Goal: Task Accomplishment & Management: Manage account settings

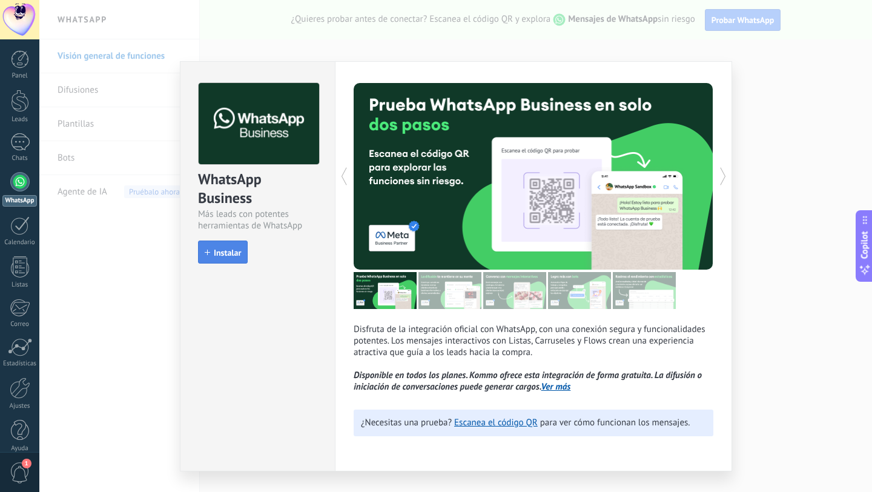
click at [242, 248] on button "Instalar" at bounding box center [223, 251] width 50 height 23
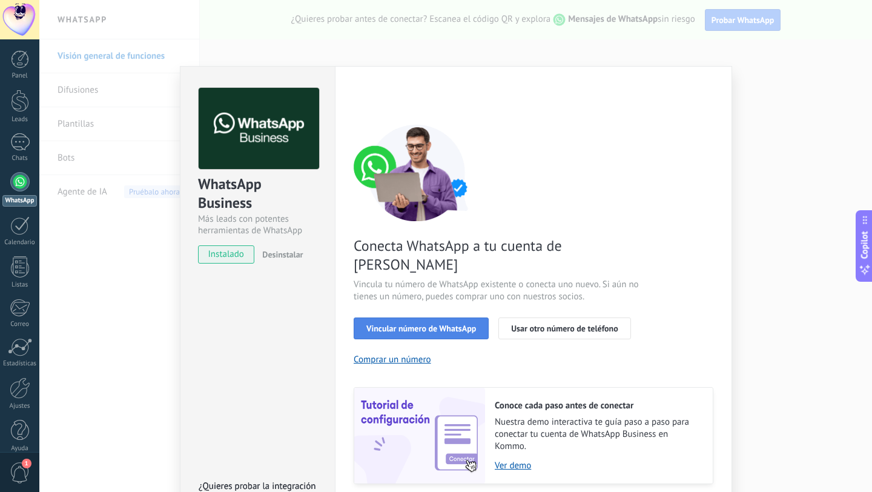
click at [415, 324] on span "Vincular número de WhatsApp" at bounding box center [421, 328] width 110 height 8
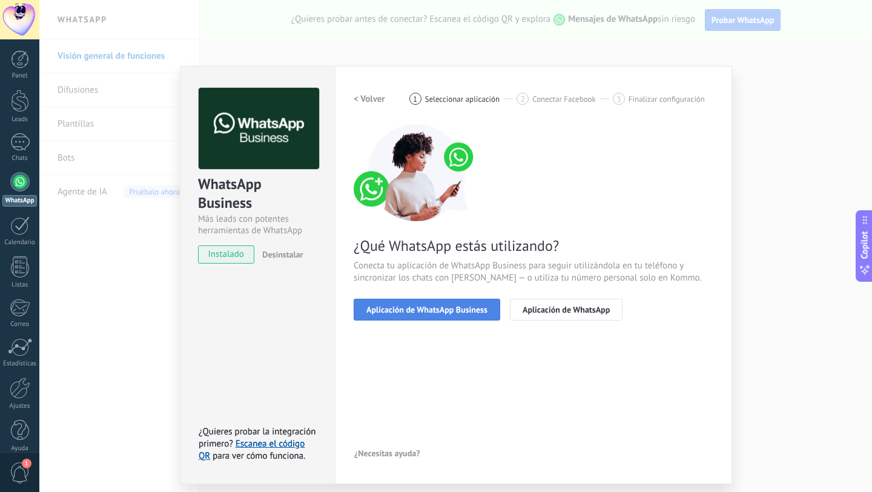
click at [415, 312] on span "Aplicación de WhatsApp Business" at bounding box center [426, 309] width 121 height 8
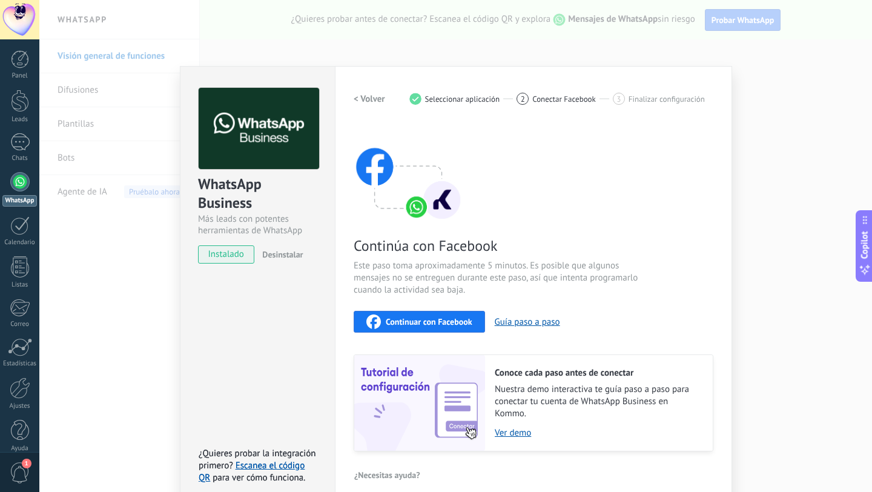
scroll to position [13, 0]
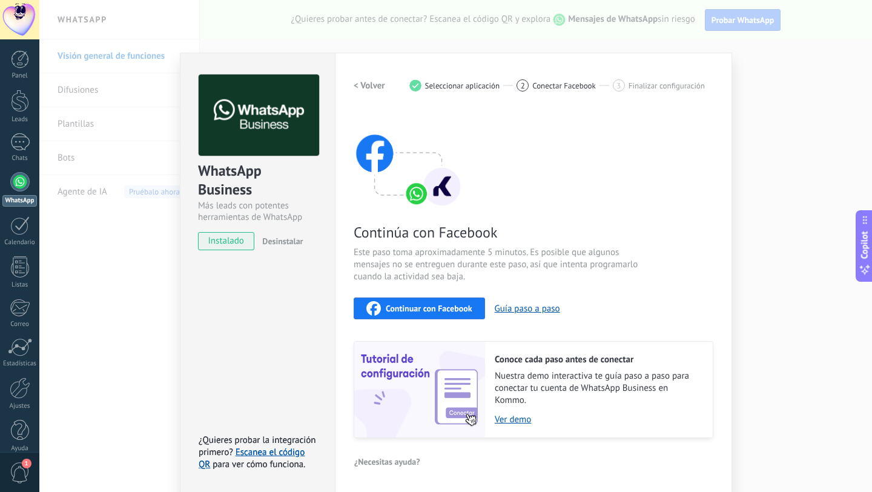
click at [466, 314] on div "Continuar con Facebook" at bounding box center [419, 308] width 106 height 15
click at [430, 301] on div "Continuar con Facebook" at bounding box center [419, 308] width 106 height 15
click at [761, 206] on div "WhatsApp Business Más leads con potentes herramientas de WhatsApp instalado Des…" at bounding box center [455, 246] width 832 height 492
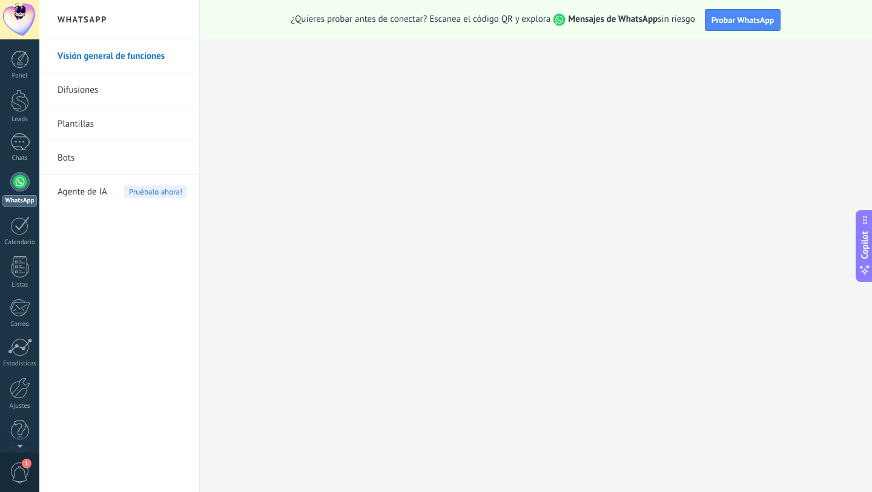
click at [18, 183] on div at bounding box center [19, 181] width 19 height 19
click at [25, 145] on div at bounding box center [19, 142] width 19 height 18
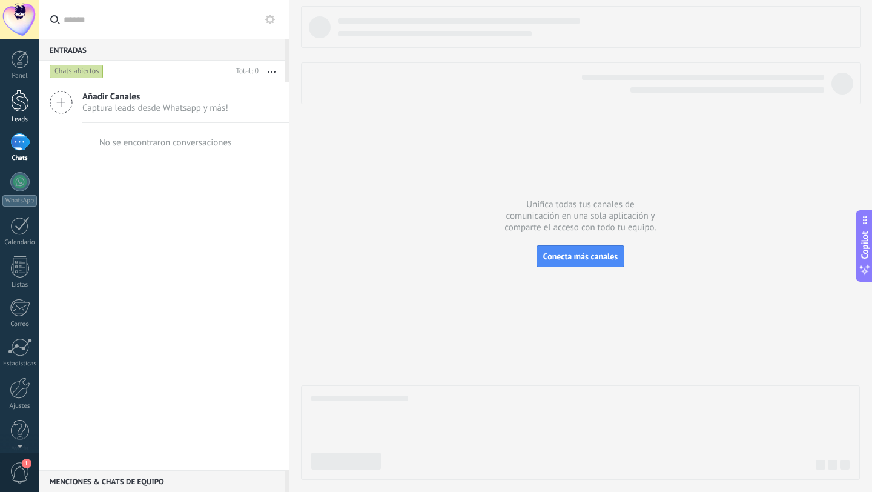
click at [7, 96] on link "Leads" at bounding box center [19, 107] width 39 height 34
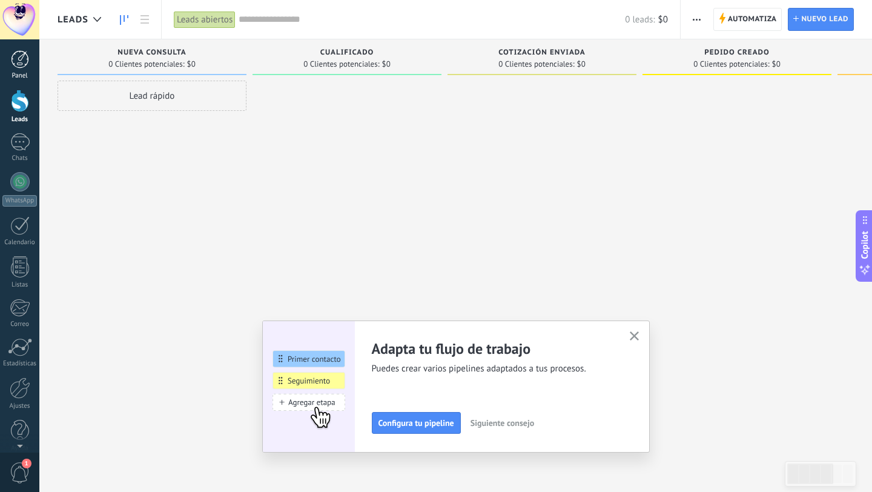
click at [28, 67] on div at bounding box center [20, 59] width 18 height 18
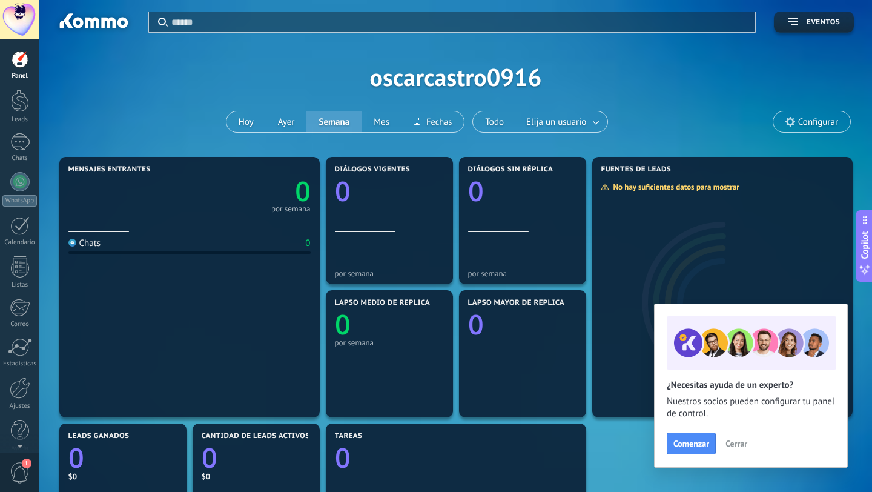
click at [27, 170] on div "Panel Leads Chats WhatsApp Clientes" at bounding box center [19, 257] width 39 height 414
click at [22, 186] on div at bounding box center [19, 181] width 19 height 19
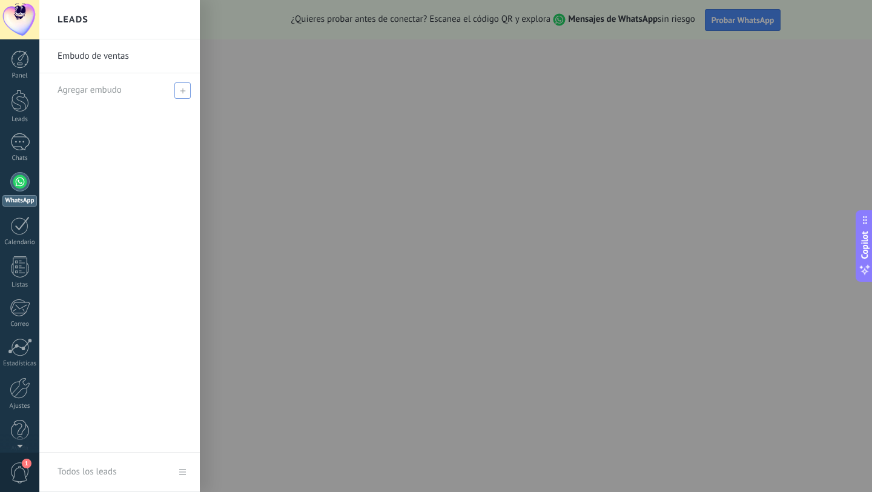
click at [178, 87] on span at bounding box center [182, 90] width 16 height 16
click at [172, 164] on div "Embudo de ventas" at bounding box center [119, 245] width 160 height 413
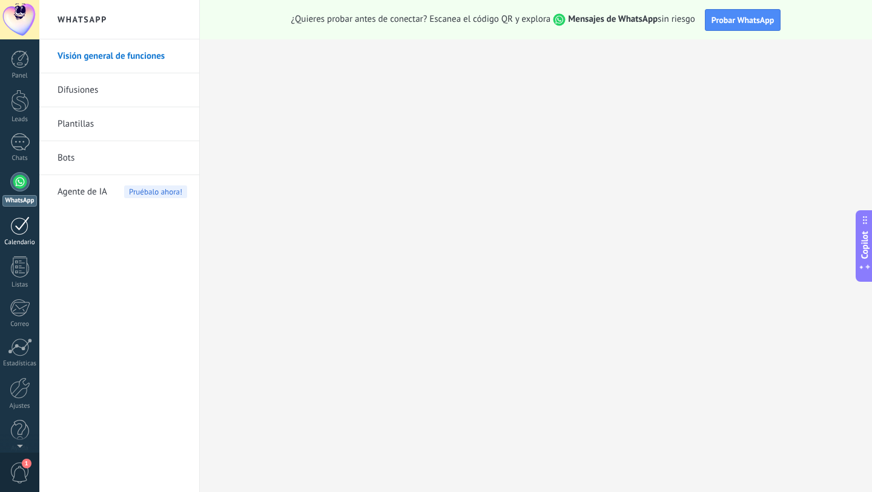
click at [16, 229] on div at bounding box center [19, 225] width 19 height 19
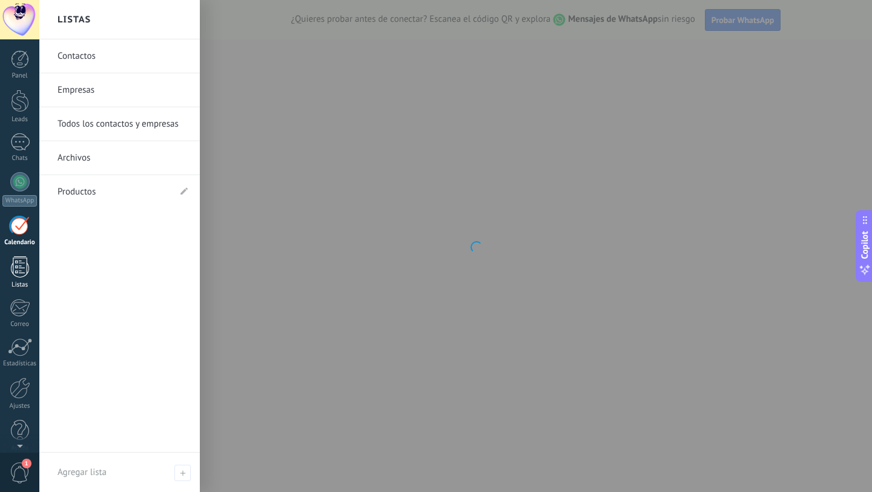
click at [16, 284] on div "Listas" at bounding box center [19, 285] width 35 height 8
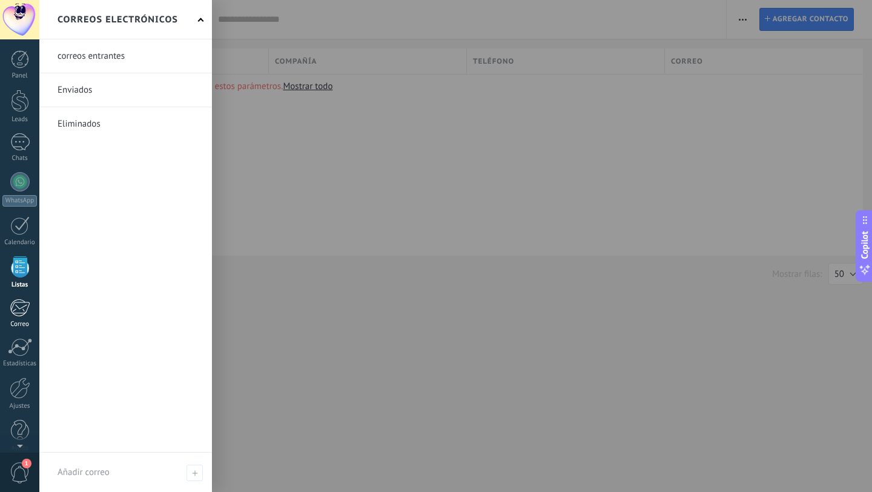
click at [15, 326] on div "Correo" at bounding box center [19, 324] width 35 height 8
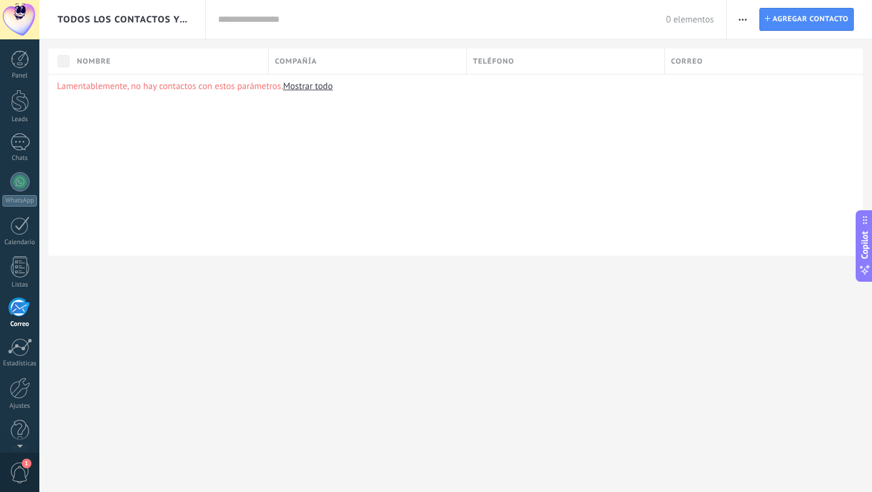
scroll to position [12, 0]
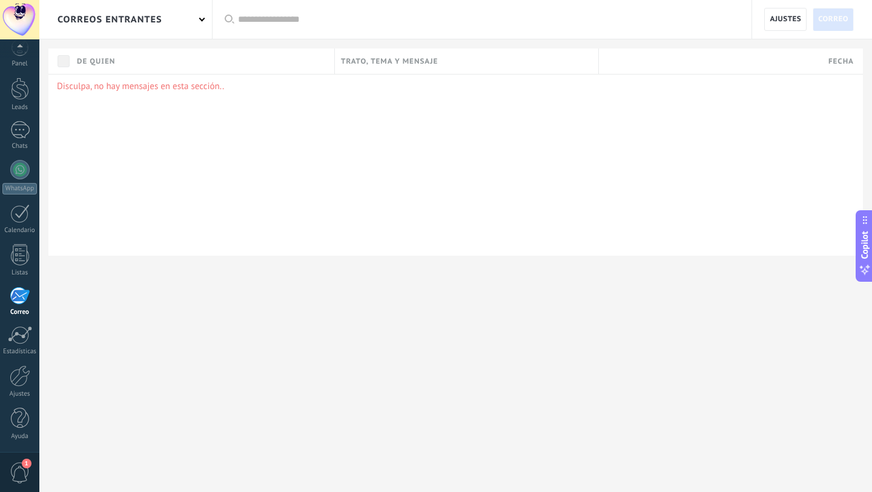
click at [24, 463] on span "1" at bounding box center [27, 463] width 10 height 10
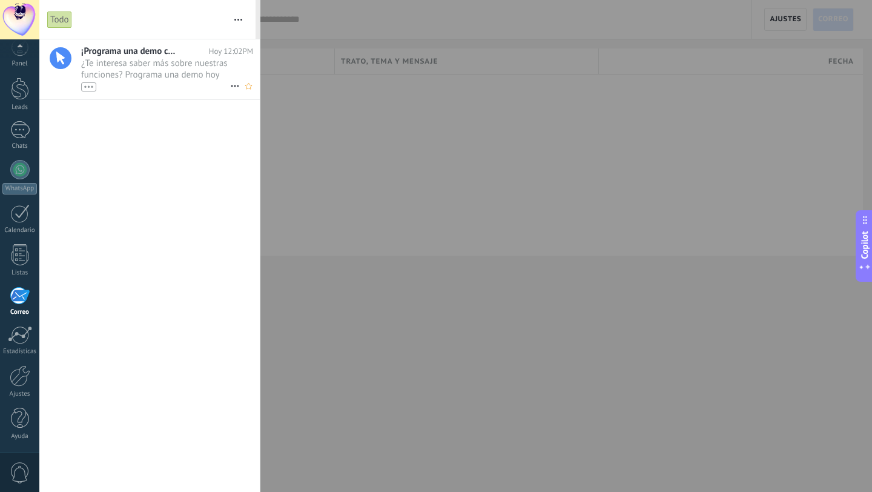
click at [125, 68] on span "¿Te interesa saber más sobre nuestras funciones? Programa una demo hoy mismo! •…" at bounding box center [155, 75] width 149 height 34
click at [20, 59] on link "Panel" at bounding box center [19, 53] width 39 height 30
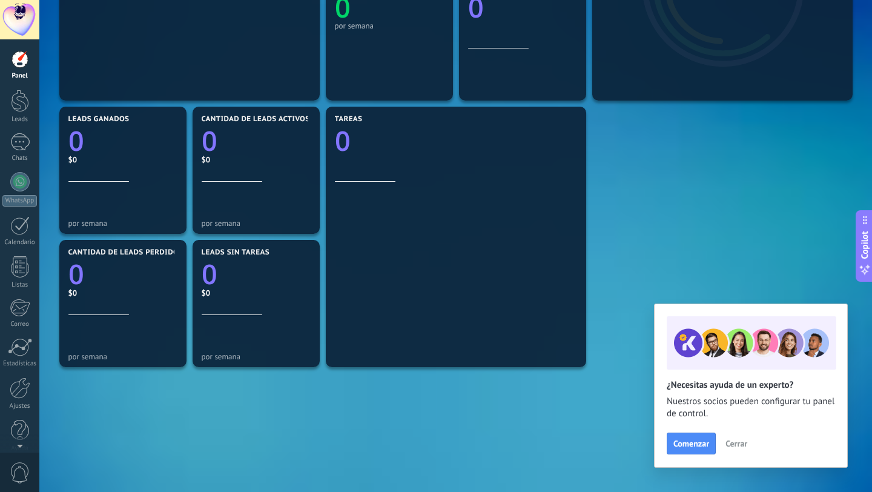
scroll to position [365, 0]
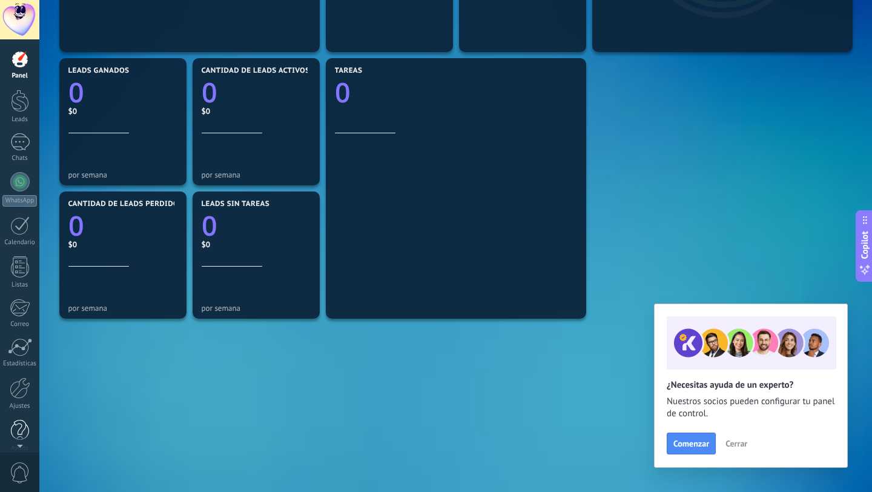
click at [26, 429] on div at bounding box center [20, 430] width 18 height 21
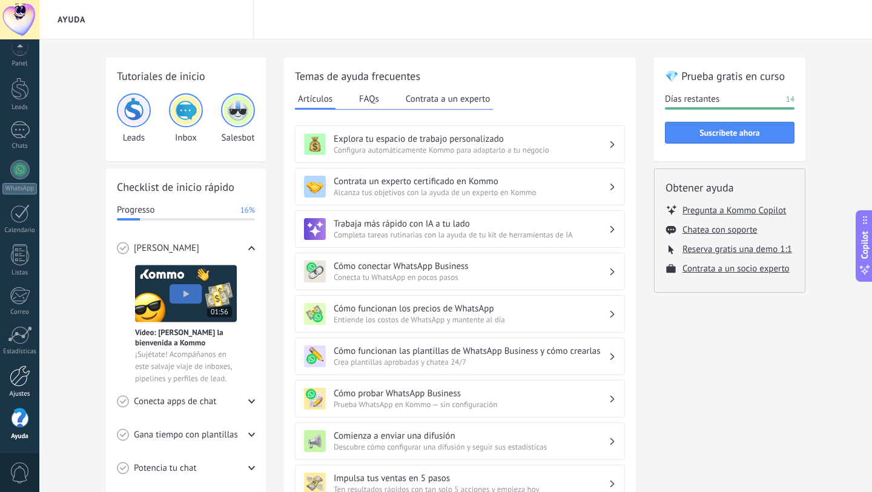
click at [24, 374] on div at bounding box center [20, 375] width 21 height 21
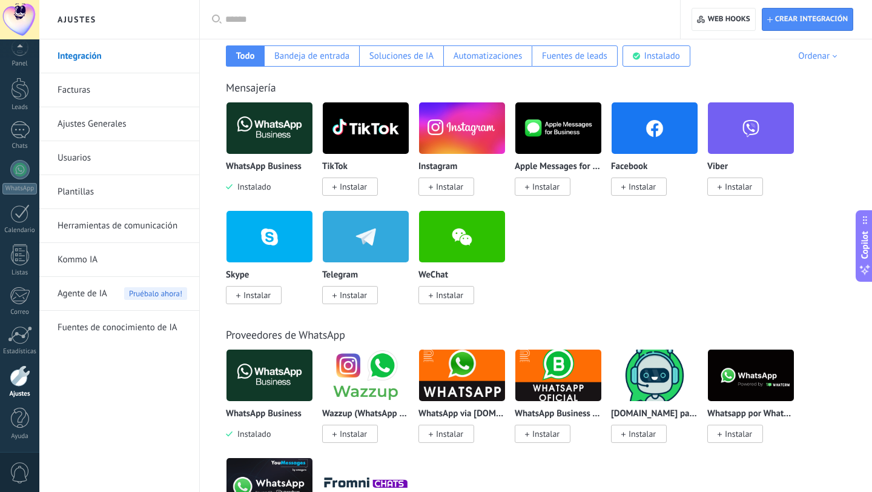
scroll to position [210, 0]
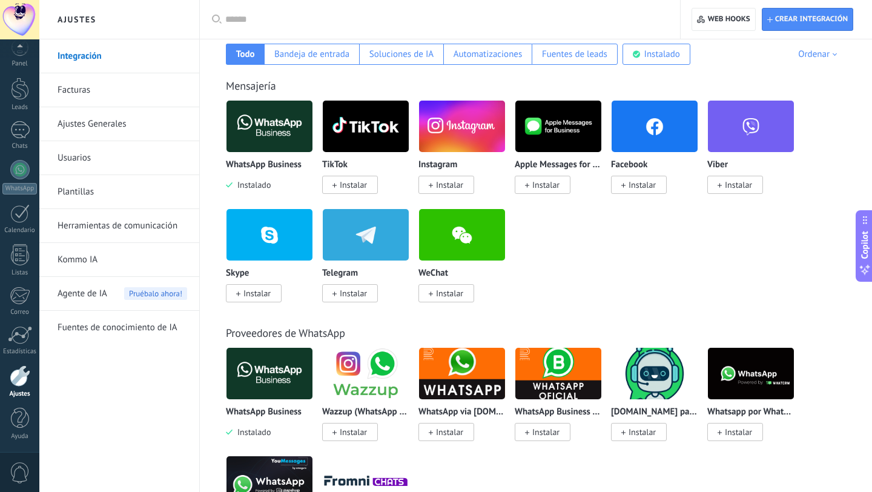
click at [243, 179] on div "WhatsApp Business Instalado" at bounding box center [269, 175] width 87 height 31
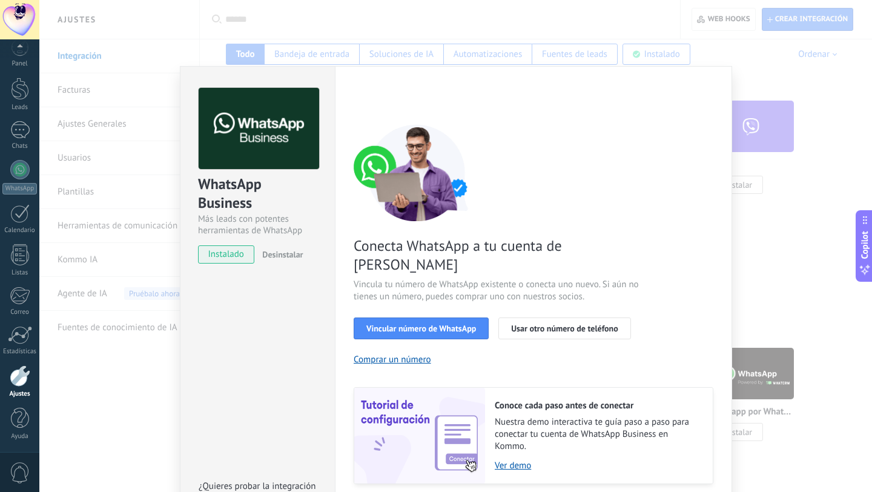
scroll to position [217, 0]
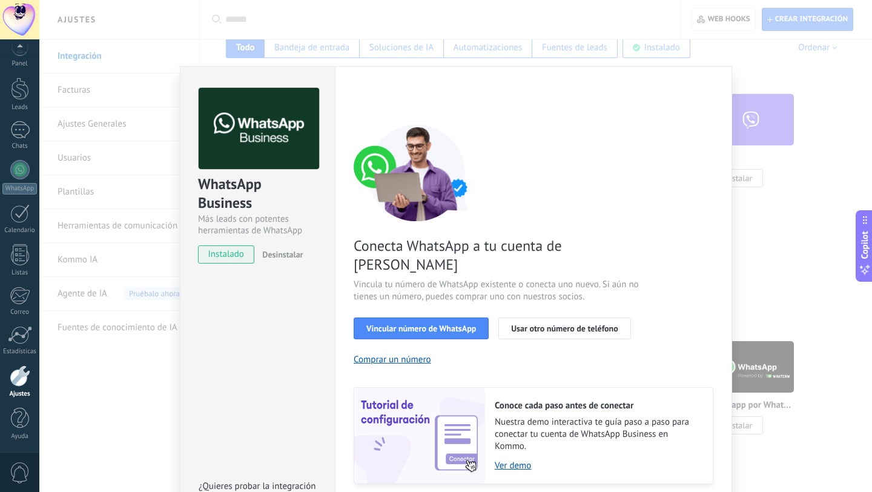
click at [822, 192] on div "WhatsApp Business Más leads con potentes herramientas de WhatsApp instalado Des…" at bounding box center [455, 246] width 832 height 492
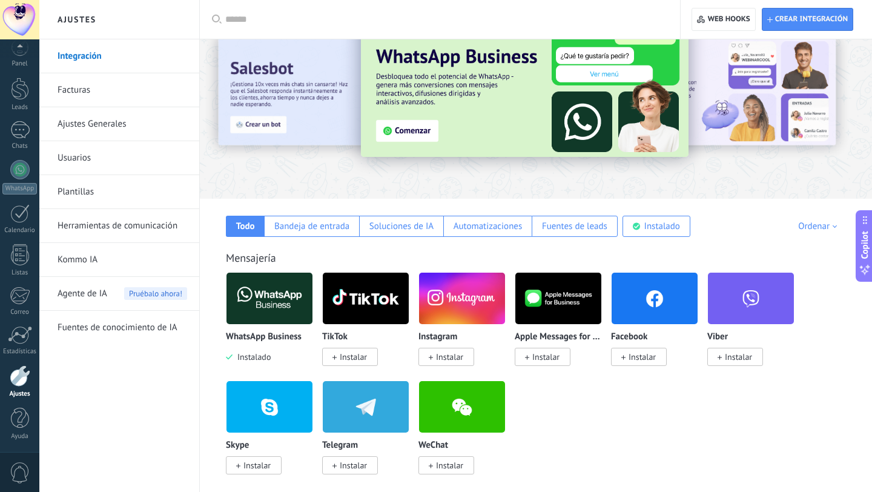
scroll to position [0, 0]
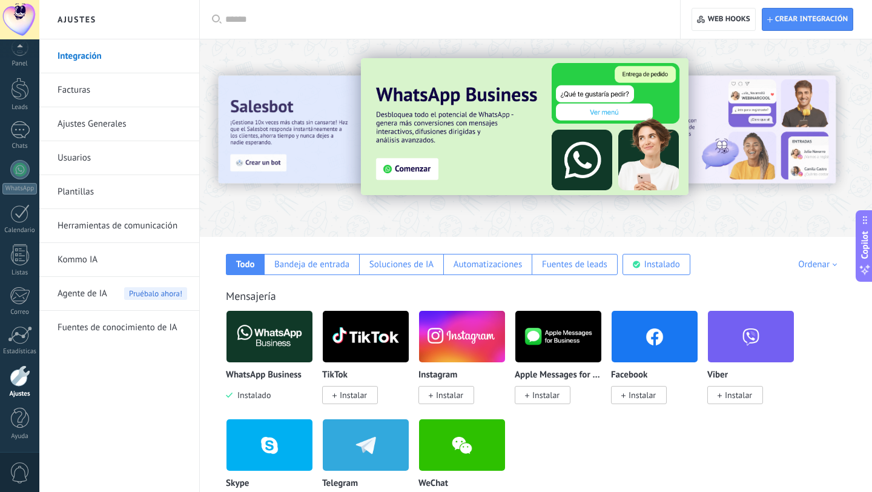
click at [347, 26] on div at bounding box center [444, 19] width 438 height 39
click at [336, 22] on input "text" at bounding box center [444, 19] width 438 height 13
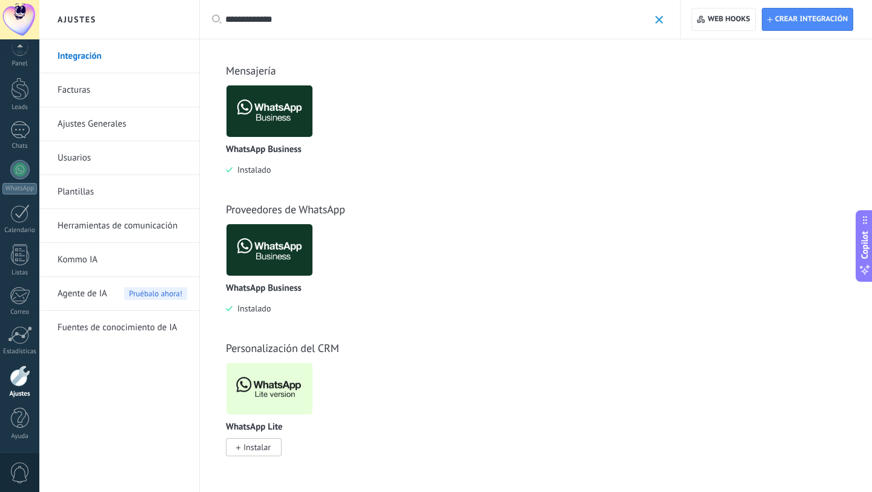
type input "**********"
click at [251, 450] on span "Instalar" at bounding box center [256, 446] width 27 height 11
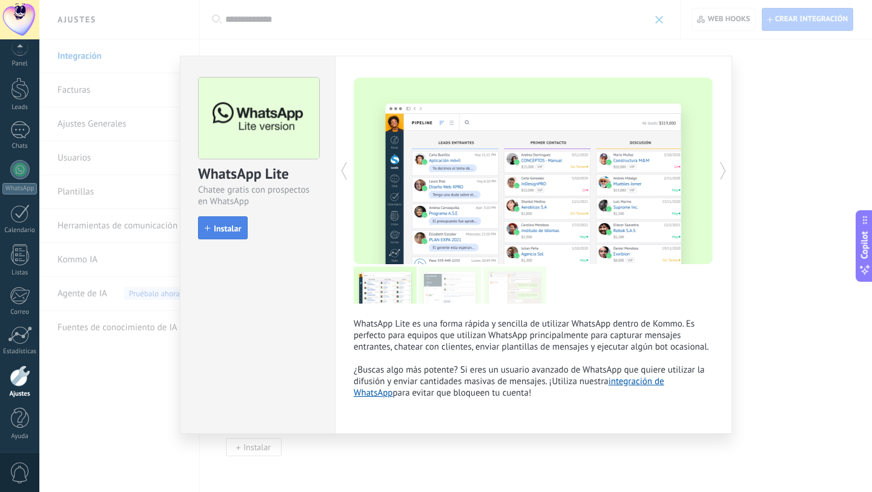
click at [219, 228] on span "Instalar" at bounding box center [227, 228] width 27 height 8
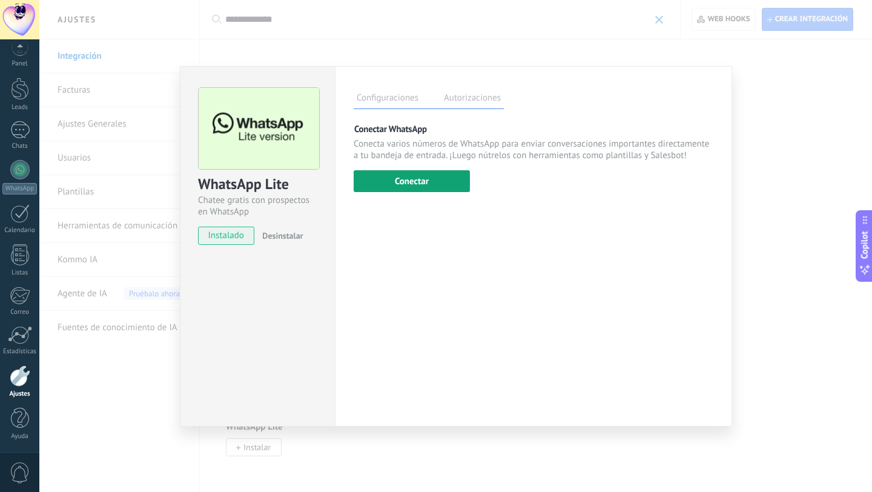
click at [412, 178] on button "Conectar" at bounding box center [412, 181] width 116 height 22
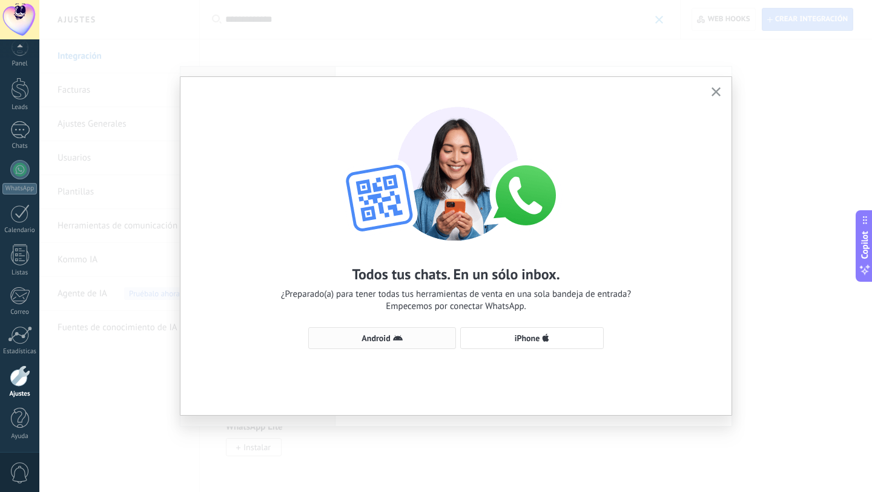
click at [378, 340] on span "Android" at bounding box center [375, 338] width 28 height 8
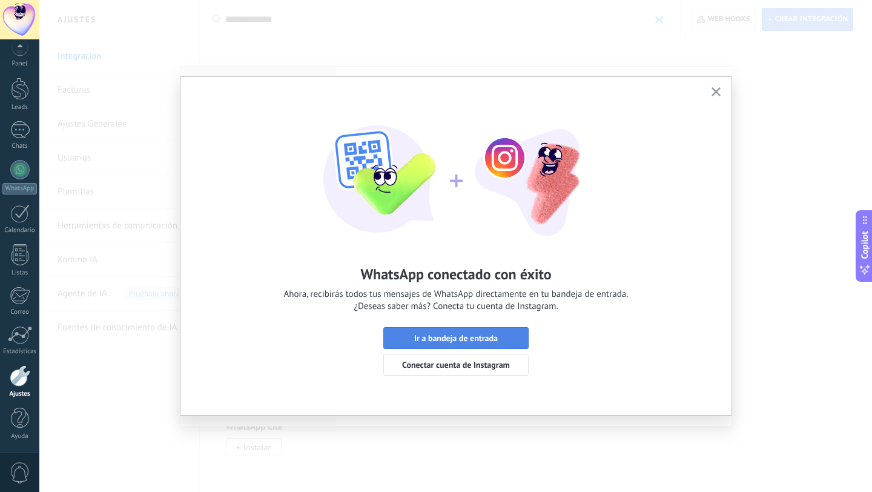
click at [447, 339] on span "Ir a bandeja de entrada" at bounding box center [456, 338] width 84 height 8
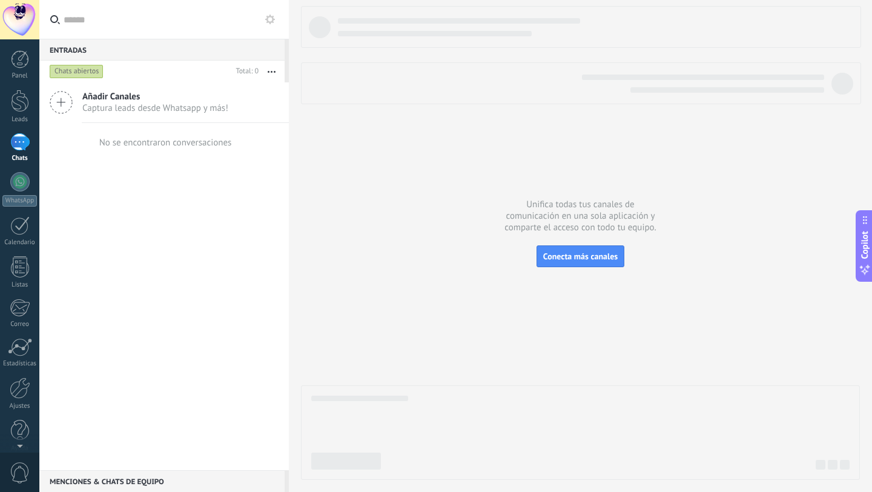
click at [440, 286] on div at bounding box center [580, 242] width 559 height 473
click at [137, 113] on span "Captura leads desde Whatsapp y más!" at bounding box center [155, 108] width 146 height 12
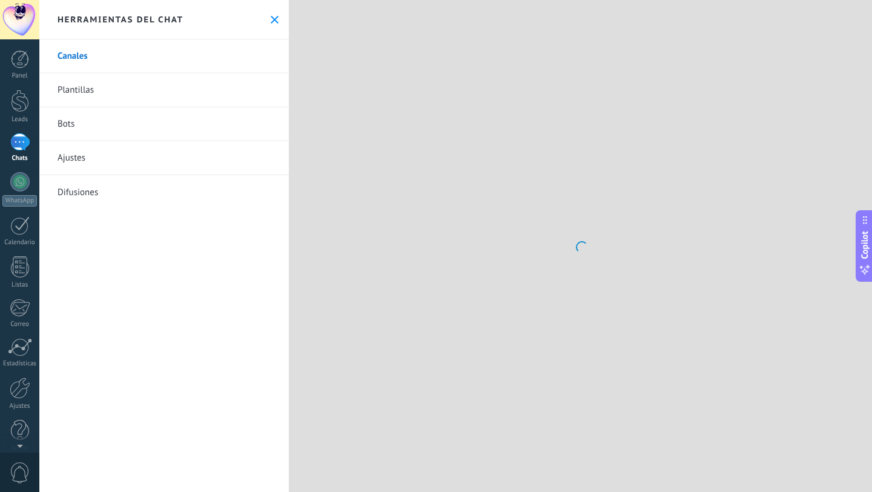
click at [126, 113] on link "Bots" at bounding box center [163, 124] width 249 height 34
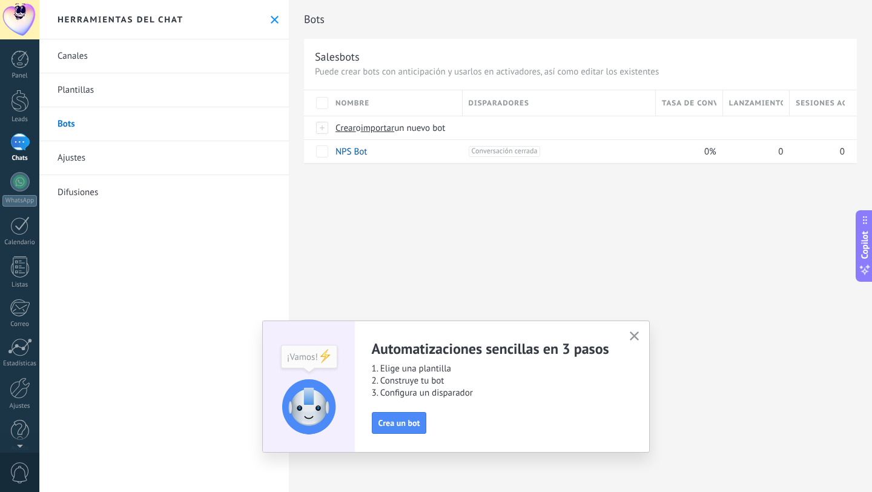
click at [120, 45] on link "Canales" at bounding box center [163, 56] width 249 height 34
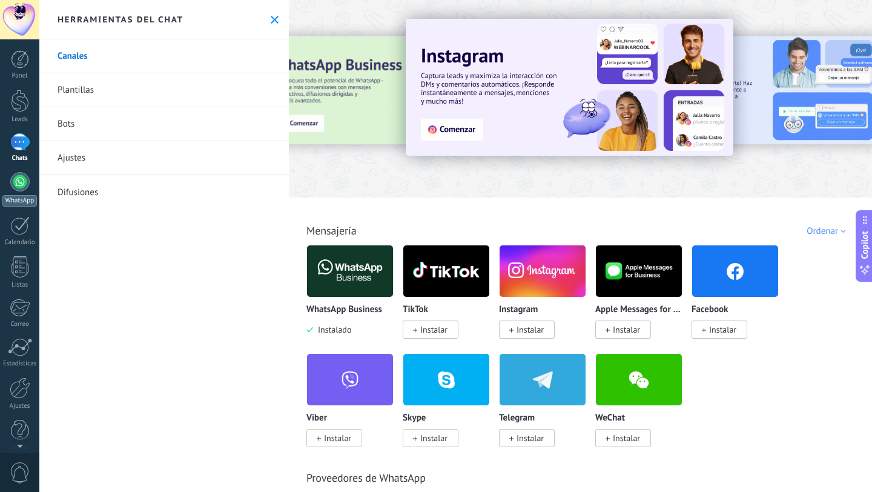
click at [22, 179] on div at bounding box center [19, 181] width 19 height 19
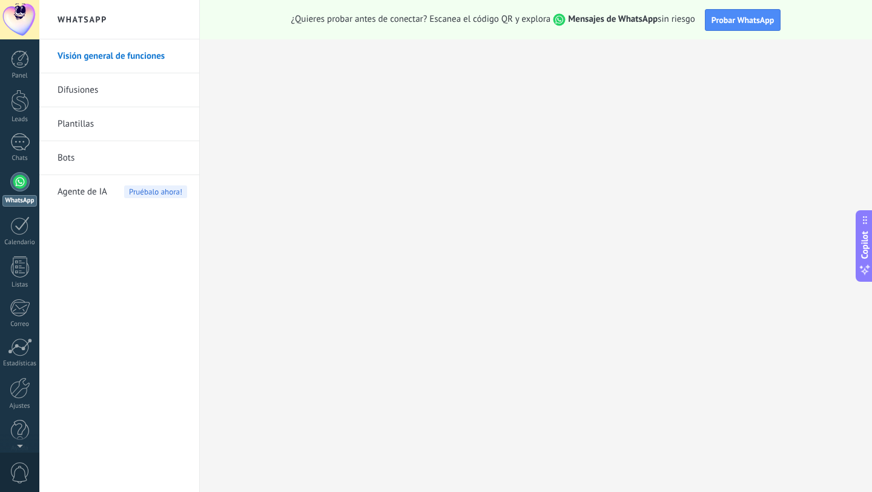
click at [85, 157] on link "Bots" at bounding box center [123, 158] width 130 height 34
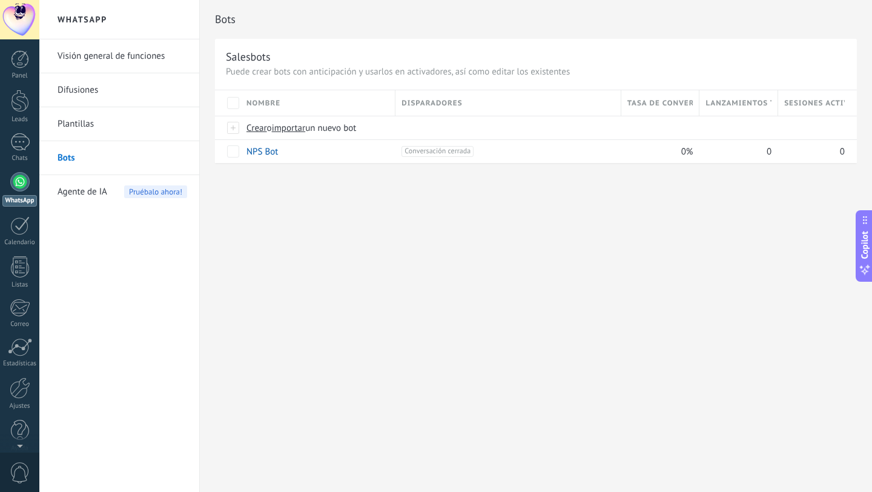
click at [90, 130] on link "Plantillas" at bounding box center [123, 124] width 130 height 34
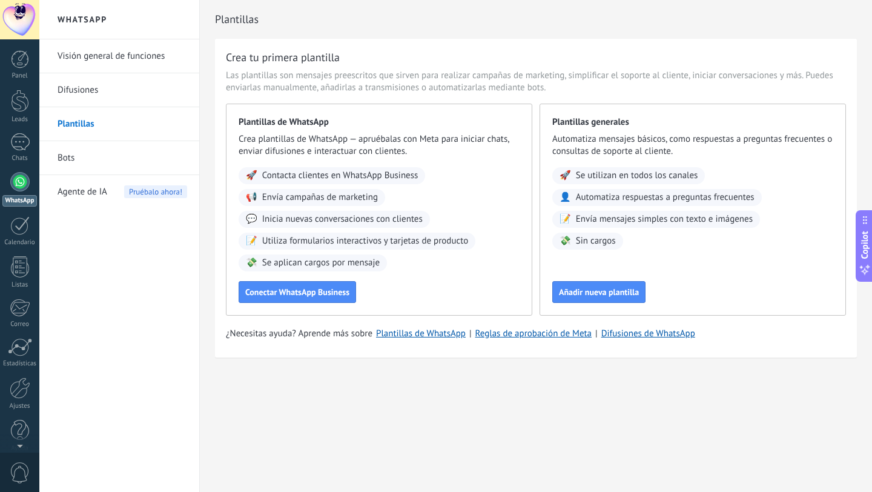
click at [90, 97] on link "Difusiones" at bounding box center [123, 90] width 130 height 34
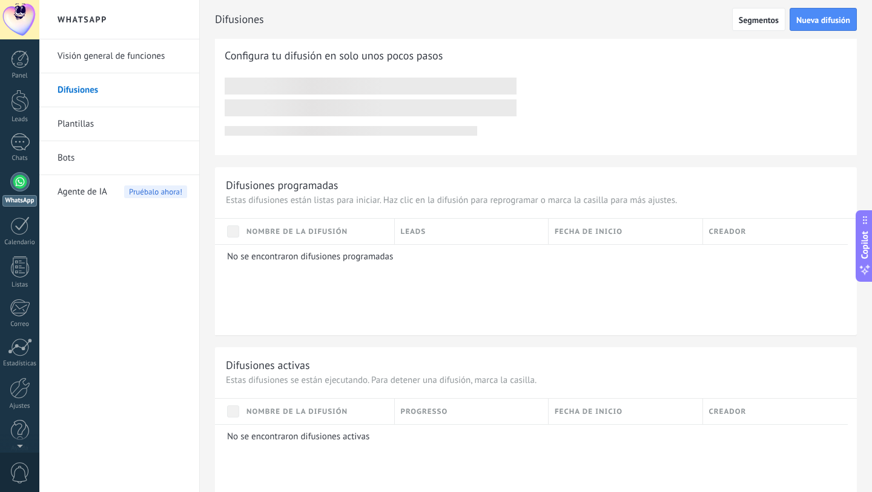
click at [97, 54] on link "Visión general de funciones" at bounding box center [123, 56] width 130 height 34
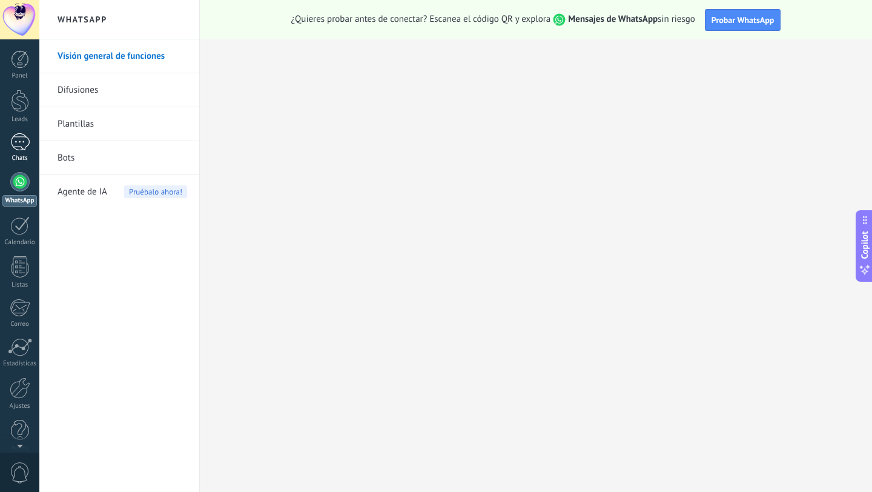
click at [32, 136] on link "Chats" at bounding box center [19, 147] width 39 height 29
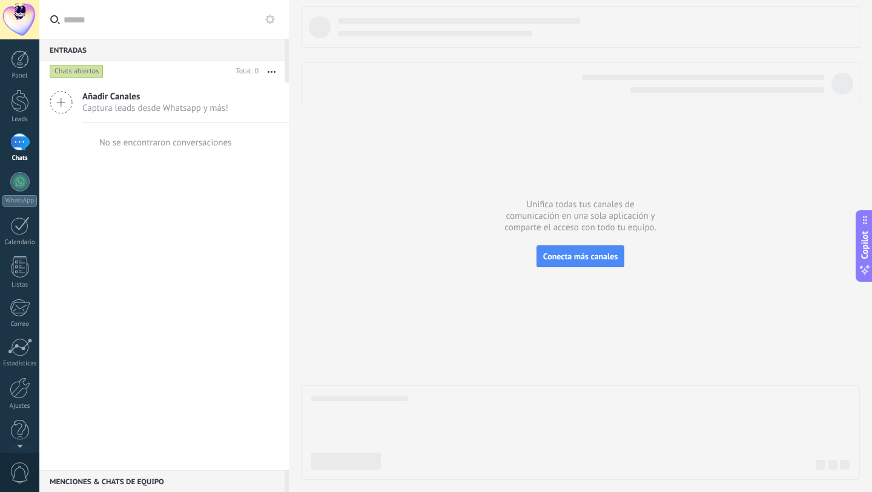
click at [136, 116] on div "Añadir Canales Captura leads desde Whatsapp y más!" at bounding box center [163, 102] width 249 height 41
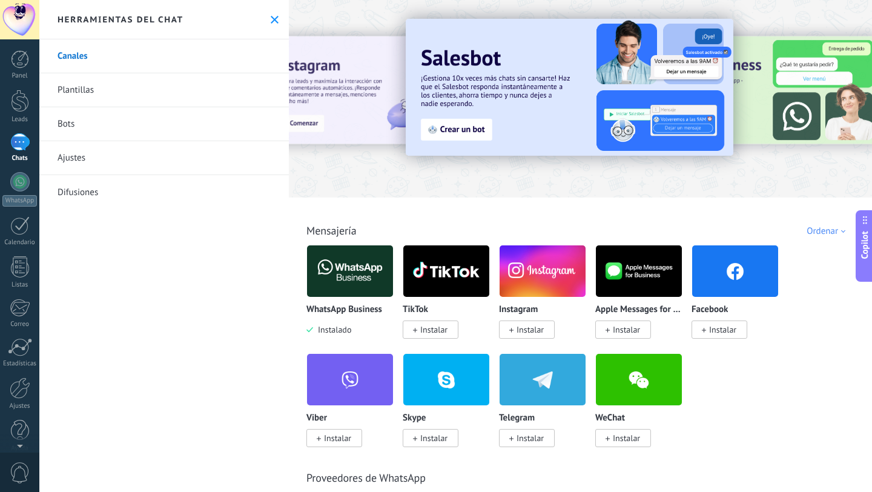
click at [819, 434] on div "WhatsApp Business Instalado TikTok Instalar Instagram Instalar Apple Messages f…" at bounding box center [586, 353] width 561 height 217
click at [271, 17] on use at bounding box center [275, 20] width 8 height 8
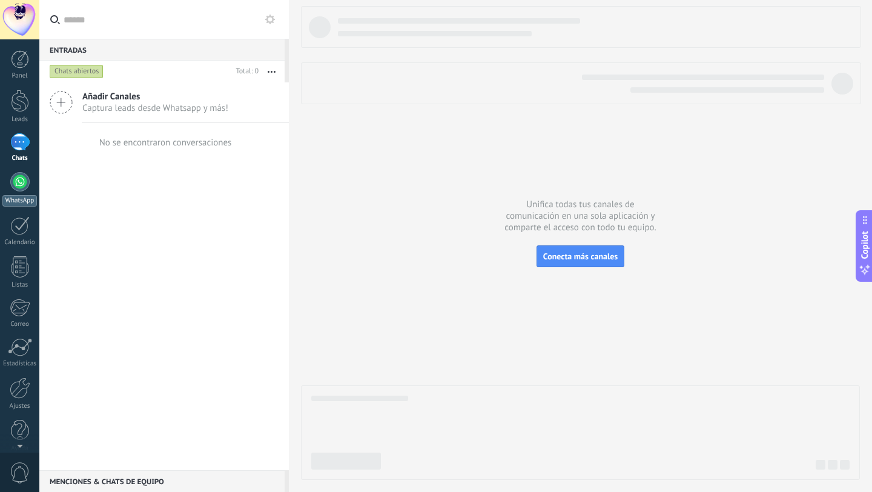
click at [29, 186] on link "WhatsApp" at bounding box center [19, 189] width 39 height 35
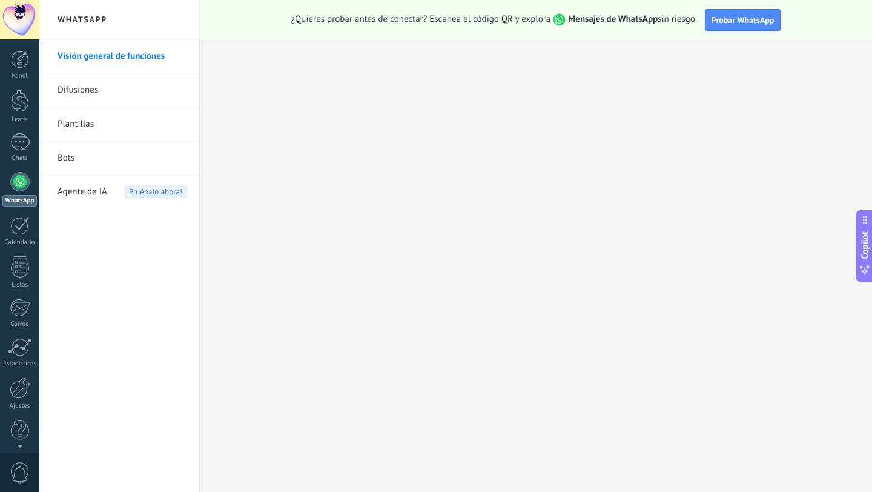
click at [92, 97] on link "Difusiones" at bounding box center [123, 90] width 130 height 34
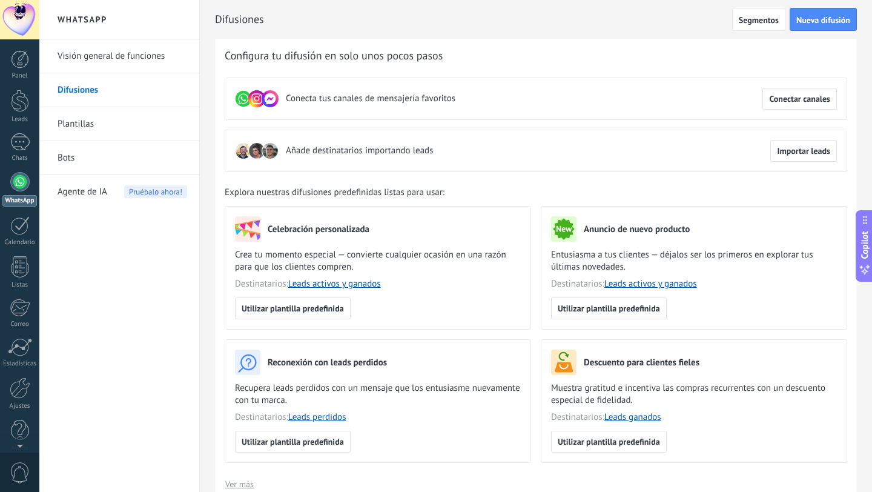
click at [87, 27] on h2 "WhatsApp" at bounding box center [119, 19] width 130 height 39
click at [86, 14] on h2 "WhatsApp" at bounding box center [119, 19] width 130 height 39
click at [88, 49] on link "Visión general de funciones" at bounding box center [123, 56] width 130 height 34
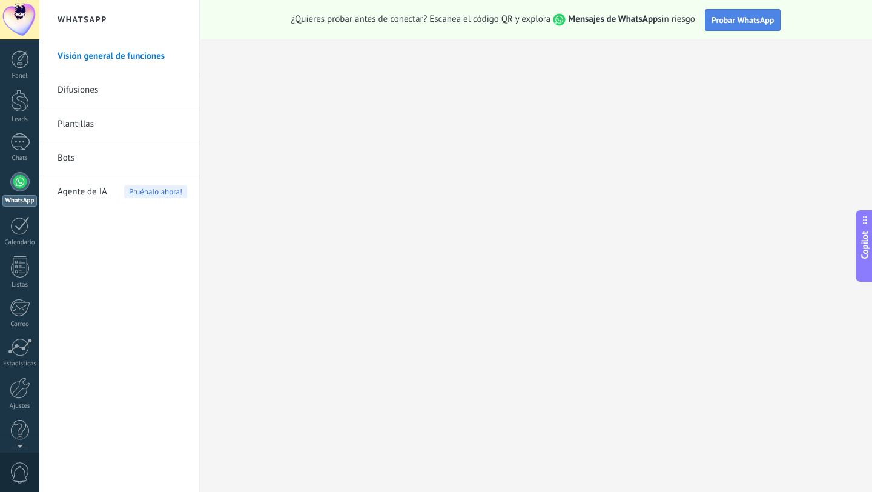
click at [753, 30] on button "Probar WhatsApp" at bounding box center [743, 20] width 76 height 22
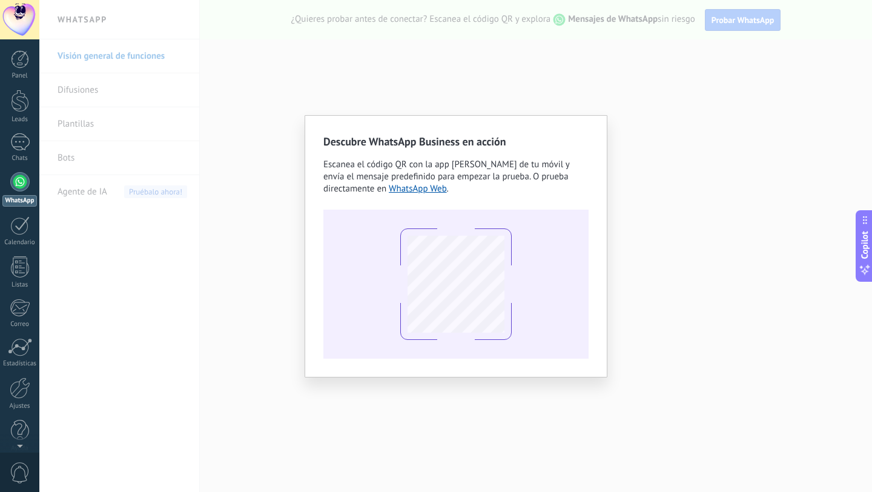
click at [665, 246] on div "Descubre WhatsApp Business en acción Escanea el código QR con la app de cámara …" at bounding box center [455, 246] width 832 height 492
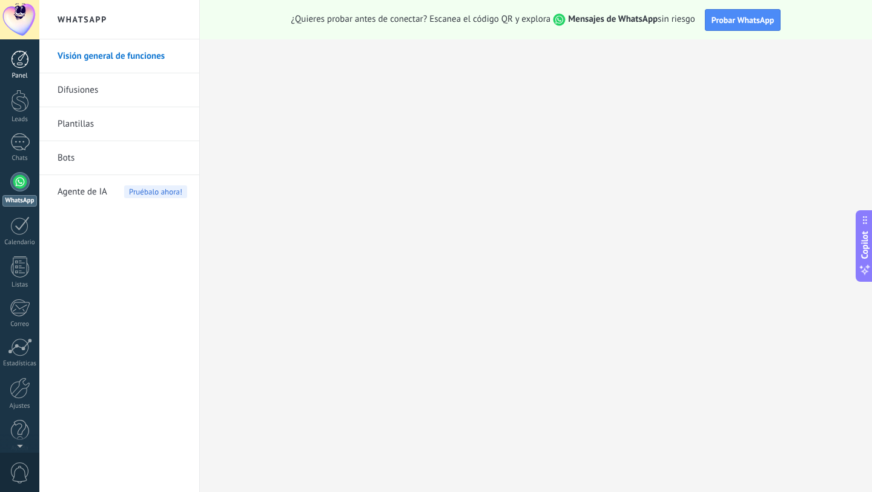
click at [25, 57] on div at bounding box center [20, 59] width 18 height 18
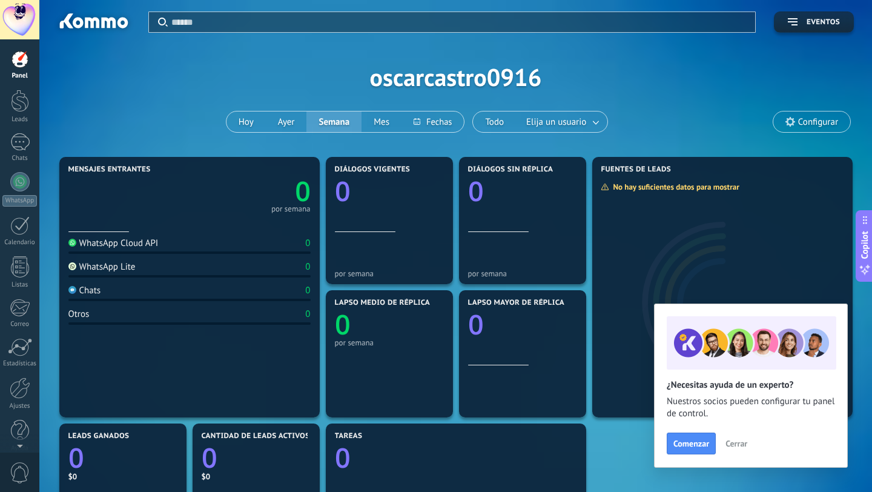
click at [108, 250] on div "WhatsApp Cloud API 0" at bounding box center [189, 245] width 242 height 16
drag, startPoint x: 108, startPoint y: 250, endPoint x: 95, endPoint y: 239, distance: 16.7
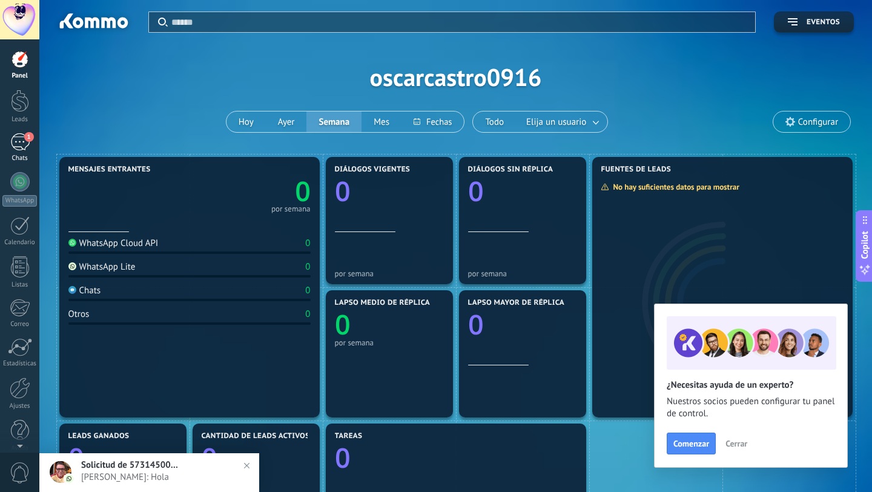
click at [19, 137] on div "1" at bounding box center [19, 142] width 19 height 18
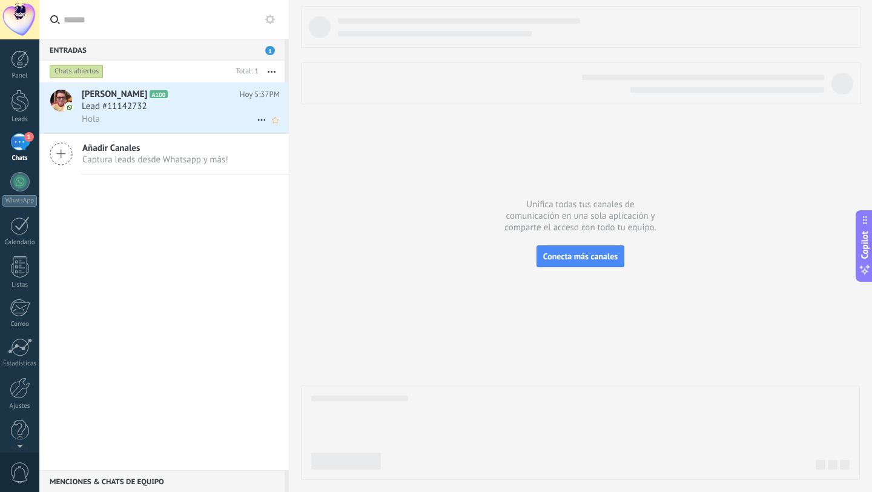
click at [190, 102] on div "Lead #11142732" at bounding box center [181, 107] width 198 height 12
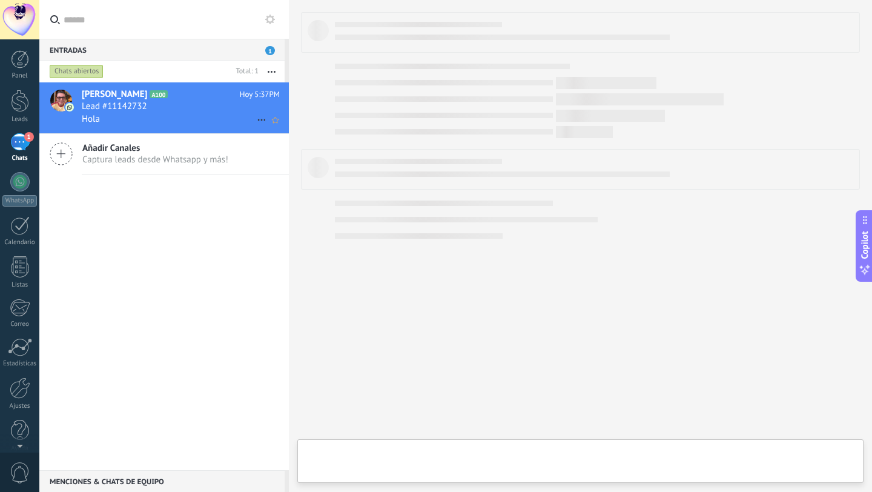
click at [190, 102] on div "Lead #11142732" at bounding box center [181, 107] width 198 height 12
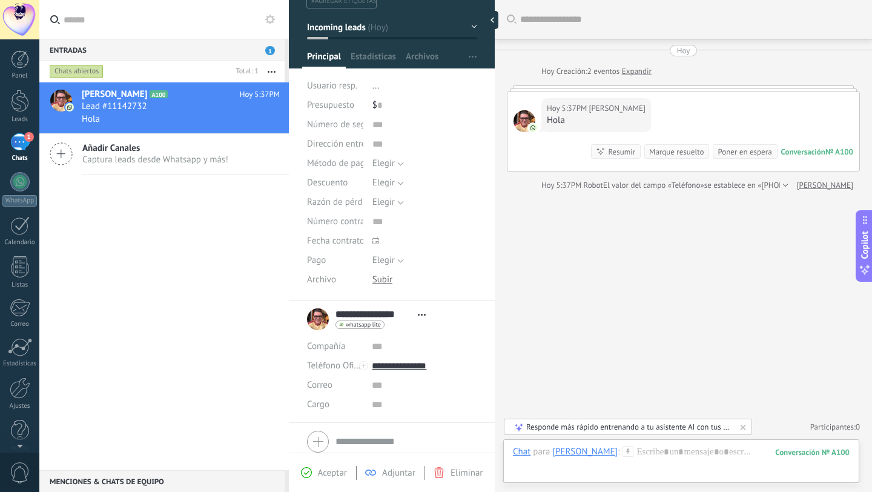
scroll to position [93, 0]
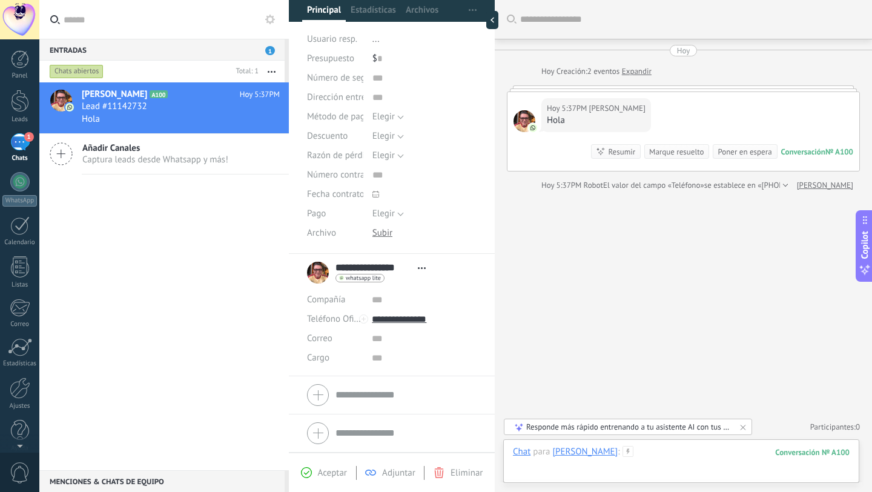
click at [705, 458] on div at bounding box center [681, 464] width 337 height 36
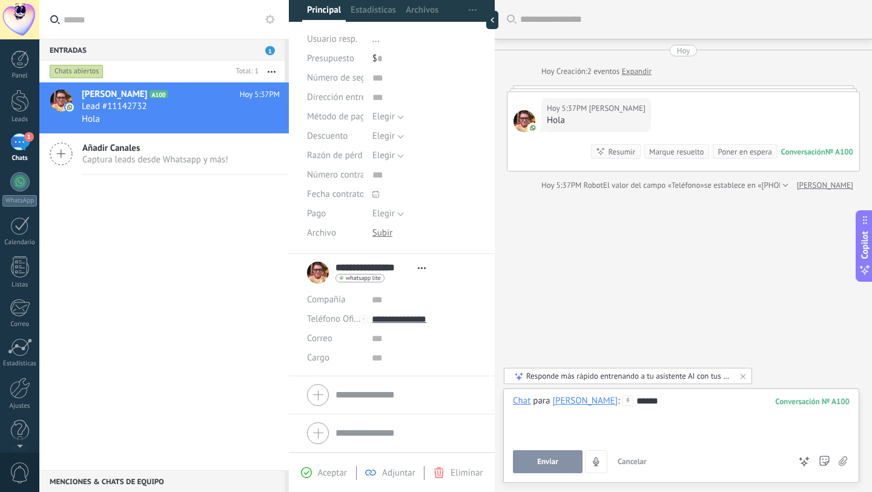
click at [546, 465] on span "Enviar" at bounding box center [547, 461] width 21 height 8
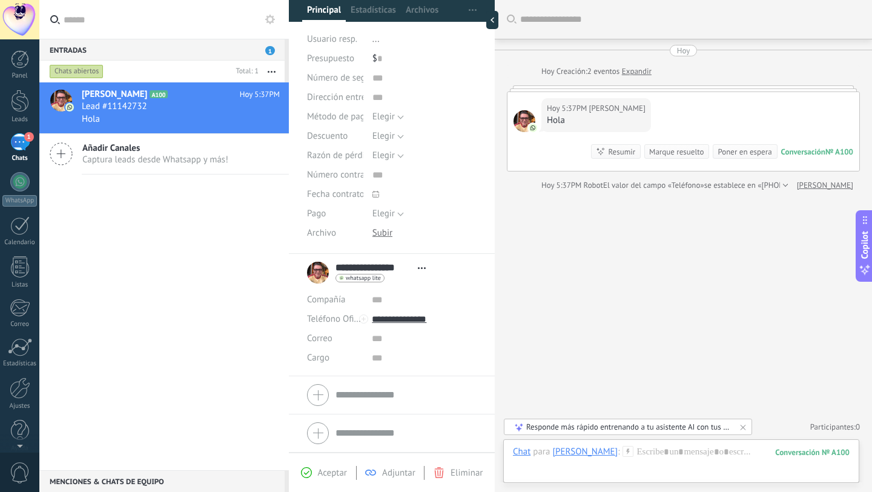
scroll to position [8, 0]
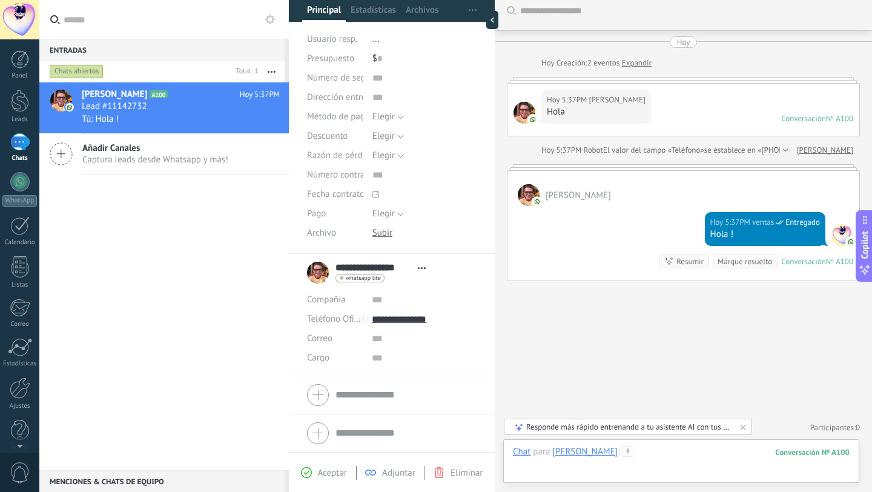
click at [546, 465] on div at bounding box center [681, 464] width 337 height 36
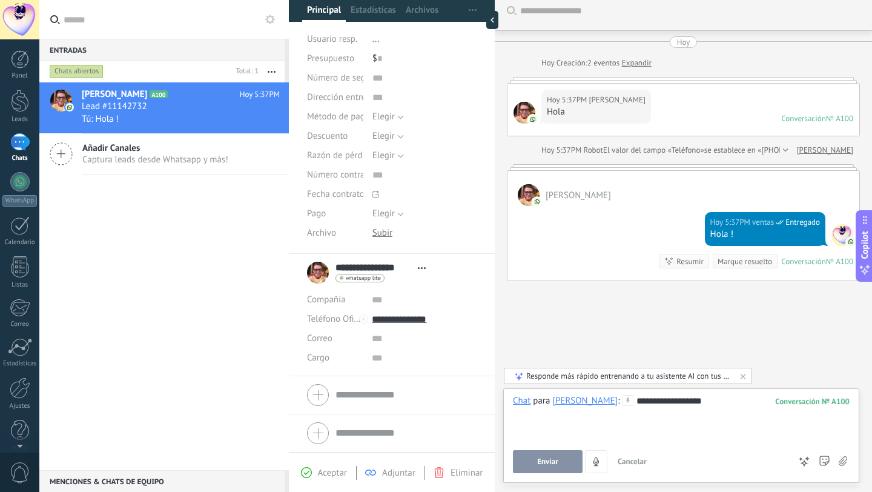
click at [544, 466] on span "Enviar" at bounding box center [547, 461] width 21 height 8
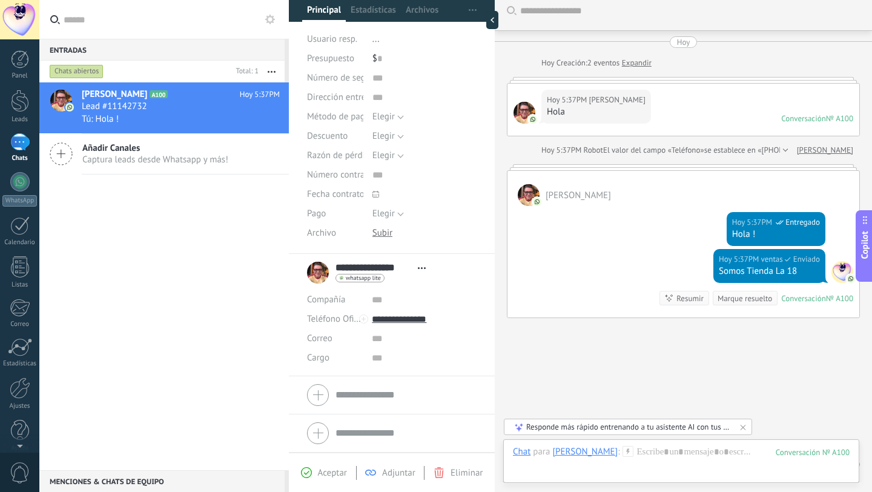
scroll to position [45, 0]
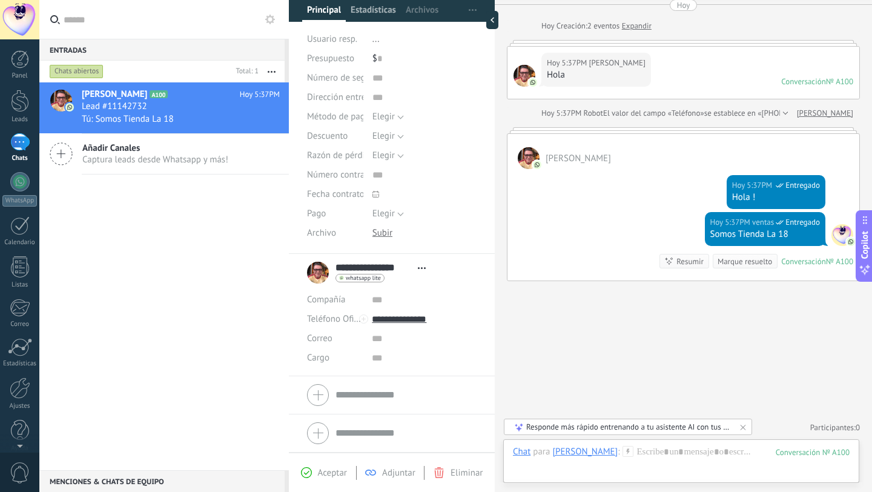
click at [384, 18] on span "Estadísticas" at bounding box center [373, 13] width 45 height 18
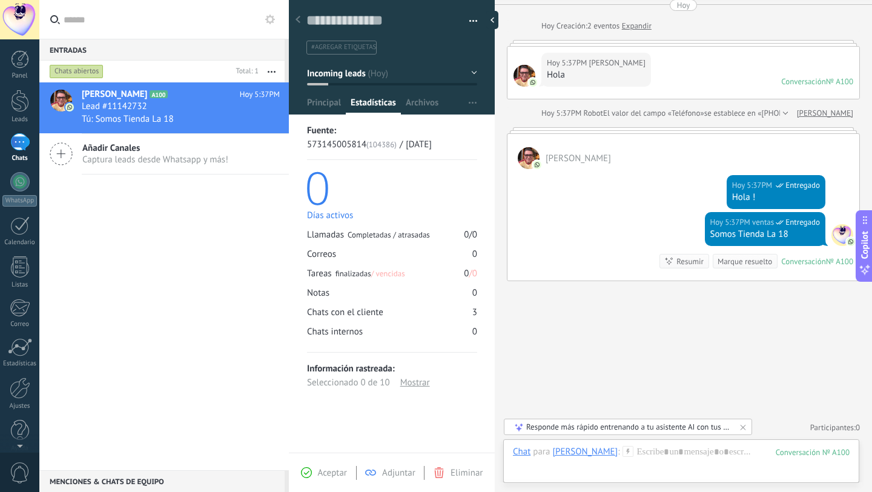
click at [306, 24] on div at bounding box center [297, 20] width 17 height 24
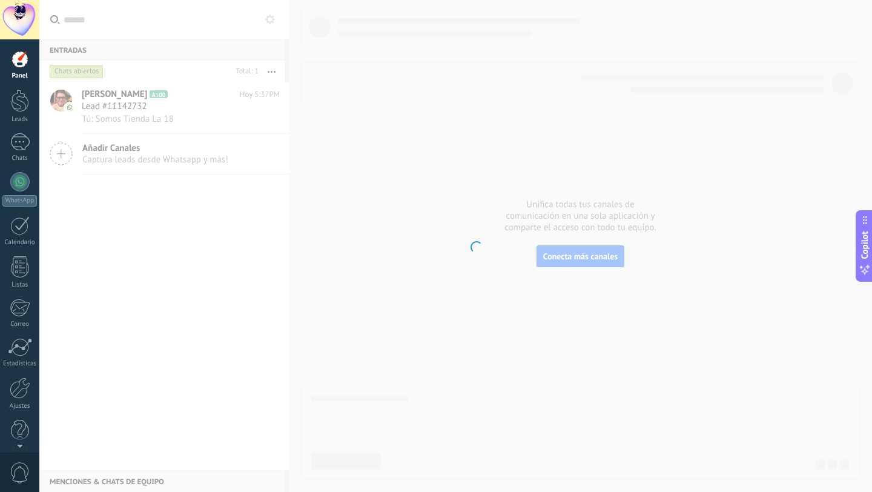
click at [306, 24] on body ".abecls-1,.abecls-2{fill-rule:evenodd}.abecls-2{fill:#fff} .abhcls-1{fill:none}…" at bounding box center [436, 246] width 872 height 492
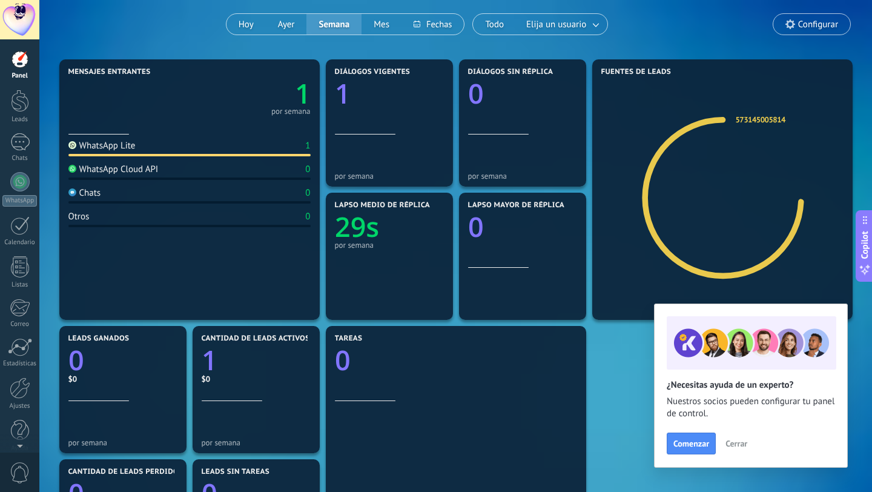
scroll to position [101, 0]
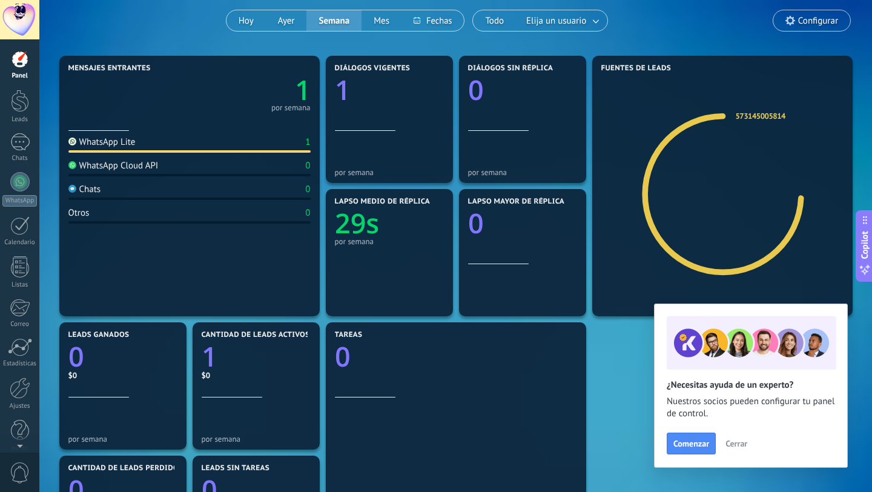
click at [733, 450] on button "Cerrar" at bounding box center [736, 443] width 33 height 18
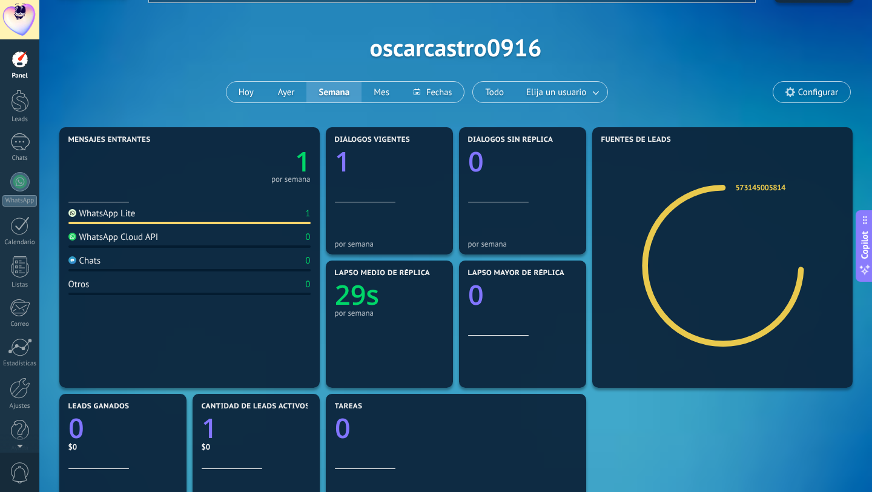
scroll to position [0, 0]
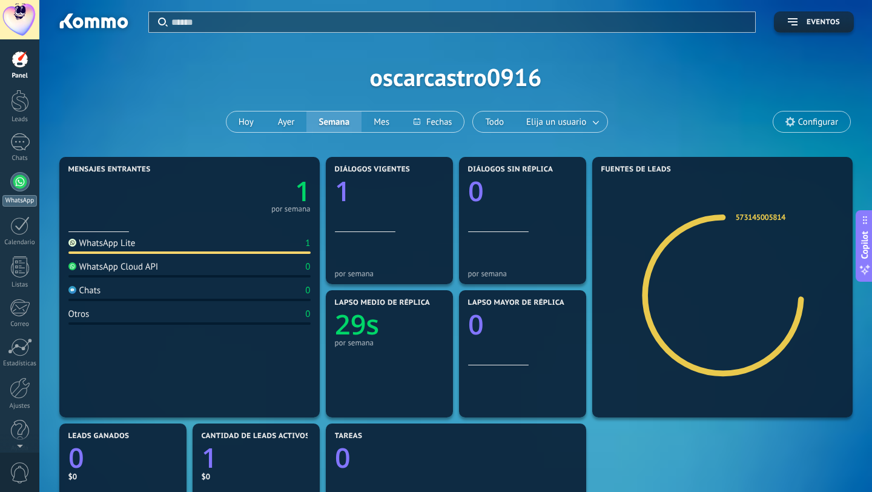
click at [24, 190] on link "WhatsApp" at bounding box center [19, 189] width 39 height 35
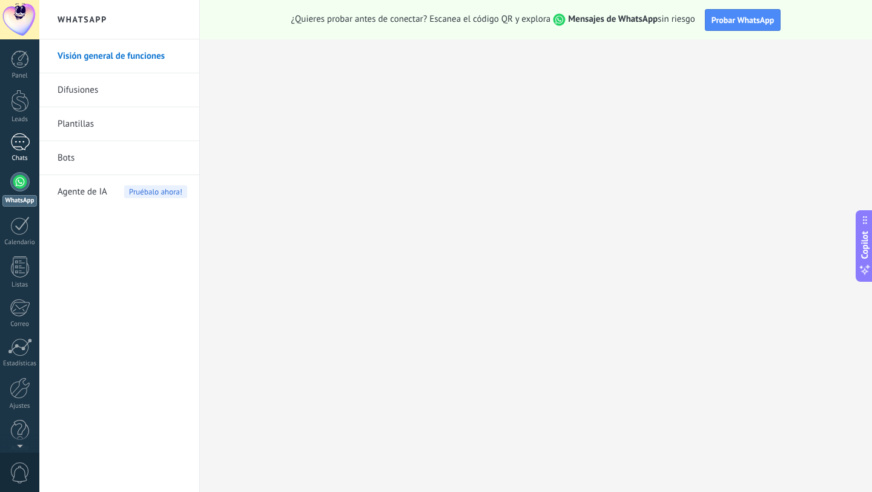
click at [22, 151] on link "1 Chats" at bounding box center [19, 147] width 39 height 29
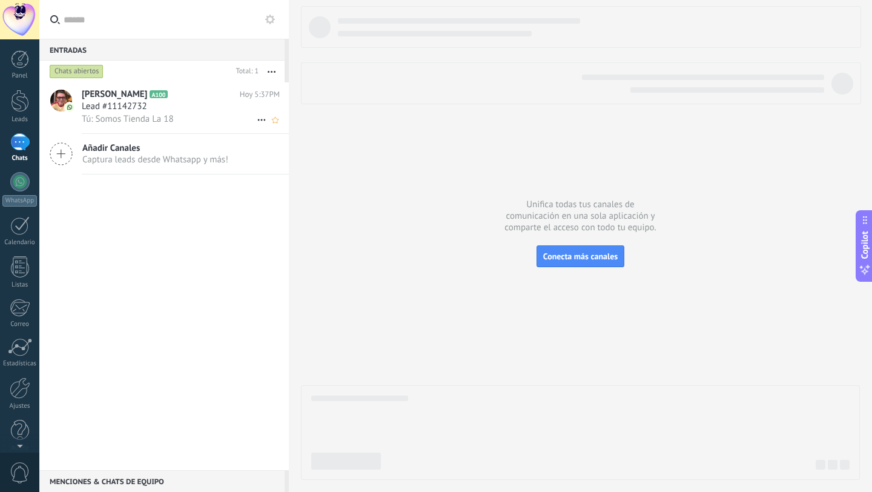
click at [150, 102] on h3 "Lead #11142732" at bounding box center [117, 107] width 71 height 12
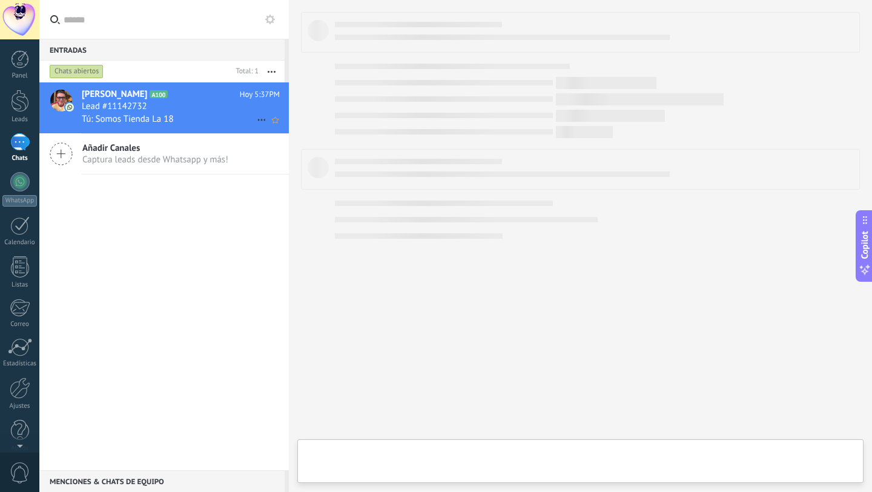
type textarea "**********"
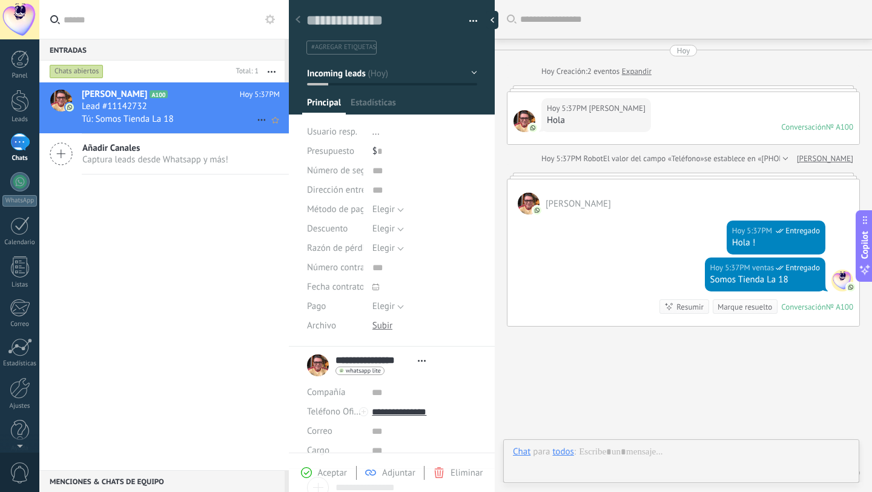
scroll to position [45, 0]
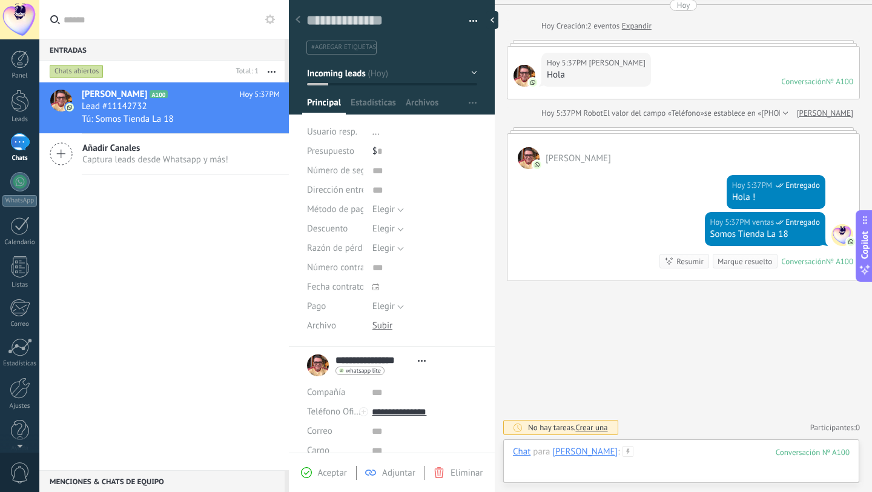
click at [685, 453] on div at bounding box center [681, 464] width 337 height 36
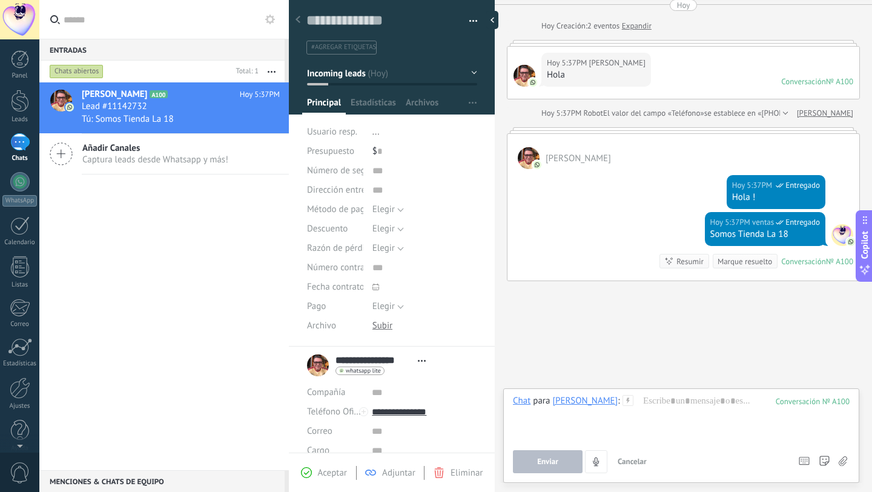
click at [633, 398] on use at bounding box center [628, 400] width 10 height 10
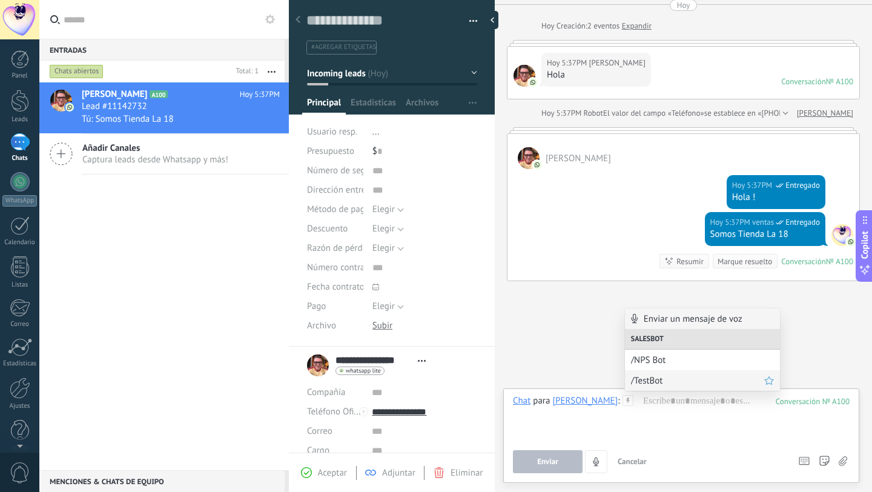
click at [636, 382] on span "/TestBot" at bounding box center [697, 381] width 133 height 12
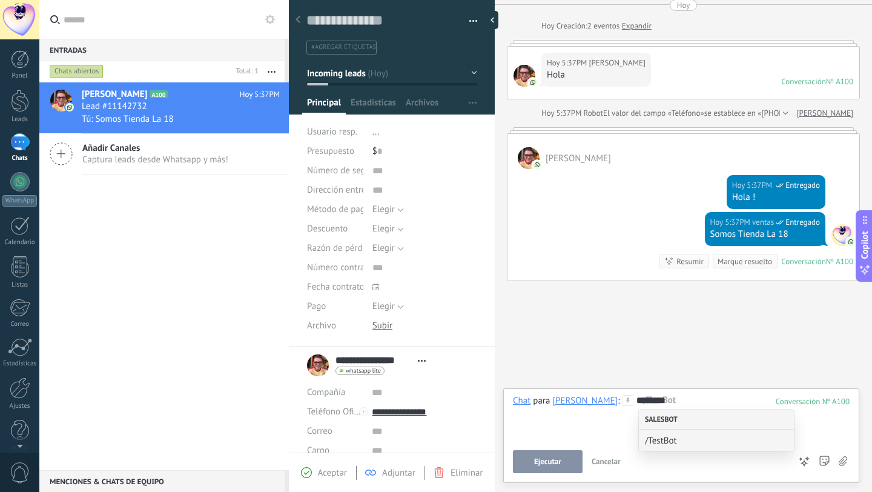
click at [661, 416] on div "Salesbot" at bounding box center [716, 419] width 155 height 21
click at [661, 435] on span "/TestBot" at bounding box center [711, 441] width 133 height 12
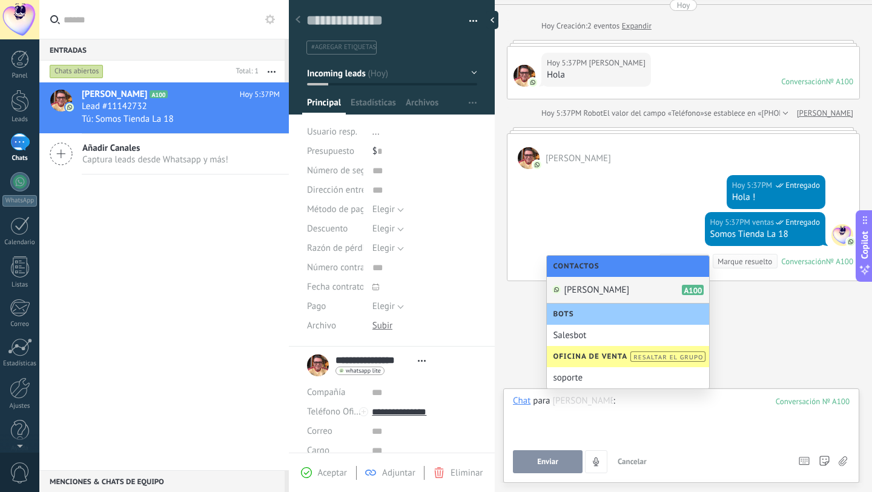
click at [682, 432] on div at bounding box center [681, 418] width 337 height 46
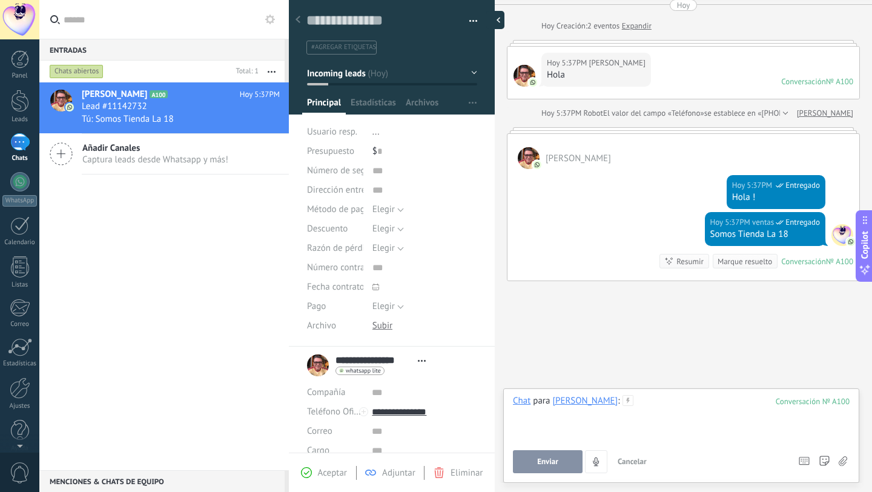
click at [489, 21] on div at bounding box center [495, 20] width 18 height 18
type textarea "**********"
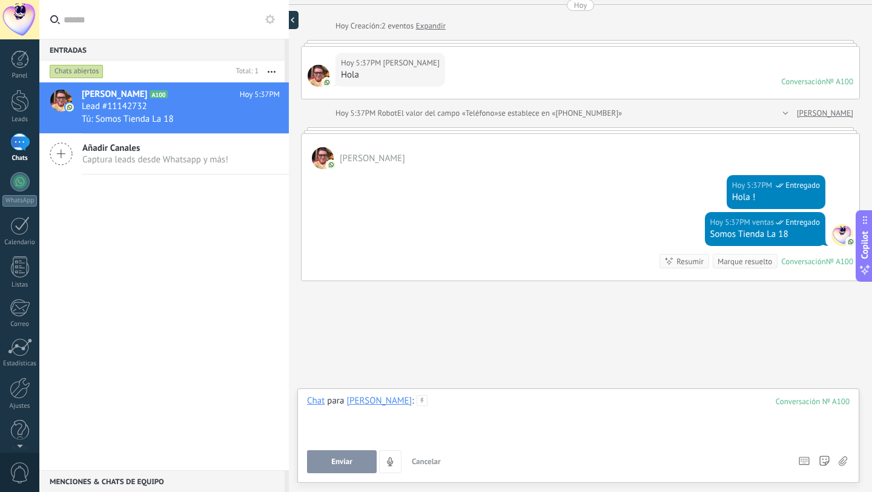
scroll to position [12, 0]
click at [26, 280] on link "Listas" at bounding box center [19, 272] width 39 height 33
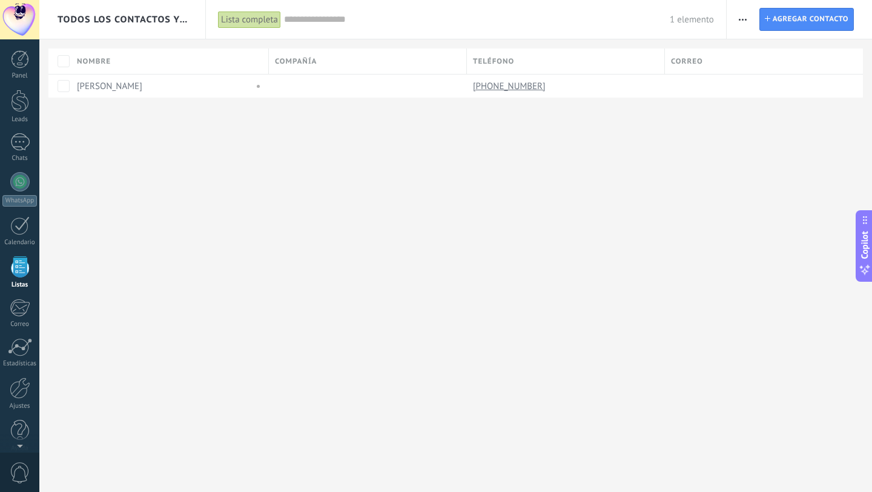
scroll to position [12, 0]
click at [25, 341] on div at bounding box center [20, 335] width 24 height 18
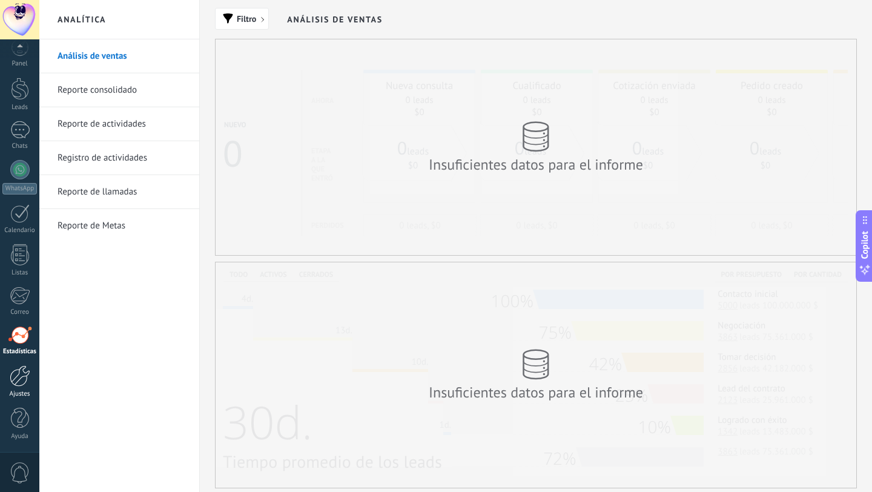
click at [22, 377] on div at bounding box center [20, 375] width 21 height 21
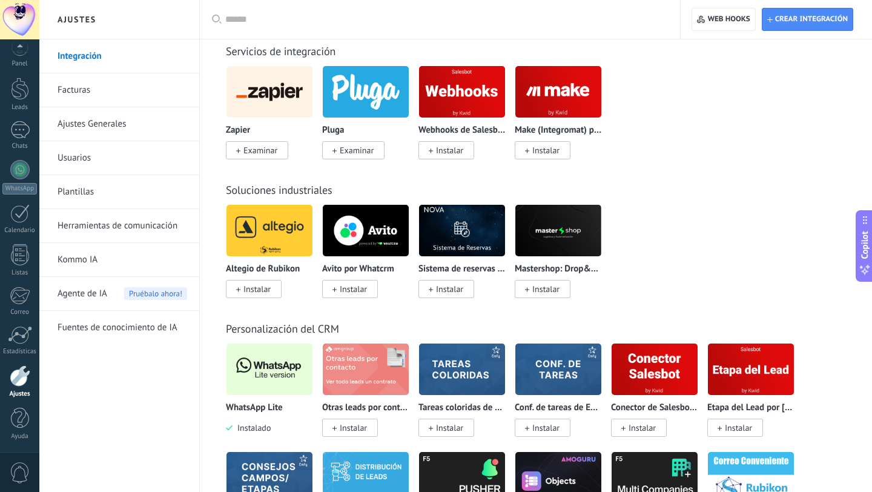
scroll to position [2691, 0]
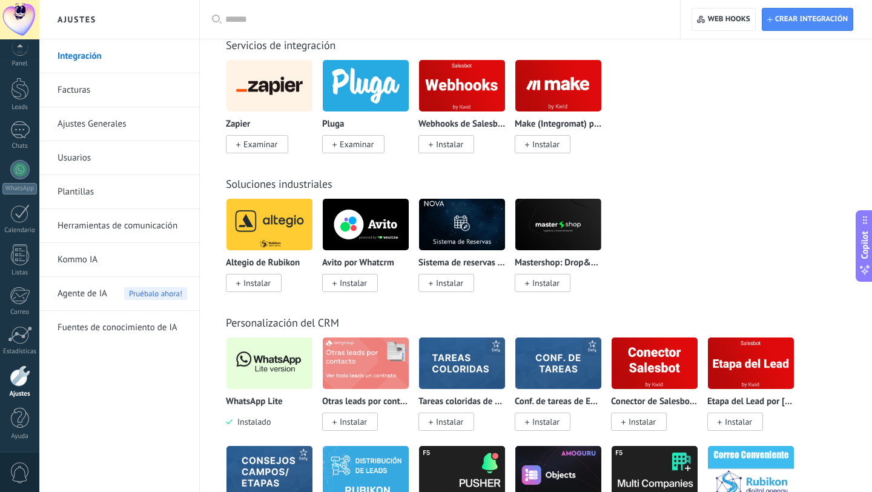
click at [236, 387] on img at bounding box center [269, 363] width 86 height 59
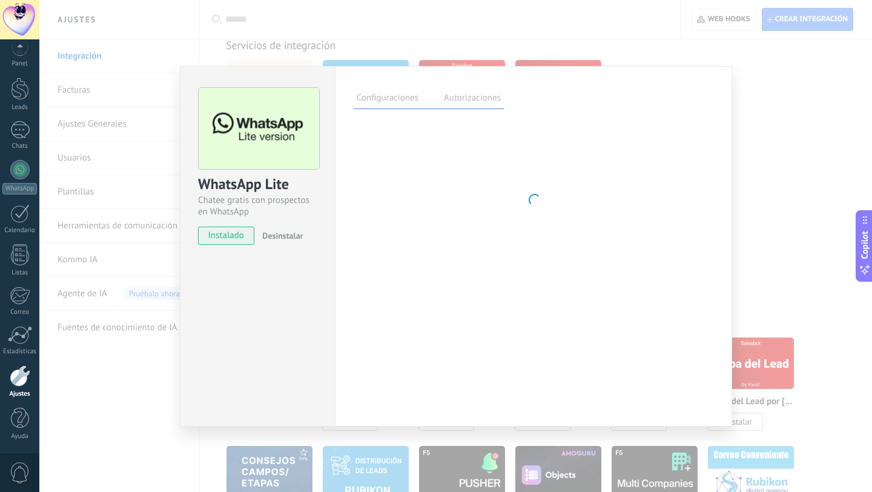
click at [236, 387] on div "WhatsApp Lite Chatee gratis con prospectos en WhatsApp instalado Desinstalar" at bounding box center [257, 246] width 155 height 360
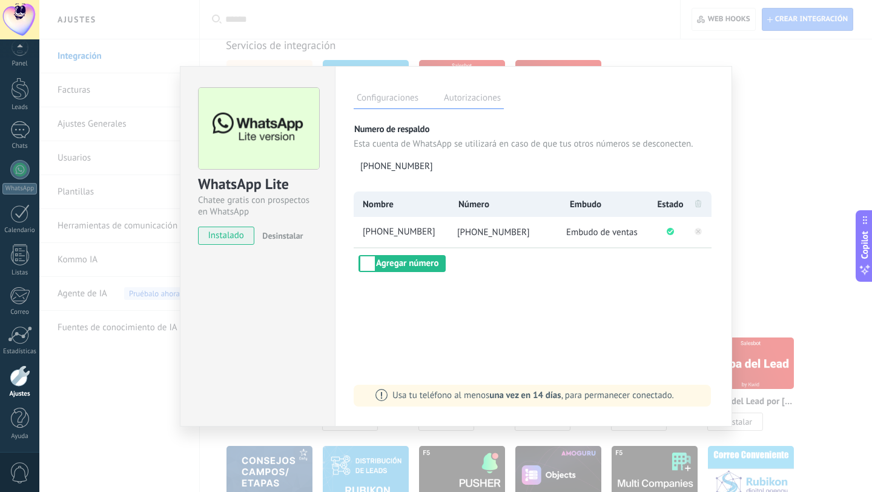
click at [485, 99] on label "Autorizaciones" at bounding box center [472, 100] width 63 height 18
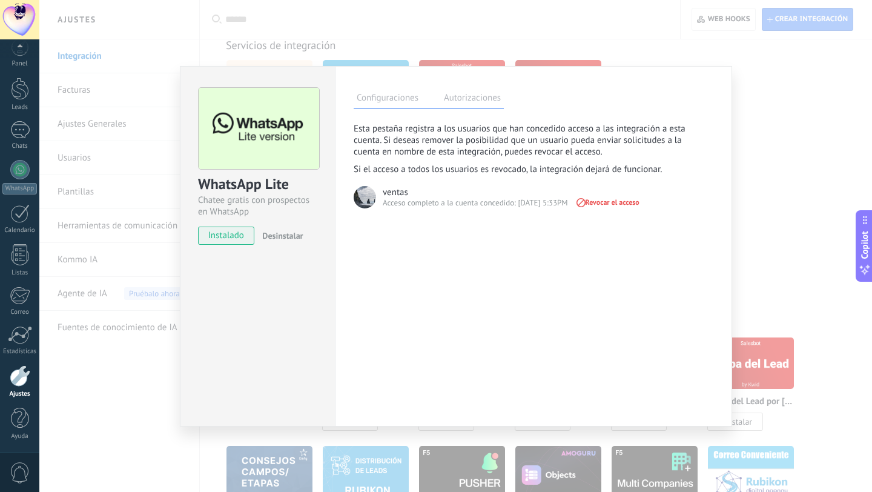
click at [390, 93] on label "Configuraciones" at bounding box center [388, 100] width 68 height 18
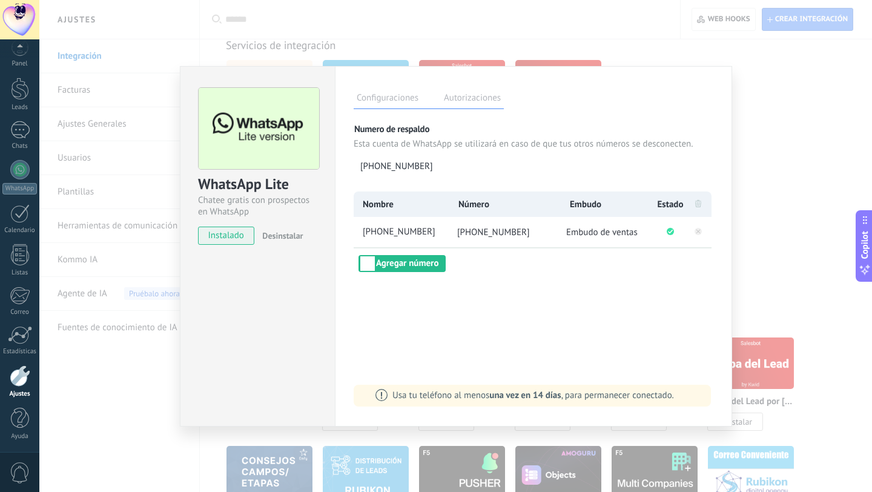
click at [416, 395] on span "Usa tu teléfono al menos una vez en 14 días , para permanecer conectado." at bounding box center [533, 395] width 282 height 12
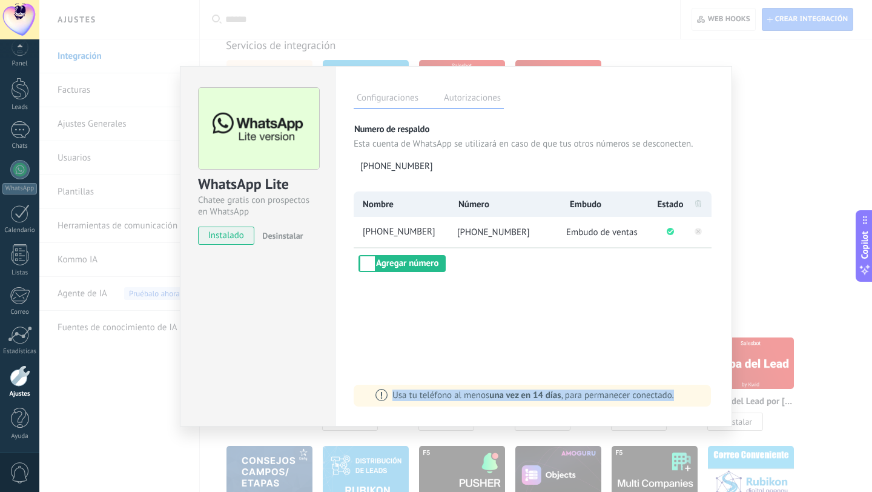
click at [416, 395] on span "Usa tu teléfono al menos una vez en 14 días , para permanecer conectado." at bounding box center [533, 395] width 282 height 12
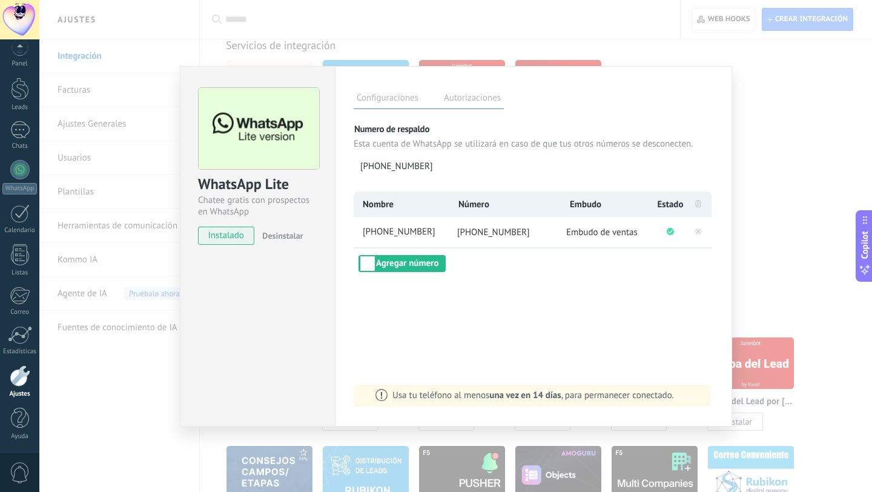
click at [818, 209] on div "WhatsApp Lite Chatee gratis con prospectos en WhatsApp instalado Desinstalar Co…" at bounding box center [455, 246] width 832 height 492
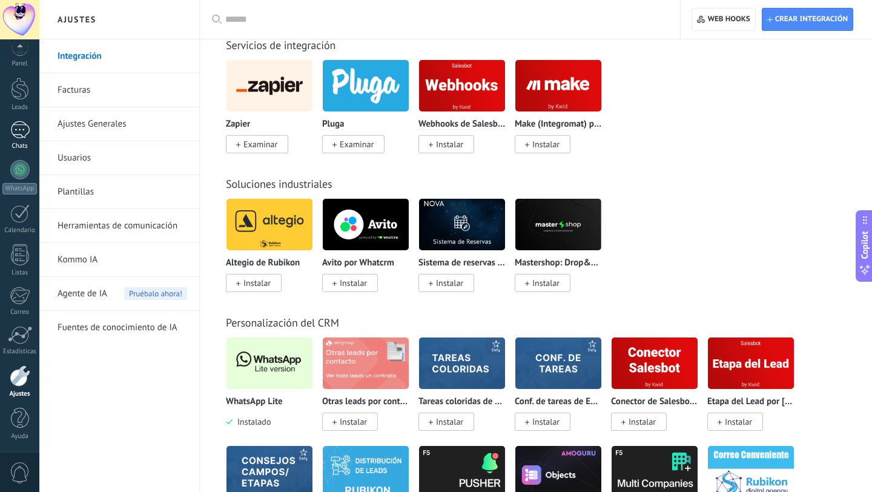
click at [25, 133] on div "1" at bounding box center [19, 130] width 19 height 18
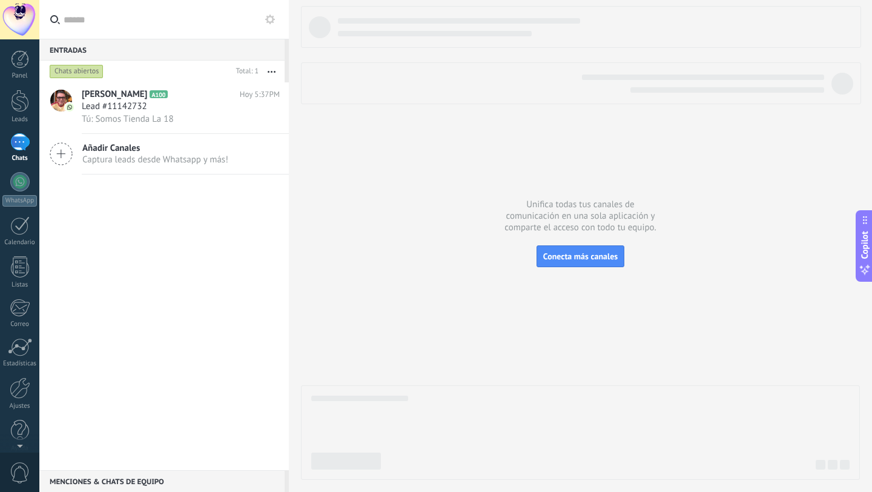
click at [277, 68] on button "button" at bounding box center [272, 72] width 26 height 22
click at [271, 19] on icon at bounding box center [270, 20] width 10 height 10
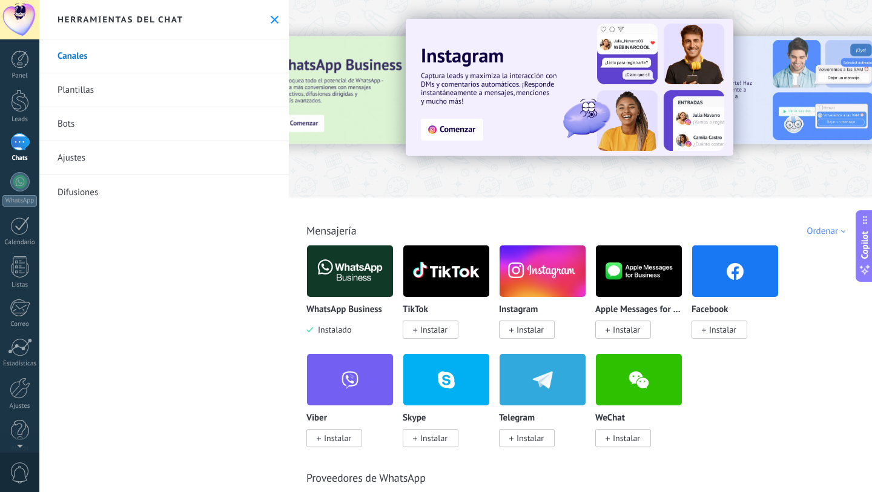
click at [149, 87] on link "Plantillas" at bounding box center [163, 90] width 249 height 34
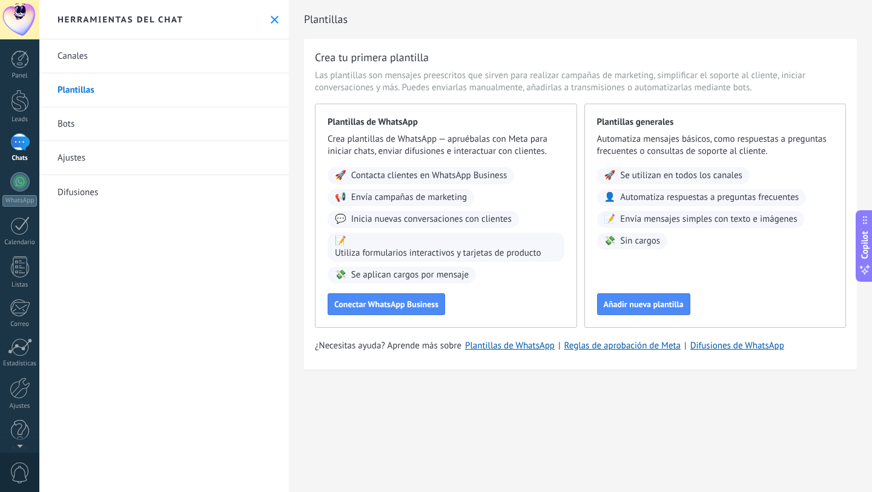
click at [85, 196] on link "Difusiones" at bounding box center [163, 192] width 249 height 34
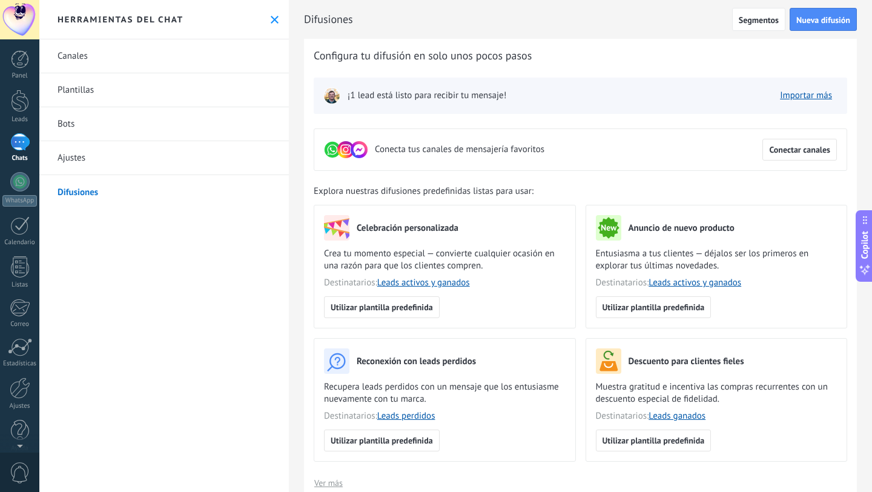
click at [94, 93] on link "Plantillas" at bounding box center [163, 90] width 249 height 34
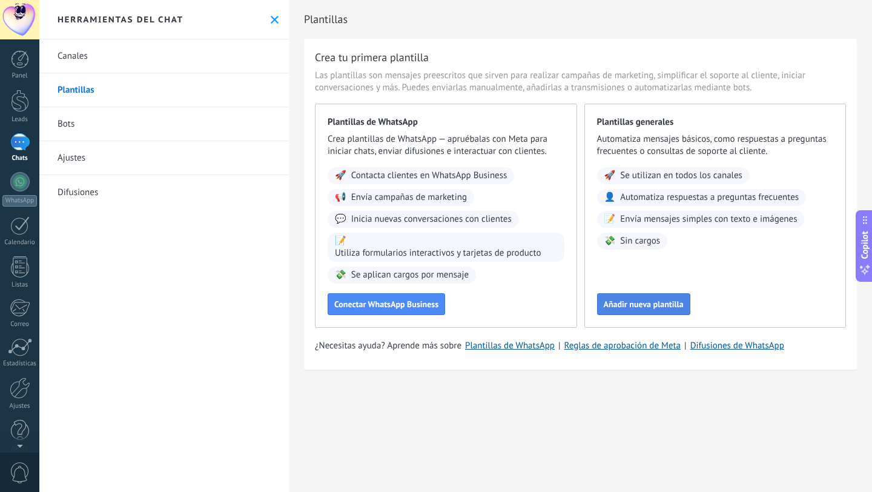
click at [649, 300] on span "Añadir nueva plantilla" at bounding box center [644, 304] width 80 height 8
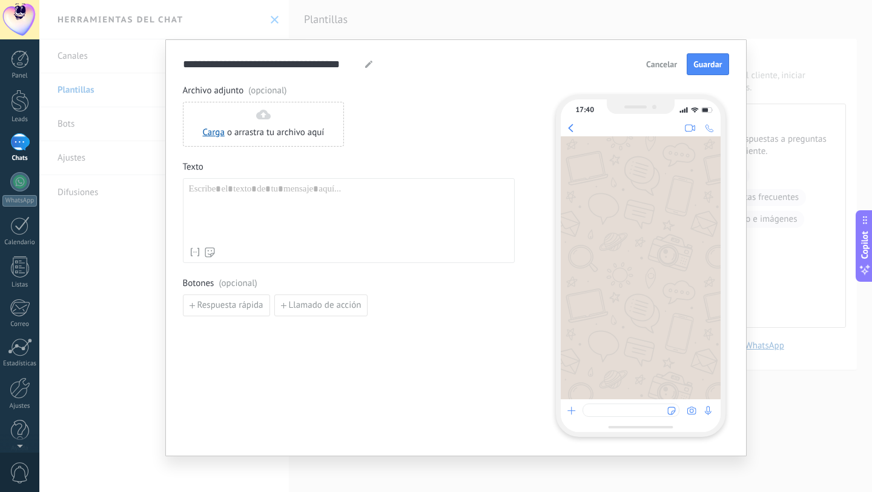
click at [298, 203] on div at bounding box center [349, 212] width 320 height 58
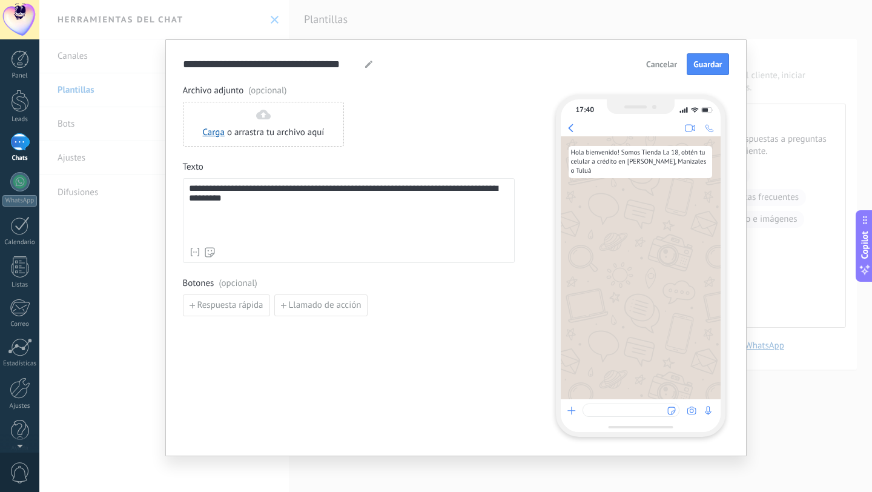
click at [313, 232] on div "**********" at bounding box center [349, 212] width 320 height 58
click at [709, 68] on span "Guardar" at bounding box center [707, 64] width 28 height 8
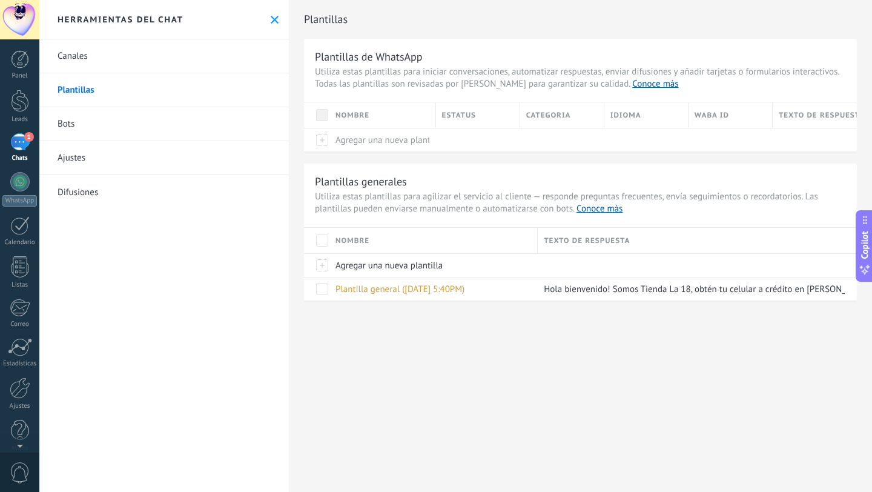
click at [3, 153] on link "1 Chats" at bounding box center [19, 147] width 39 height 29
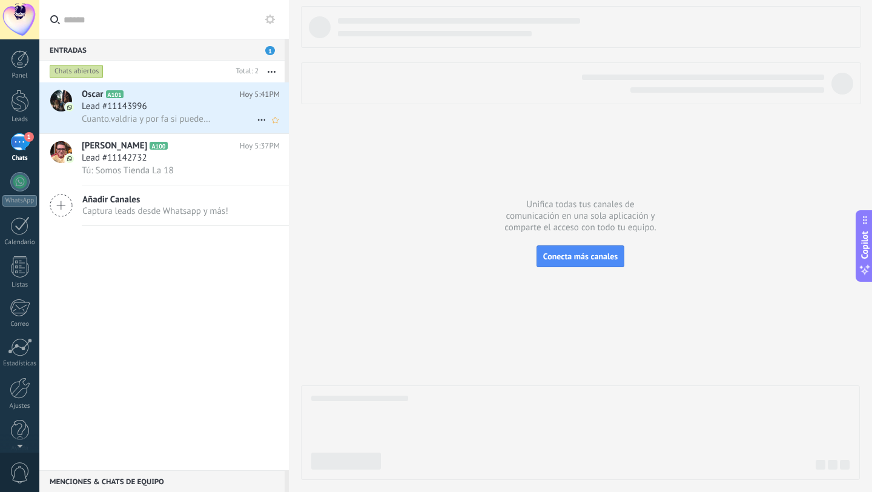
click at [183, 127] on div "Oscar A101 Hoy 5:41PM Lead #11143996 Cuanto.valdria y por fa si pueden dejarlo …" at bounding box center [185, 107] width 207 height 51
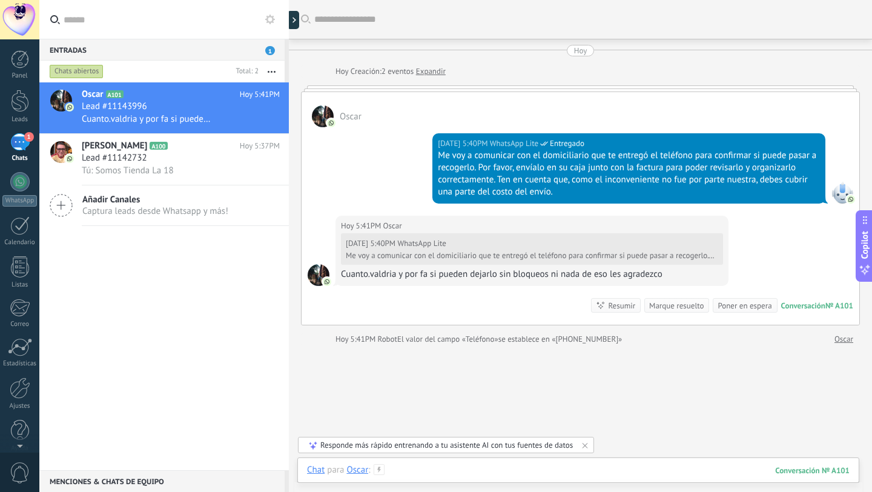
click at [476, 475] on div at bounding box center [578, 482] width 542 height 36
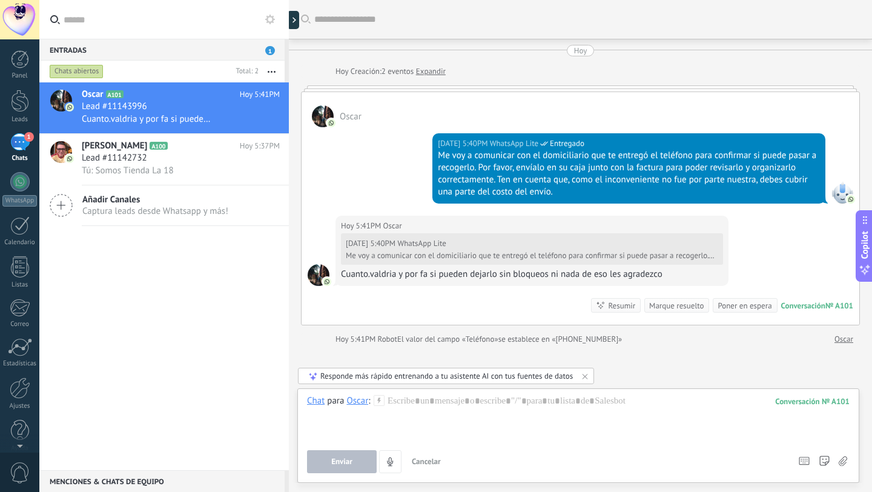
click at [383, 403] on icon at bounding box center [379, 400] width 11 height 11
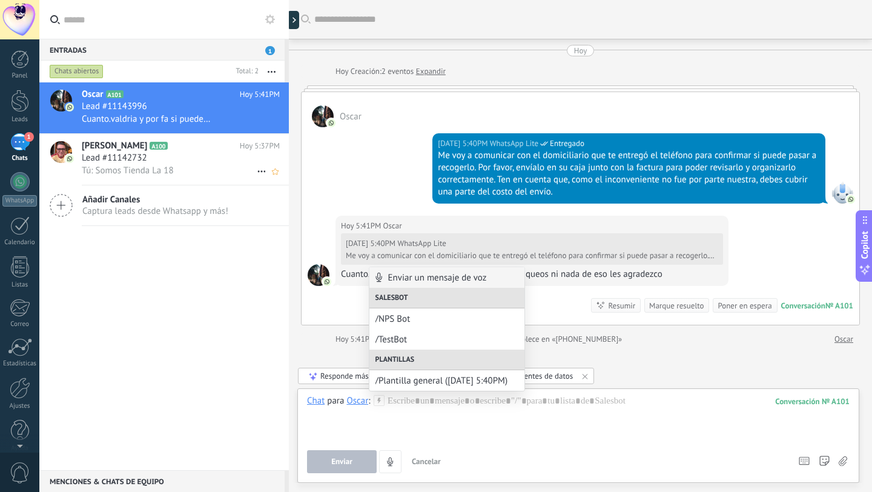
click at [177, 180] on div "Edward Sepulveda A100 Hoy 5:37PM Lead #11142732 Tú: Somos Tienda La 18" at bounding box center [185, 159] width 207 height 51
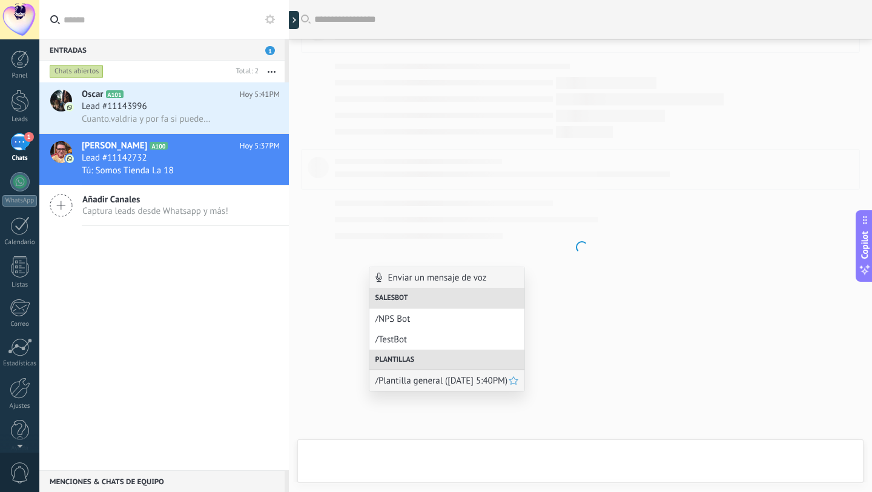
scroll to position [45, 0]
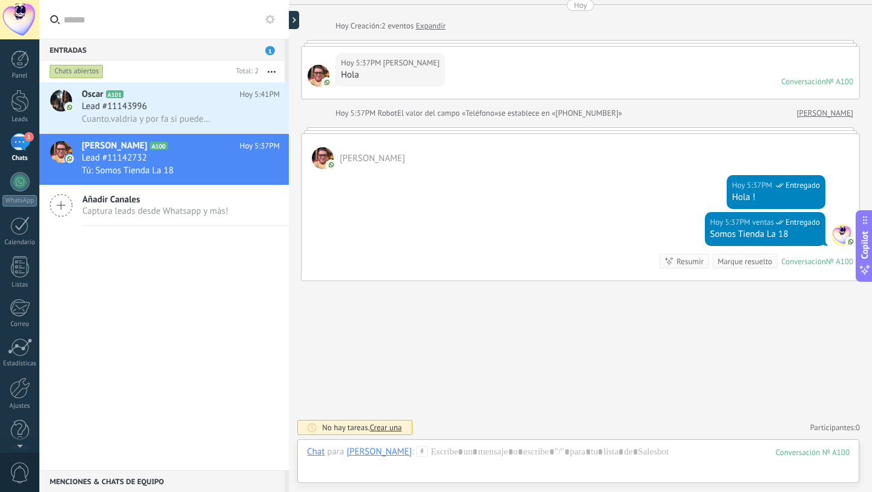
click at [427, 452] on icon at bounding box center [422, 451] width 11 height 11
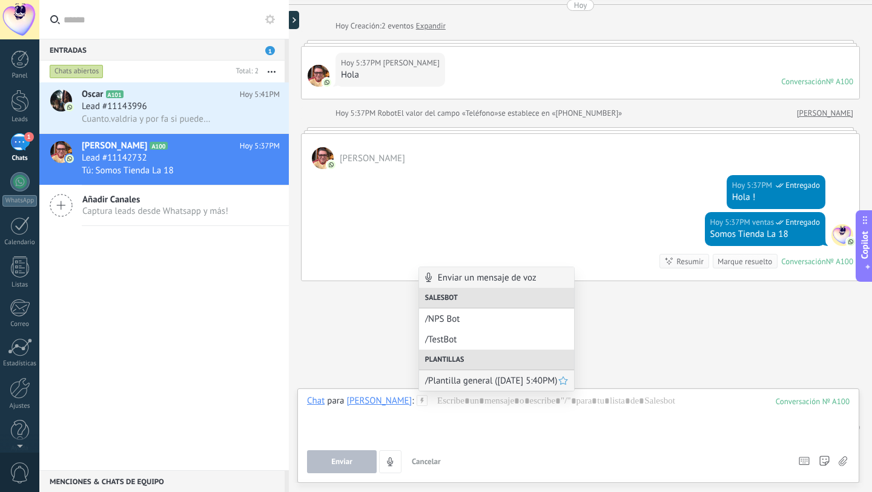
click at [460, 375] on span "/Plantilla general (07.10.2025 5:40PM)" at bounding box center [491, 381] width 133 height 12
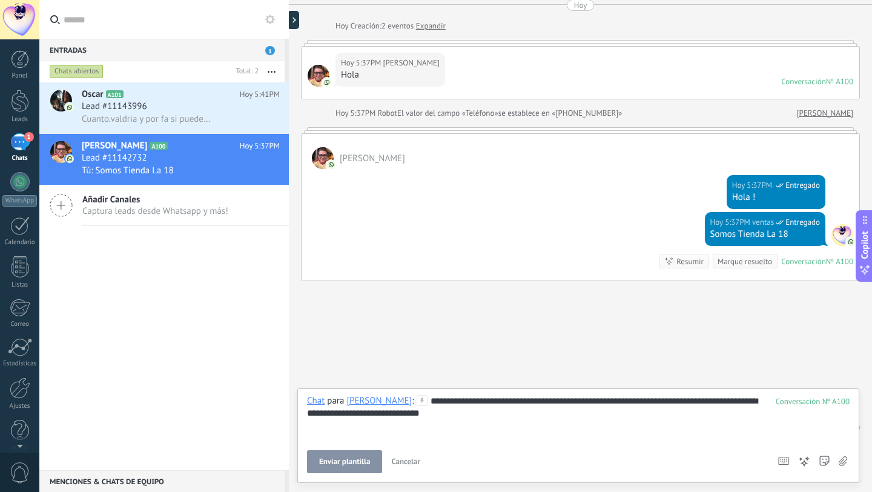
click at [356, 452] on button "Enviar plantilla" at bounding box center [344, 461] width 75 height 23
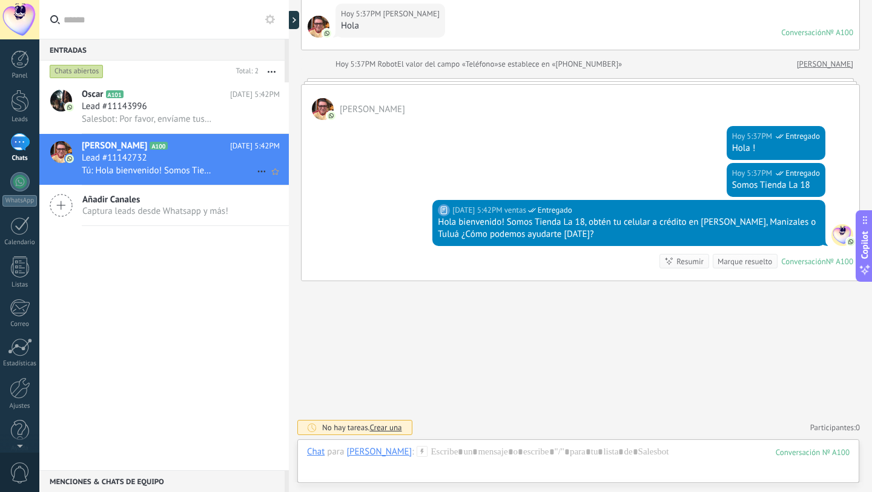
click at [255, 171] on icon at bounding box center [261, 171] width 15 height 15
click at [253, 283] on div at bounding box center [436, 246] width 872 height 492
click at [19, 64] on div at bounding box center [20, 59] width 18 height 18
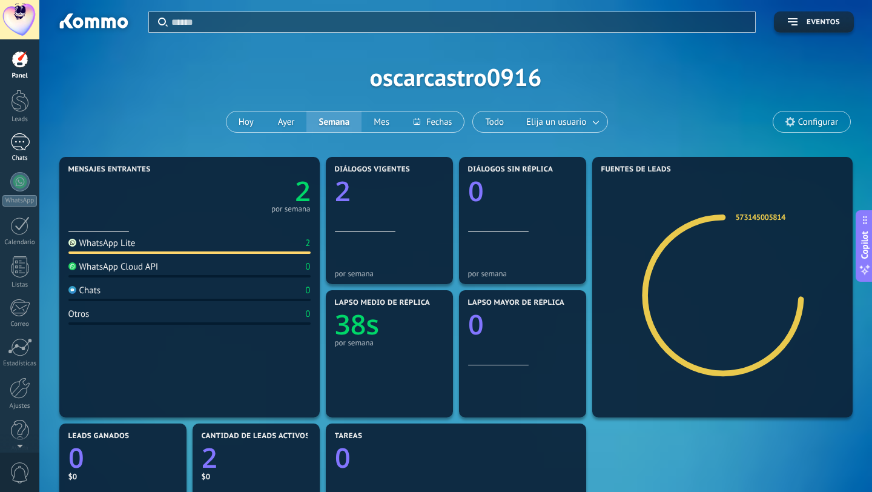
click at [18, 145] on div "1" at bounding box center [19, 142] width 19 height 18
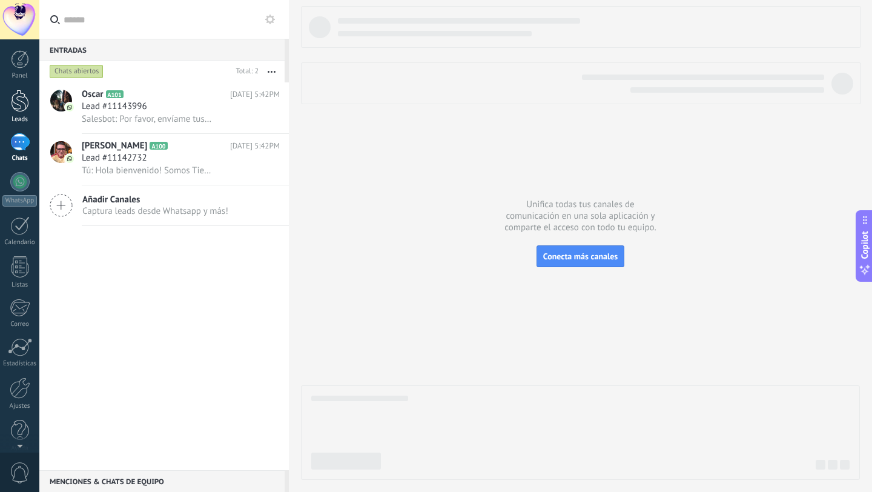
click at [25, 105] on div at bounding box center [20, 101] width 18 height 22
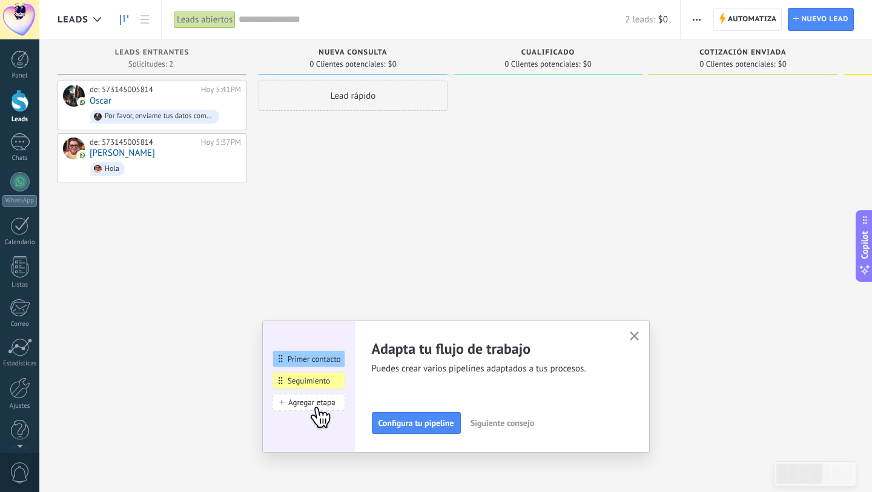
click at [629, 332] on button "button" at bounding box center [634, 336] width 15 height 16
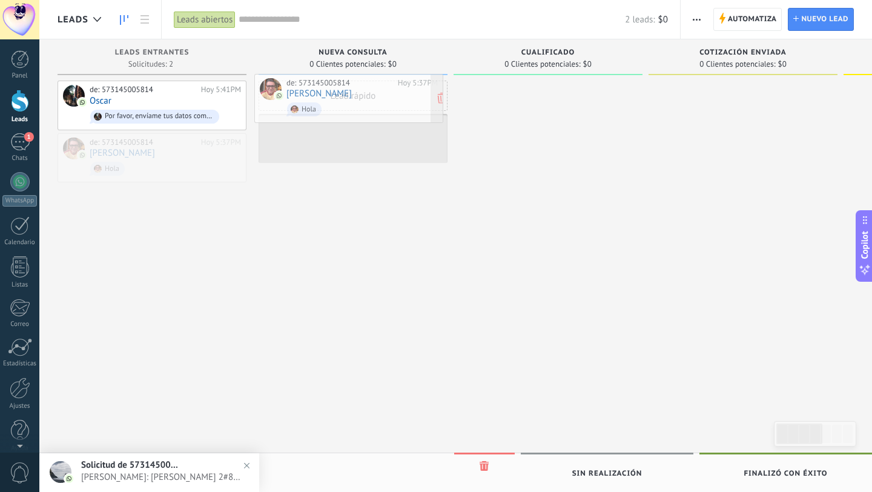
drag, startPoint x: 161, startPoint y: 170, endPoint x: 358, endPoint y: 110, distance: 205.7
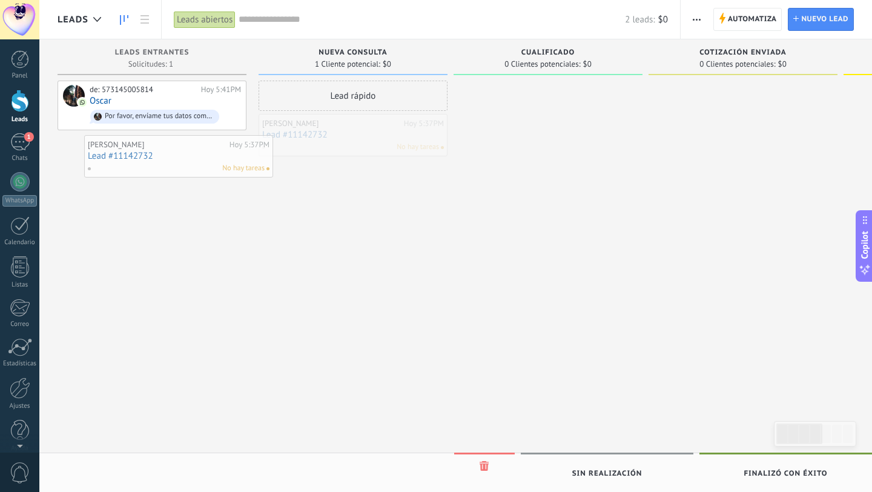
drag, startPoint x: 349, startPoint y: 147, endPoint x: 175, endPoint y: 168, distance: 175.7
drag, startPoint x: 344, startPoint y: 137, endPoint x: 130, endPoint y: 145, distance: 214.5
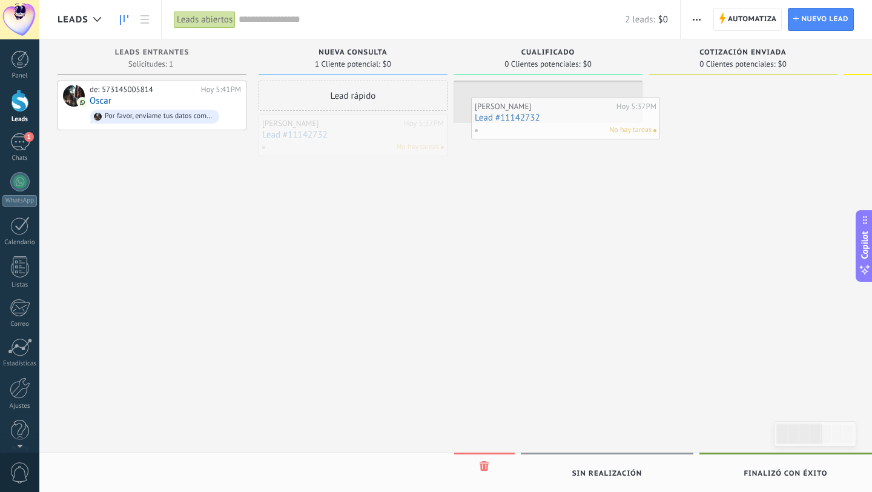
drag, startPoint x: 357, startPoint y: 136, endPoint x: 576, endPoint y: 113, distance: 221.0
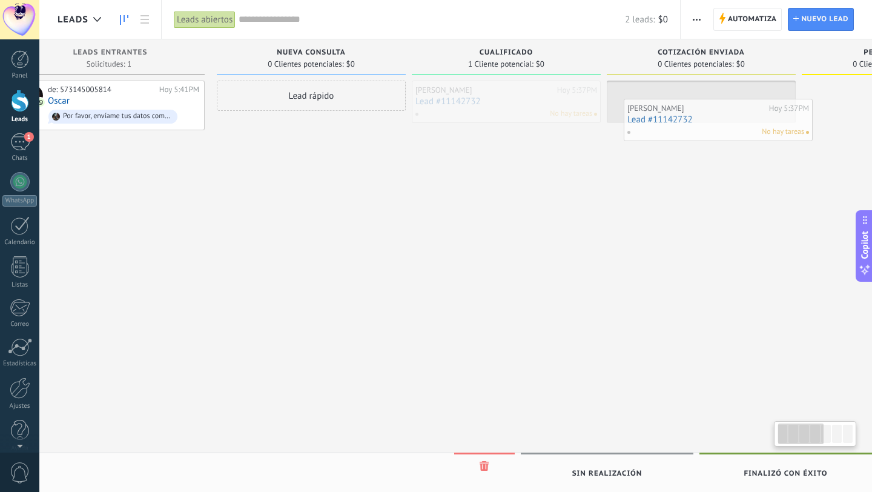
scroll to position [0, 70]
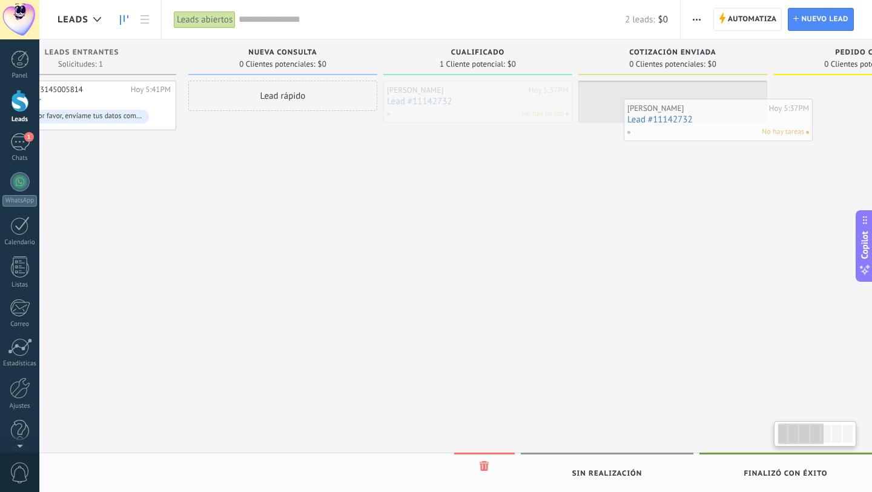
drag, startPoint x: 533, startPoint y: 99, endPoint x: 722, endPoint y: 113, distance: 189.4
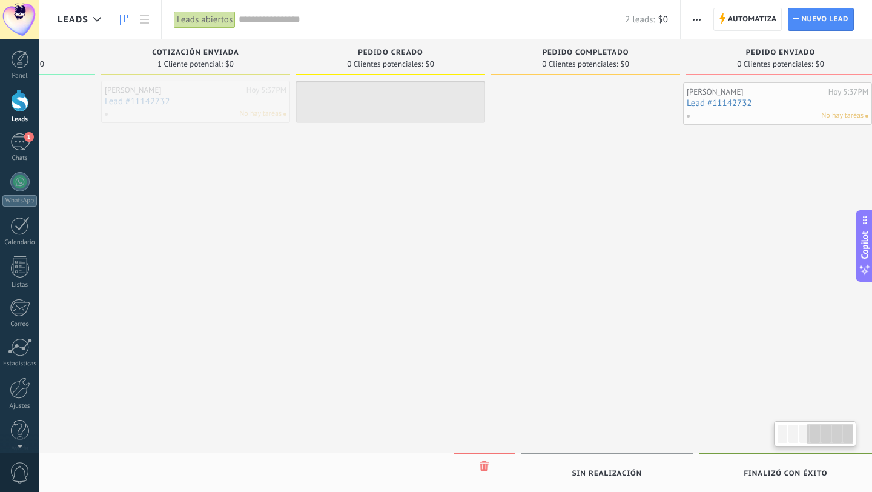
scroll to position [0, 569]
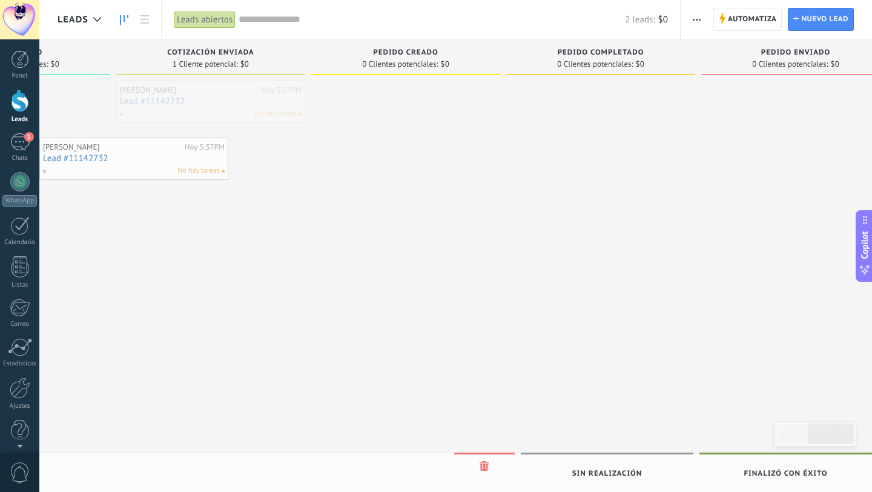
drag, startPoint x: 673, startPoint y: 101, endPoint x: 83, endPoint y: 162, distance: 593.5
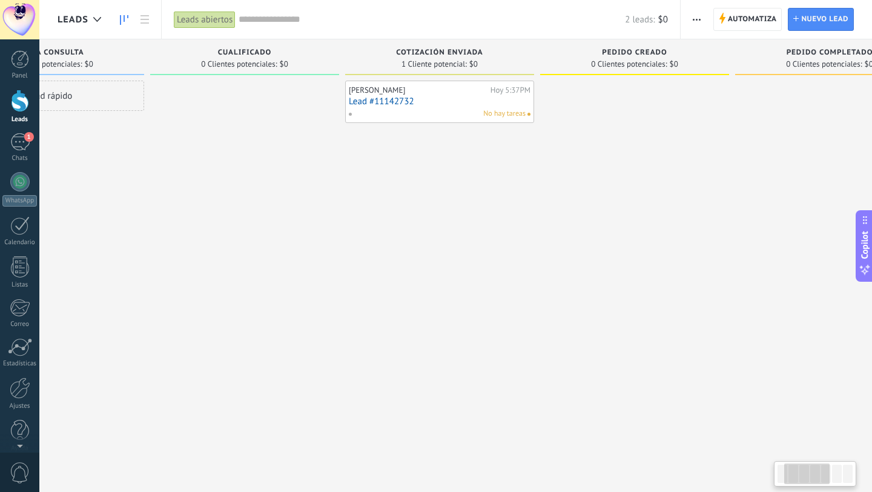
scroll to position [0, 0]
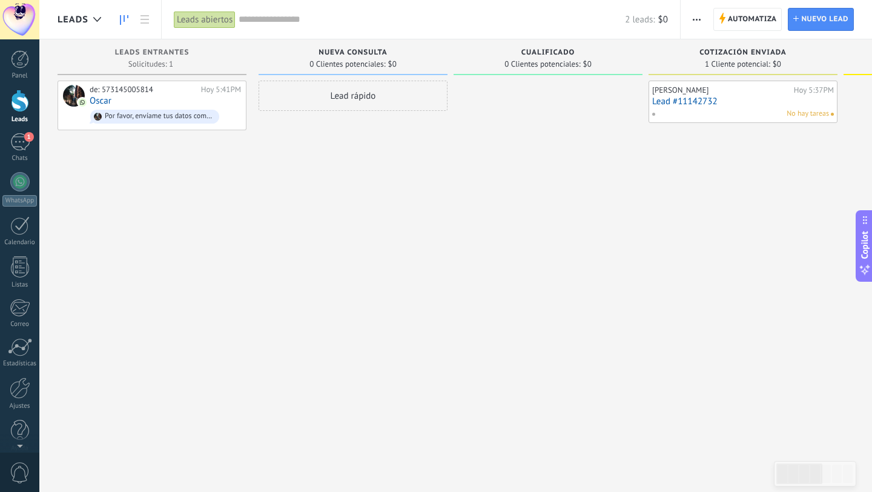
click at [21, 163] on div "Panel Leads 1 Chats WhatsApp Clientes" at bounding box center [19, 257] width 39 height 414
click at [21, 154] on div "Chats" at bounding box center [19, 158] width 35 height 8
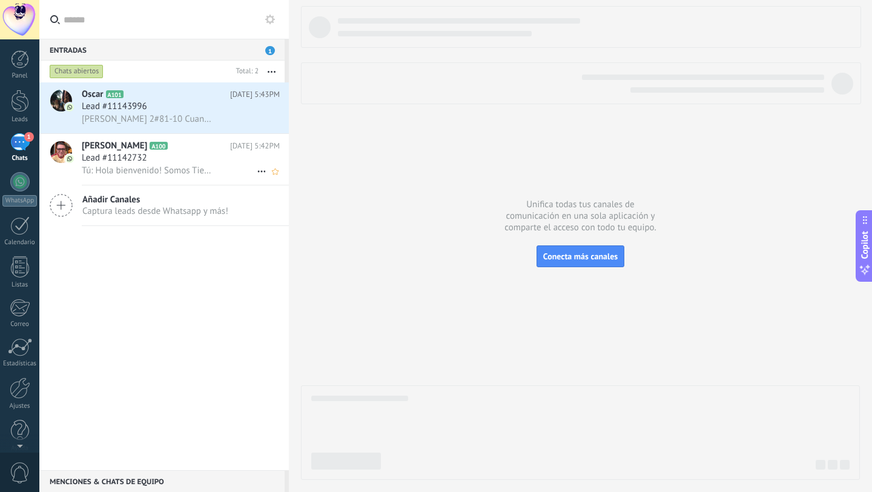
click at [160, 160] on div "Lead #11142732" at bounding box center [181, 158] width 198 height 12
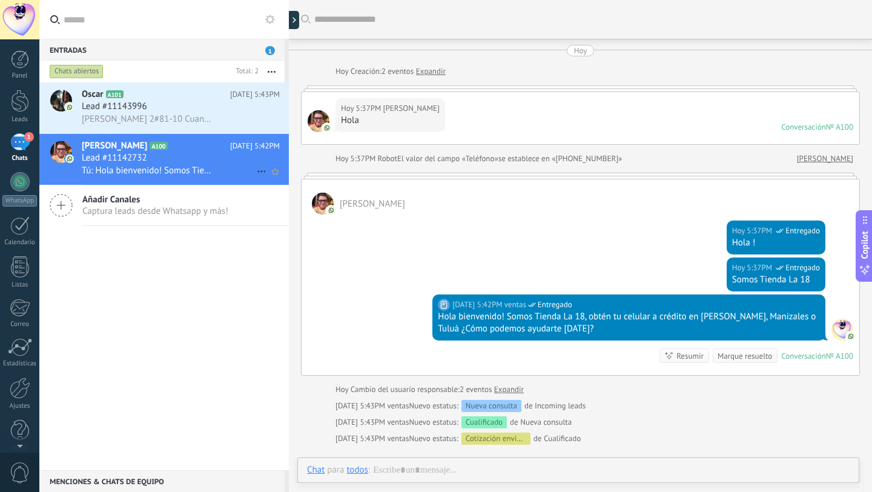
scroll to position [88, 0]
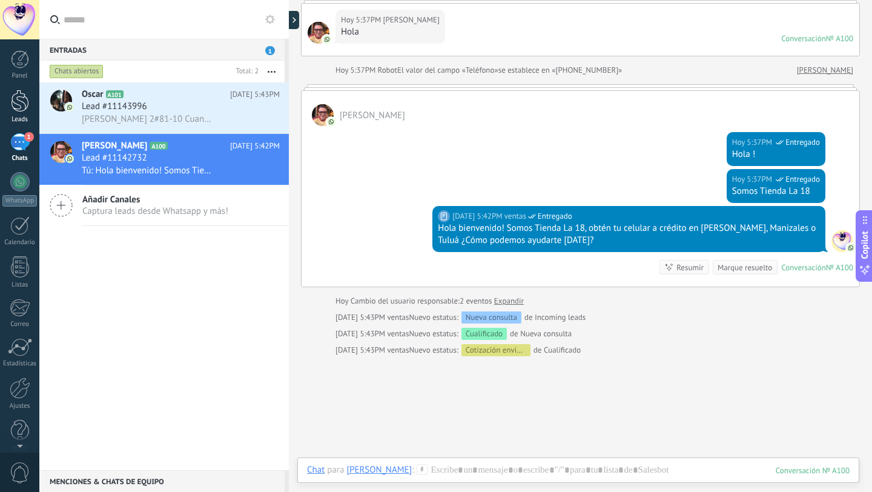
click at [12, 110] on div at bounding box center [20, 101] width 18 height 22
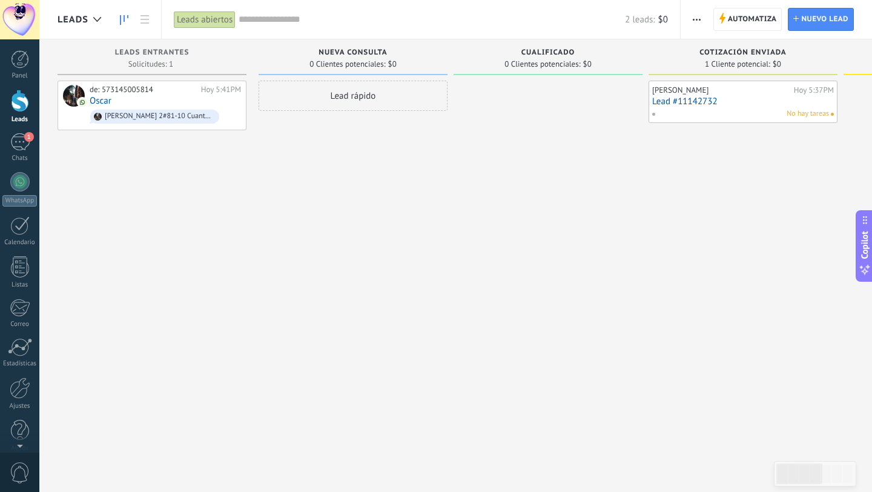
click at [16, 132] on div "Panel Leads 1 Chats WhatsApp Clientes" at bounding box center [19, 257] width 39 height 414
click at [20, 145] on div "1" at bounding box center [19, 142] width 19 height 18
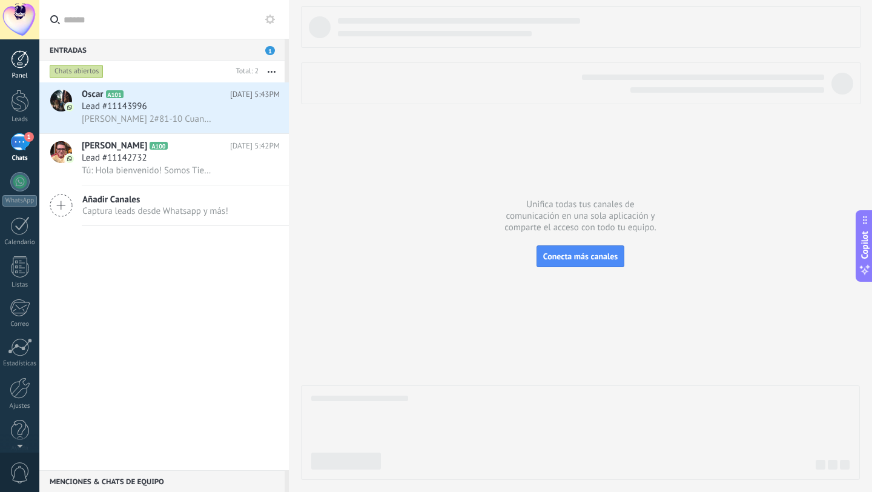
click at [26, 53] on div at bounding box center [20, 59] width 18 height 18
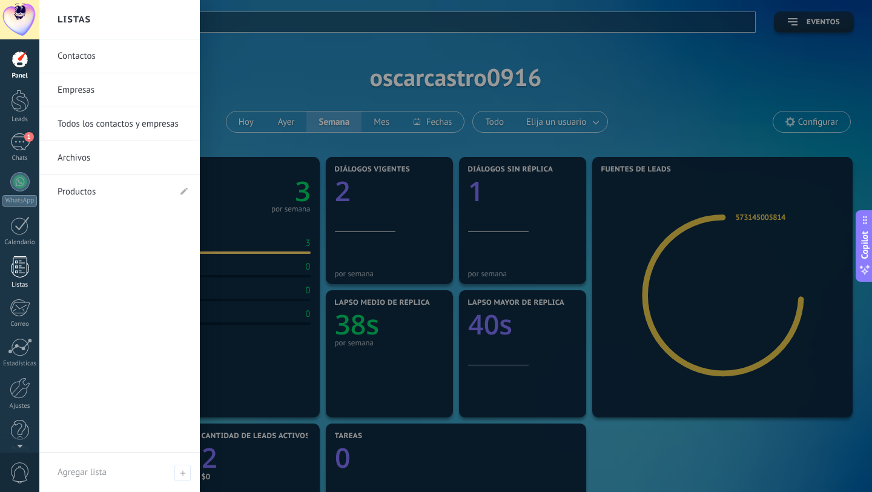
click at [19, 272] on div at bounding box center [20, 266] width 18 height 21
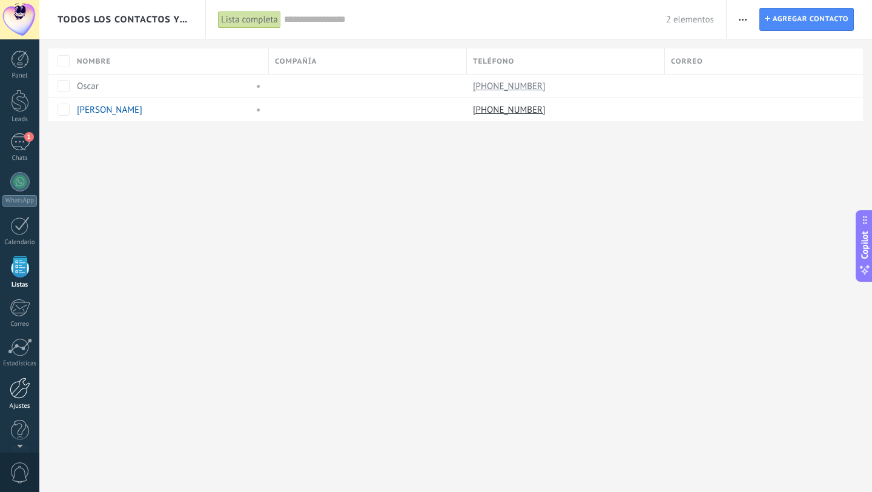
click at [24, 391] on div at bounding box center [20, 387] width 21 height 21
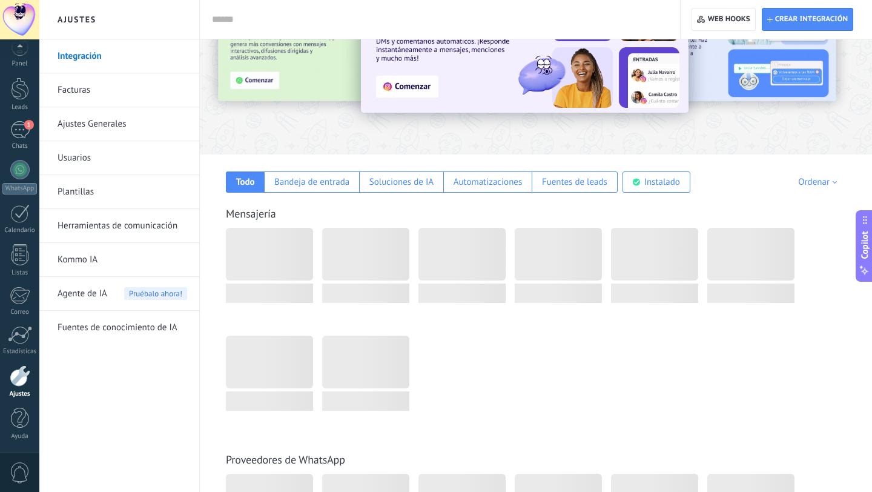
scroll to position [85, 0]
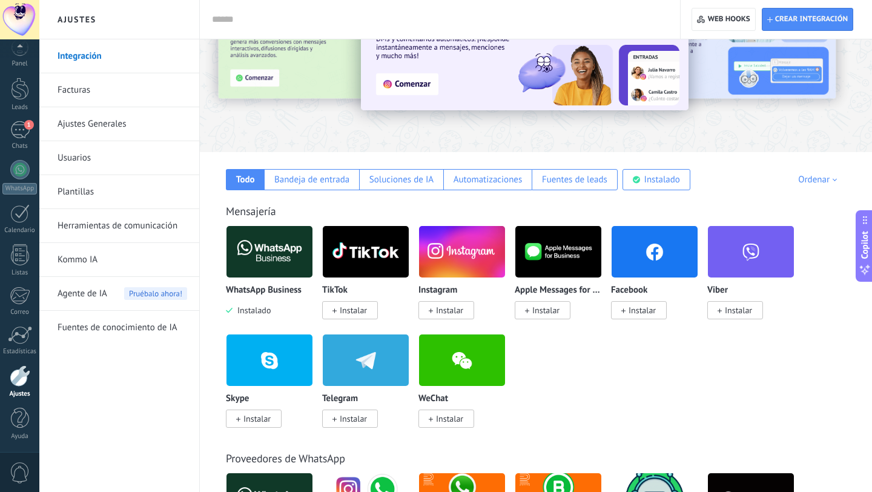
click at [84, 185] on link "Plantillas" at bounding box center [123, 192] width 130 height 34
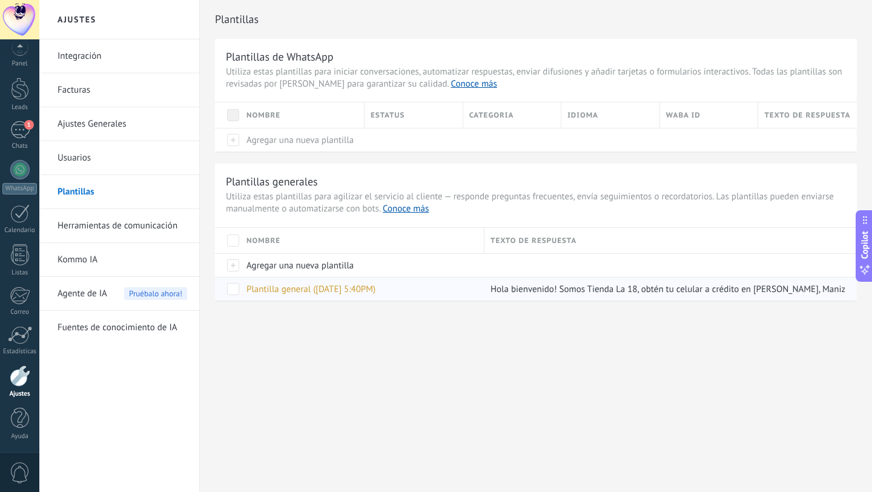
click at [315, 288] on span "Plantilla general (07.10.2025 5:40PM)" at bounding box center [310, 289] width 129 height 12
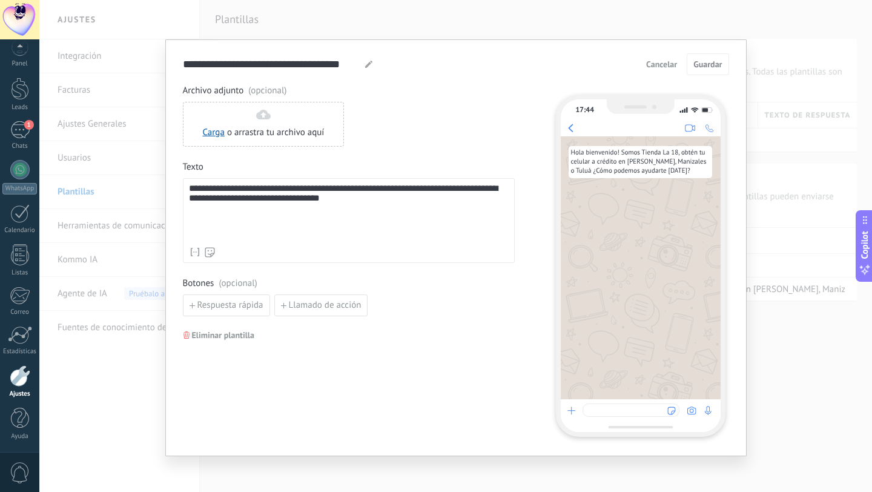
click at [365, 59] on div at bounding box center [369, 64] width 10 height 15
click at [364, 68] on div at bounding box center [369, 64] width 10 height 15
click at [366, 63] on use at bounding box center [368, 64] width 7 height 7
type input "*"
type input "******"
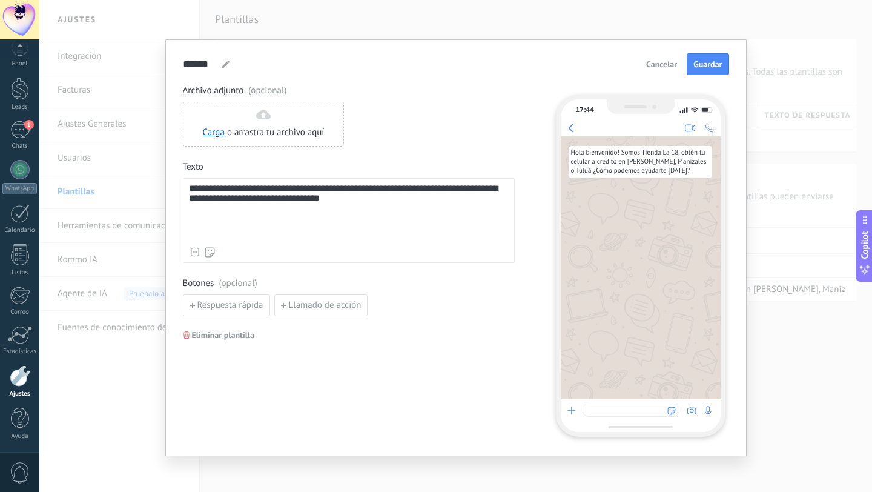
click at [214, 190] on div "**********" at bounding box center [349, 212] width 320 height 58
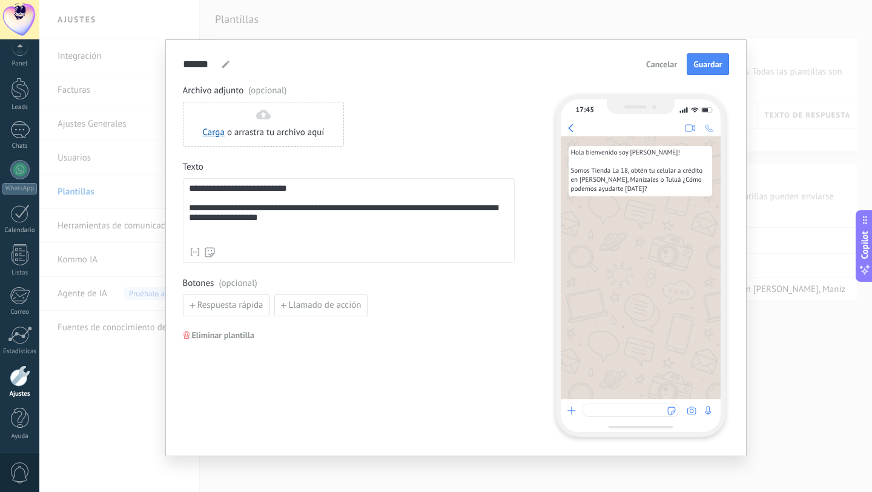
click at [335, 226] on div "**********" at bounding box center [349, 215] width 320 height 24
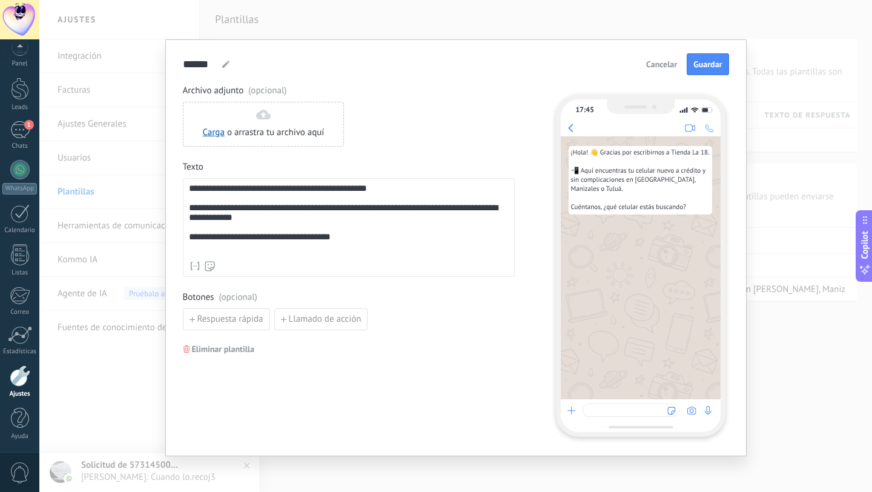
click at [207, 191] on div "**********" at bounding box center [349, 218] width 320 height 71
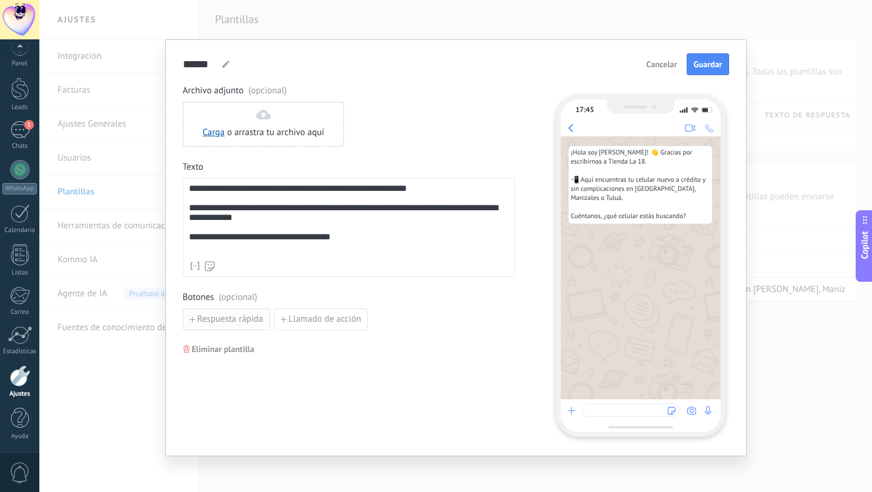
click at [232, 318] on span "Respuesta rápida" at bounding box center [230, 319] width 66 height 8
click at [232, 318] on input at bounding box center [247, 318] width 129 height 19
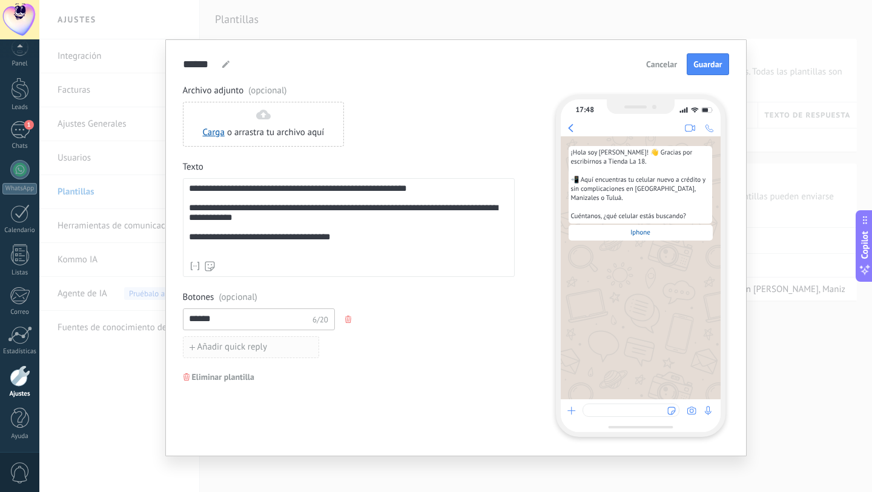
type input "******"
click at [232, 349] on span "Añadir quick reply" at bounding box center [232, 347] width 70 height 8
click at [232, 349] on input at bounding box center [247, 346] width 129 height 19
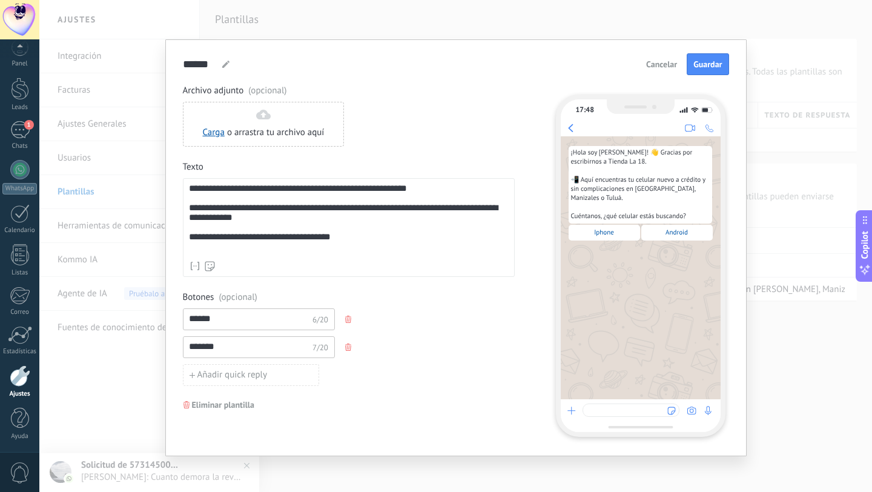
type input "*******"
click at [711, 68] on span "Guardar" at bounding box center [707, 64] width 28 height 8
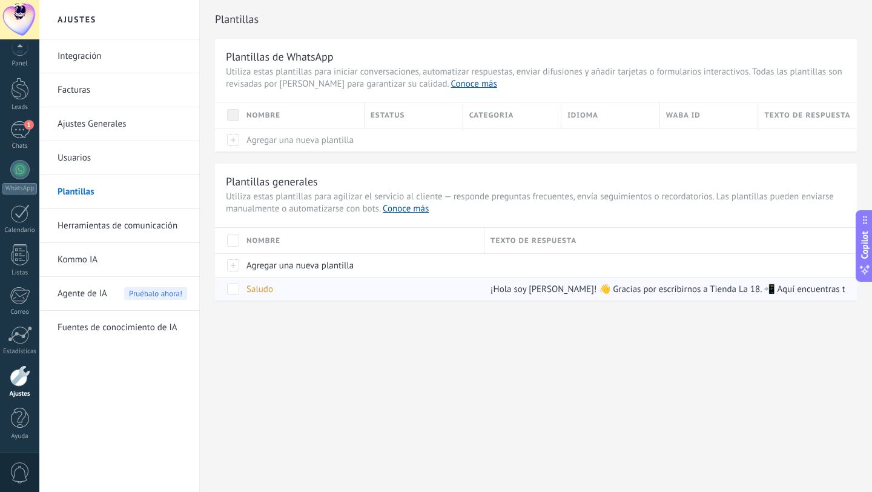
click at [264, 289] on span "Saludo" at bounding box center [259, 289] width 27 height 12
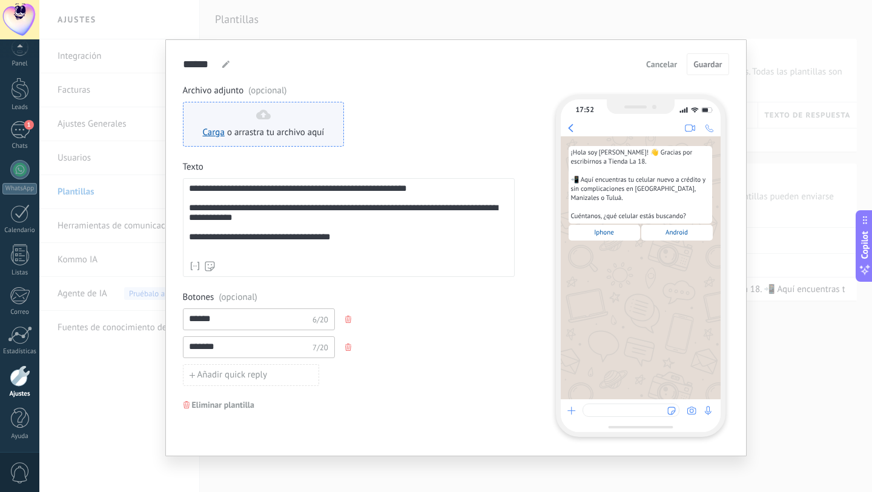
click at [262, 133] on span "o arrastra tu archivo aquí" at bounding box center [275, 133] width 97 height 12
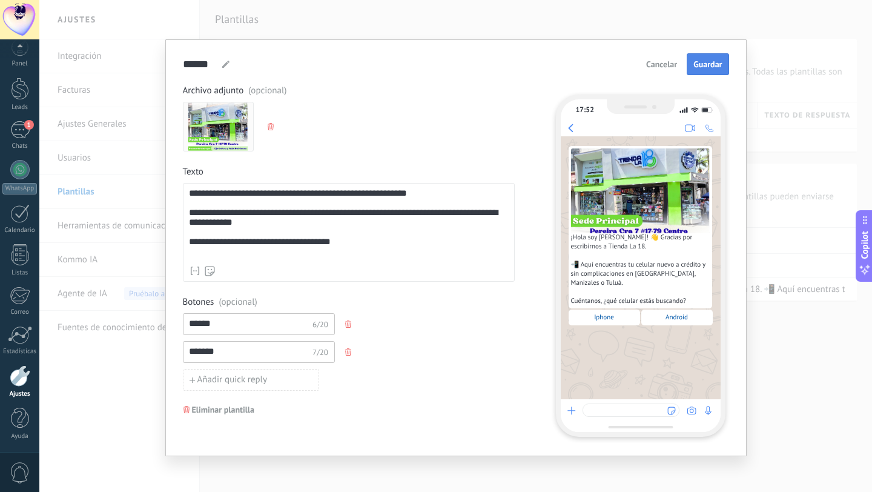
click at [705, 61] on span "Guardar" at bounding box center [707, 64] width 28 height 8
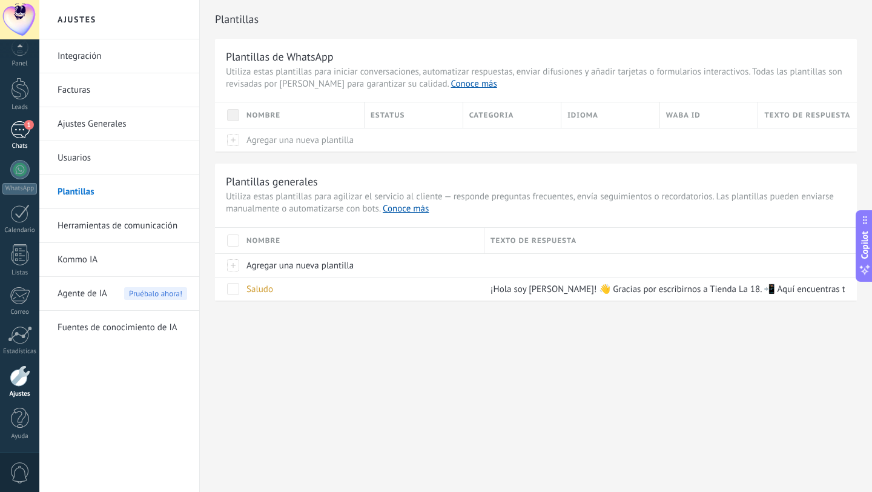
click at [24, 134] on div "1" at bounding box center [19, 130] width 19 height 18
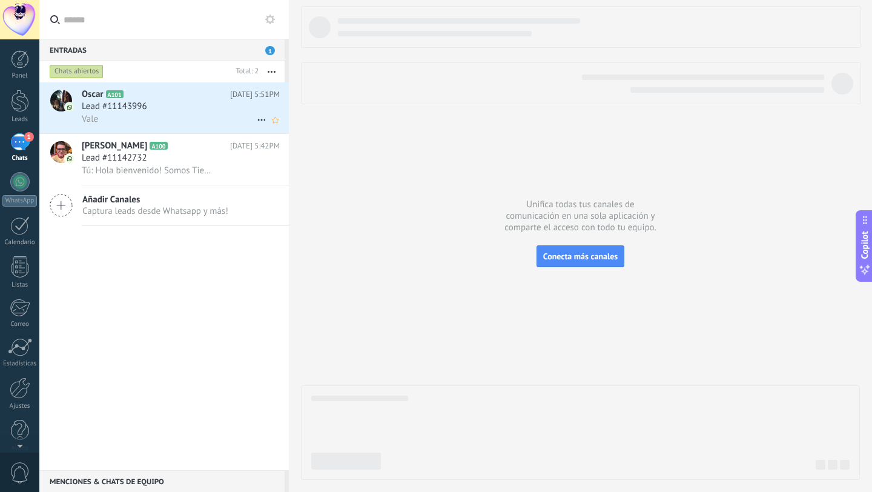
click at [159, 129] on div "Oscar A101 Hoy 5:51PM Lead #11143996 Vale" at bounding box center [185, 107] width 207 height 51
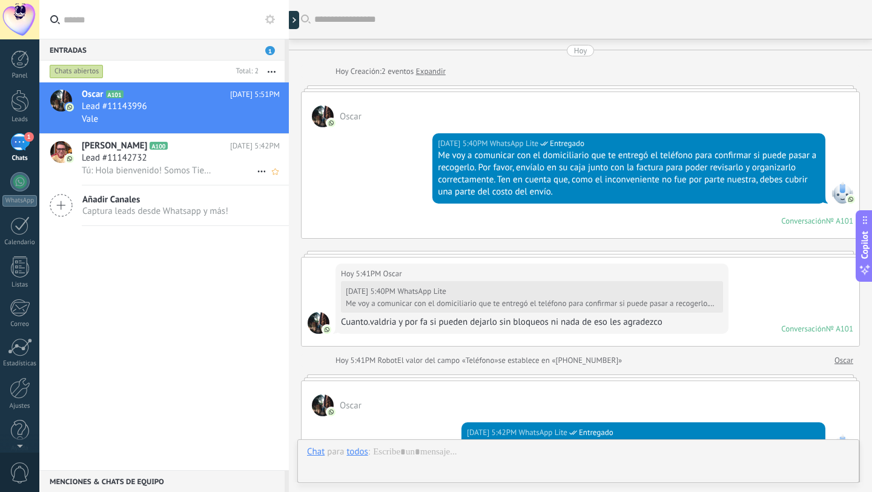
scroll to position [607, 0]
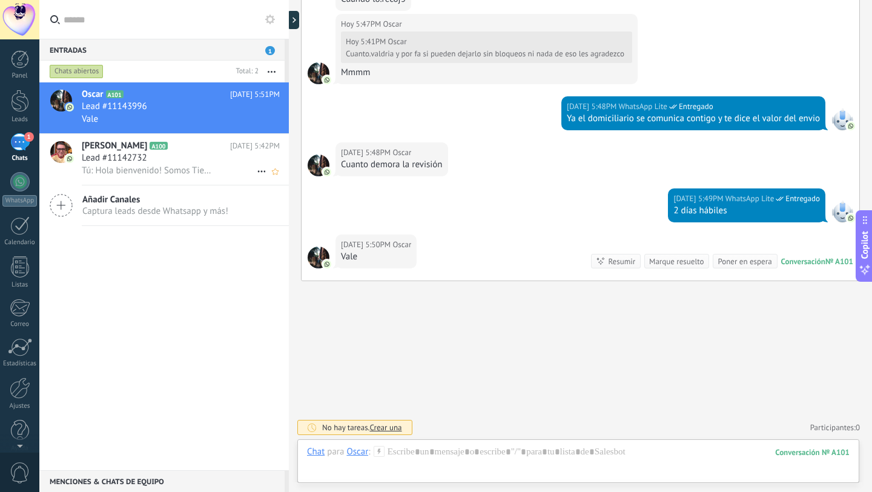
click at [126, 163] on span "Lead #11142732" at bounding box center [114, 158] width 65 height 12
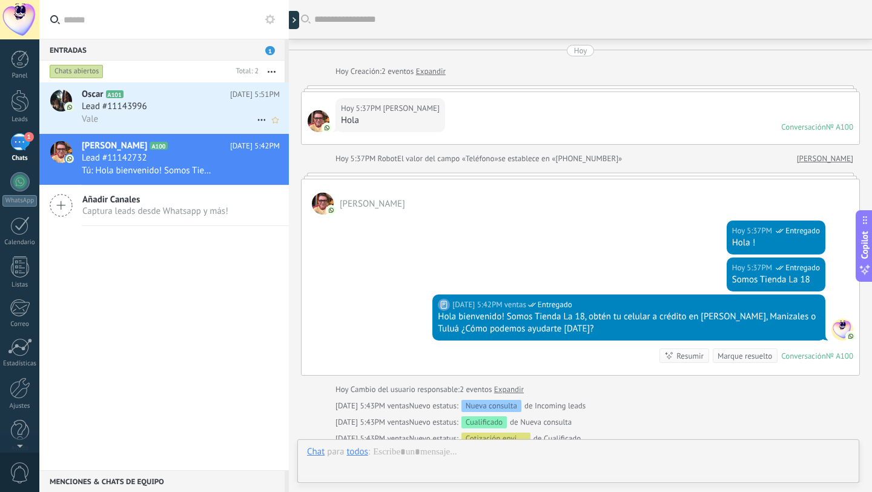
scroll to position [163, 0]
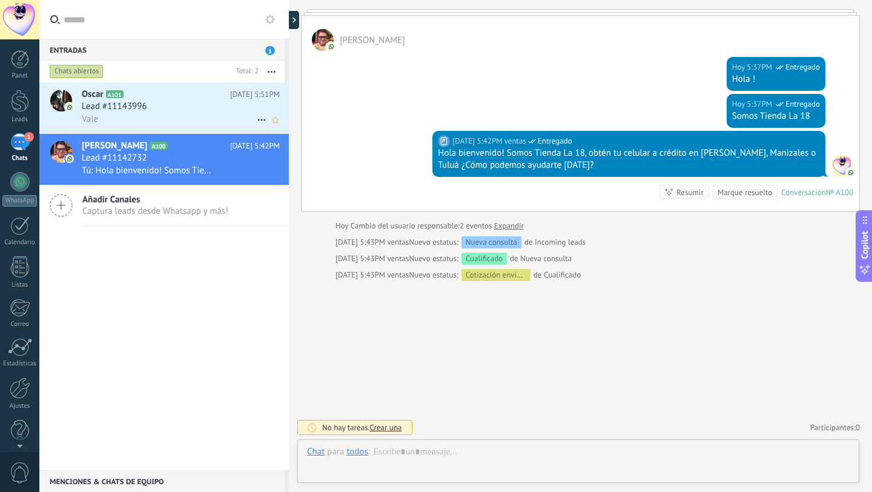
click at [133, 124] on div "Vale" at bounding box center [181, 119] width 198 height 13
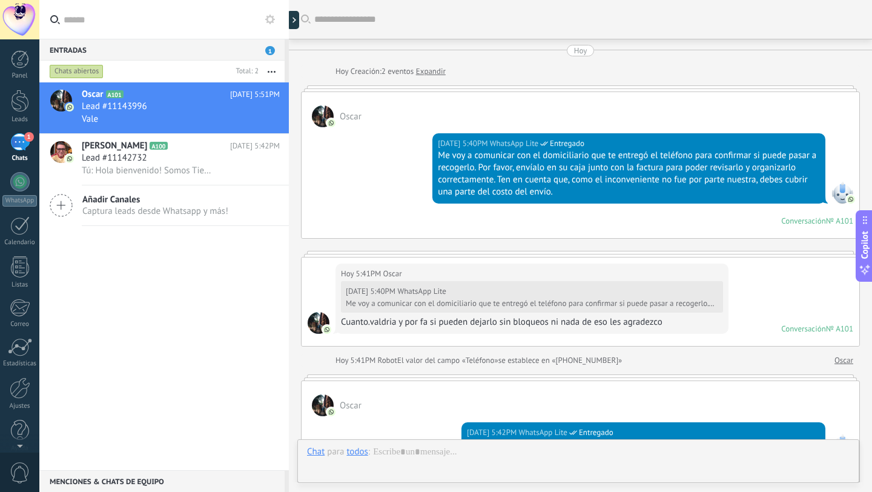
scroll to position [607, 0]
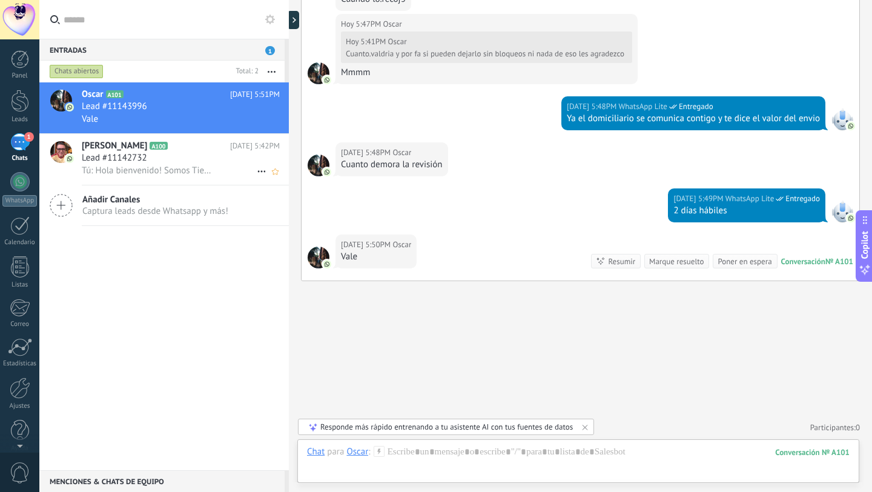
click at [159, 160] on div "Lead #11142732" at bounding box center [181, 158] width 198 height 12
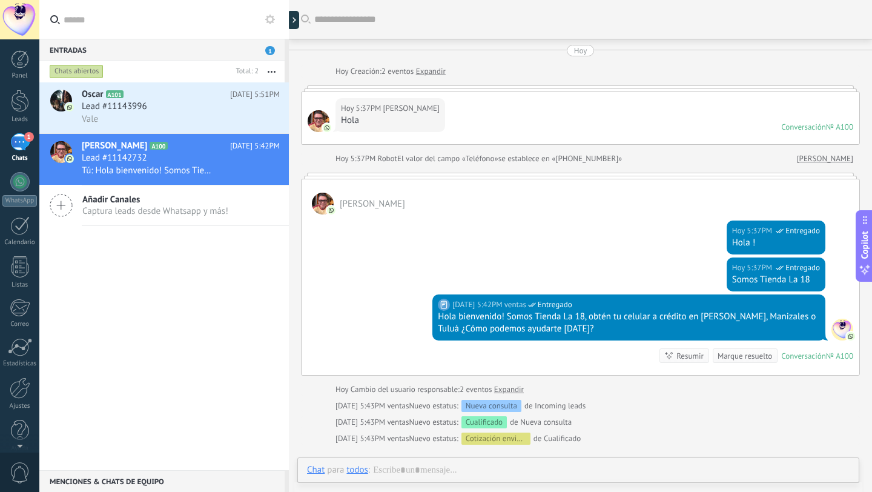
scroll to position [88, 0]
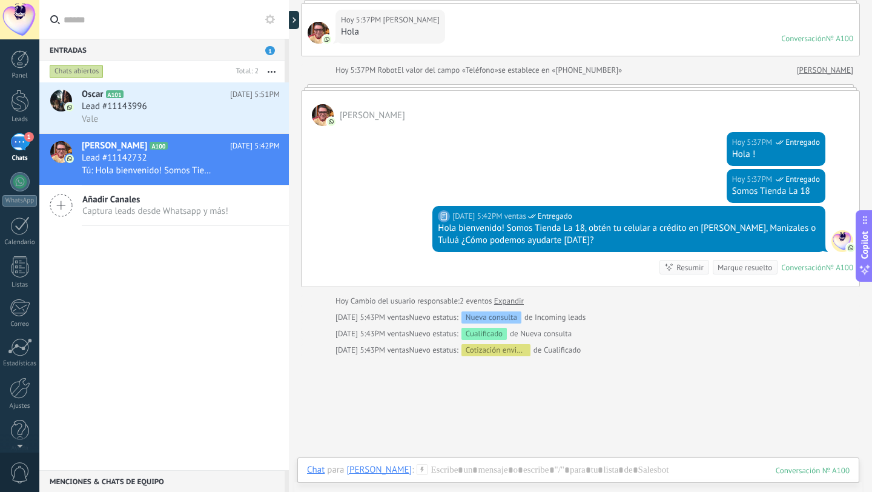
click at [427, 470] on icon at bounding box center [422, 469] width 11 height 11
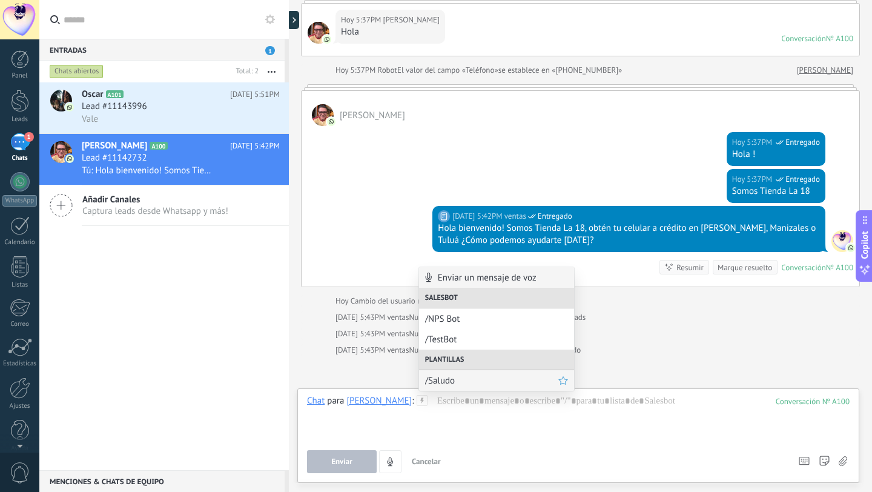
click at [472, 379] on span "/Saludo" at bounding box center [491, 381] width 133 height 12
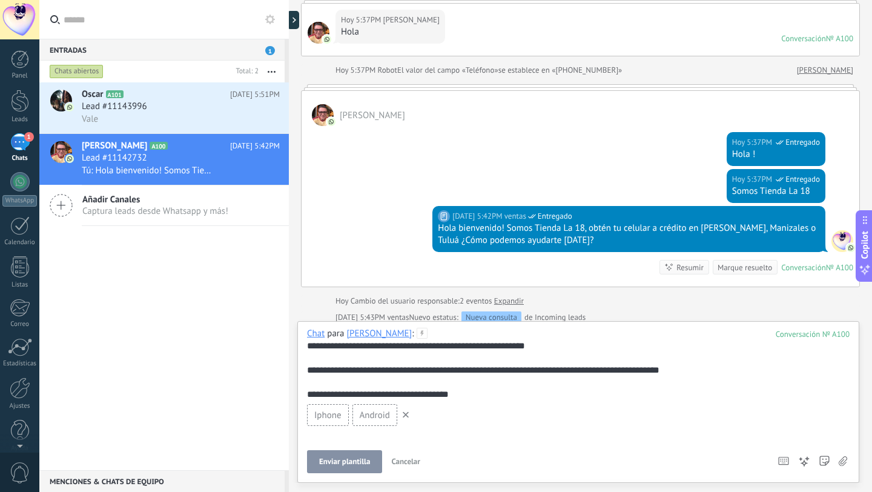
click at [368, 350] on div "**********" at bounding box center [578, 370] width 542 height 61
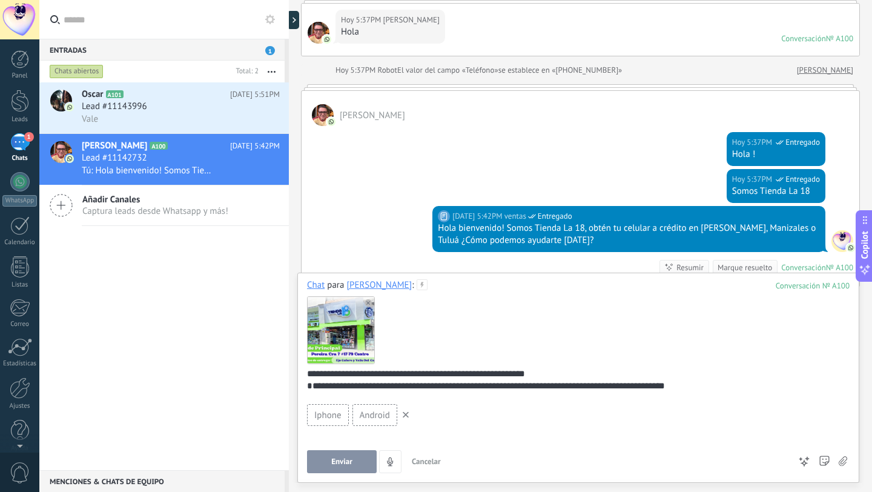
click at [349, 453] on button "Enviar" at bounding box center [342, 461] width 70 height 23
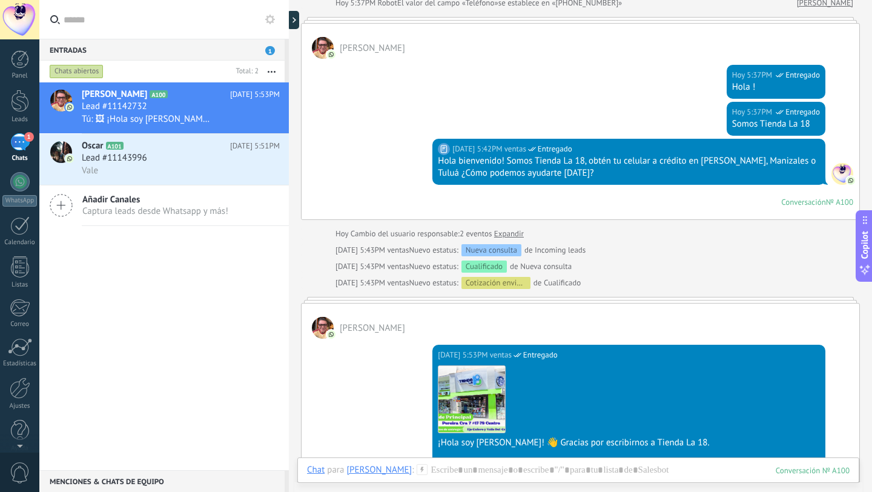
scroll to position [412, 0]
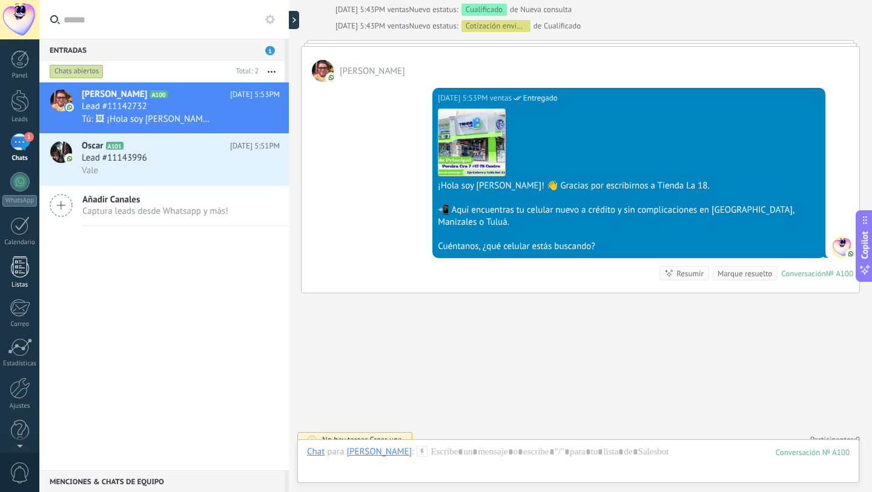
click at [22, 271] on div at bounding box center [20, 266] width 18 height 21
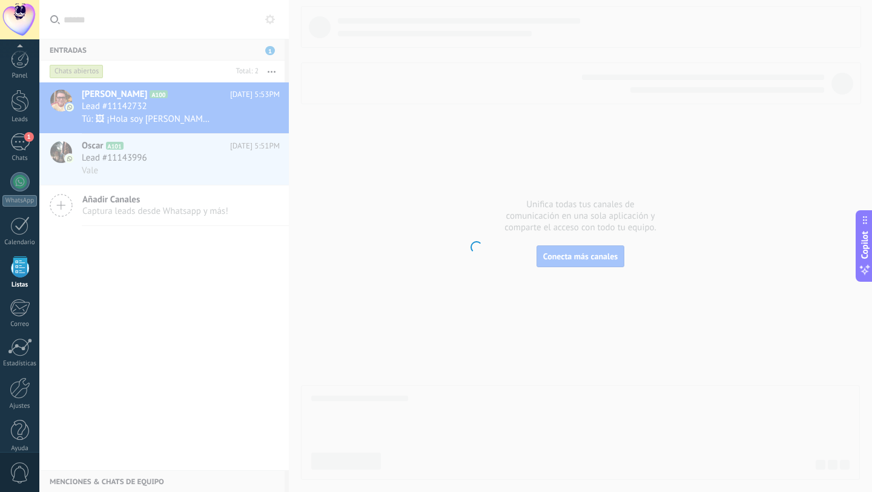
scroll to position [12, 0]
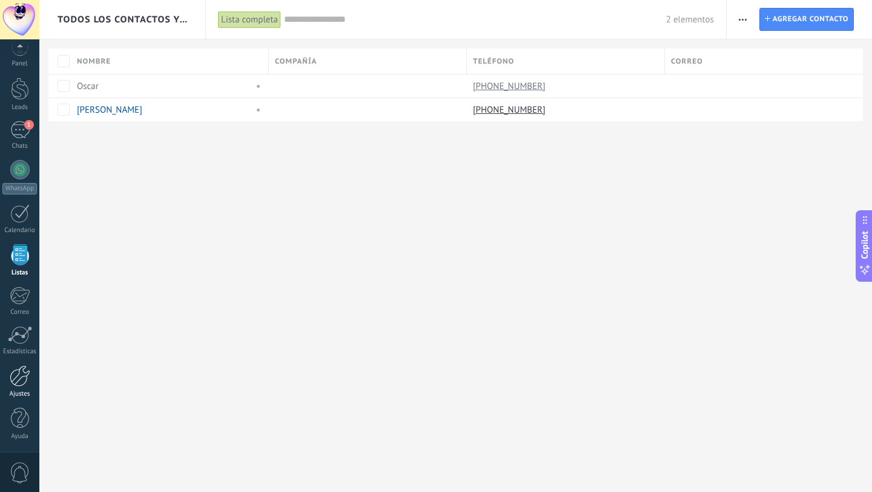
click at [21, 378] on div at bounding box center [20, 375] width 21 height 21
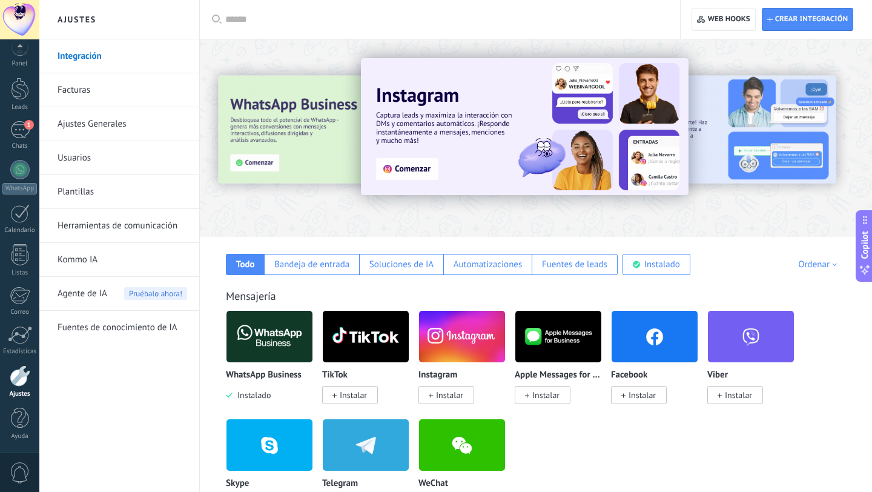
click at [88, 188] on link "Plantillas" at bounding box center [123, 192] width 130 height 34
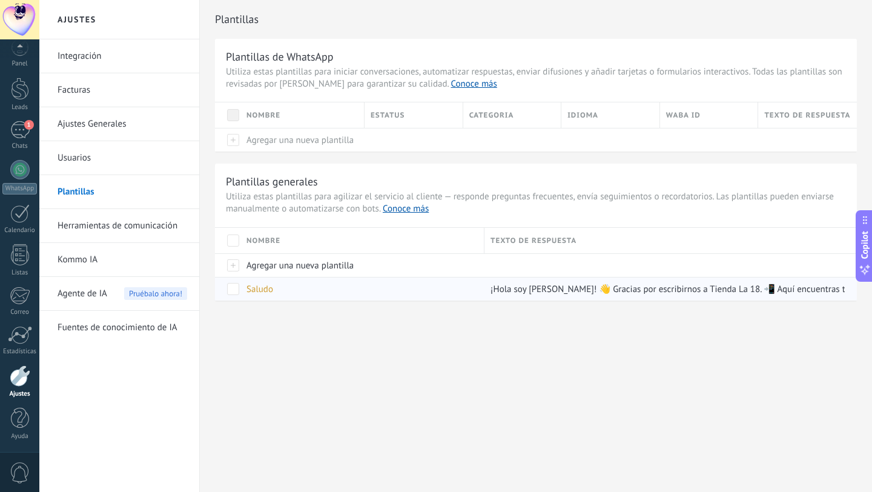
click at [266, 293] on span "Saludo" at bounding box center [259, 289] width 27 height 12
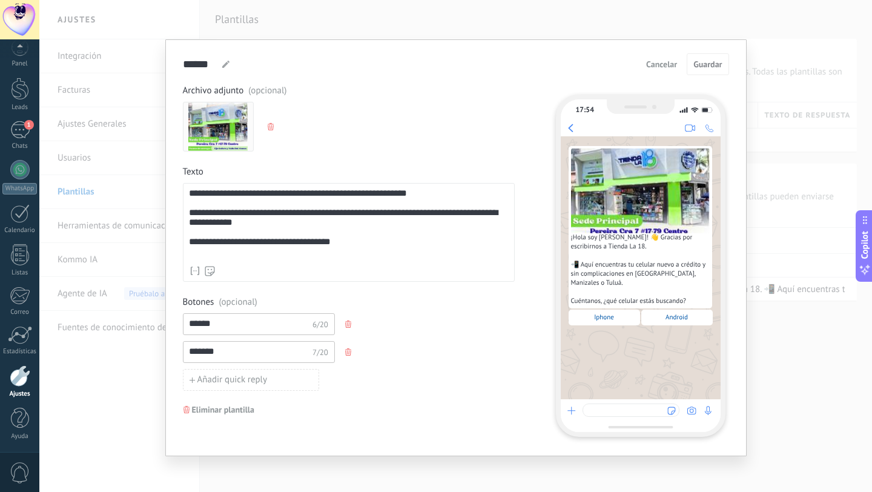
click at [503, 491] on div "**********" at bounding box center [455, 246] width 832 height 492
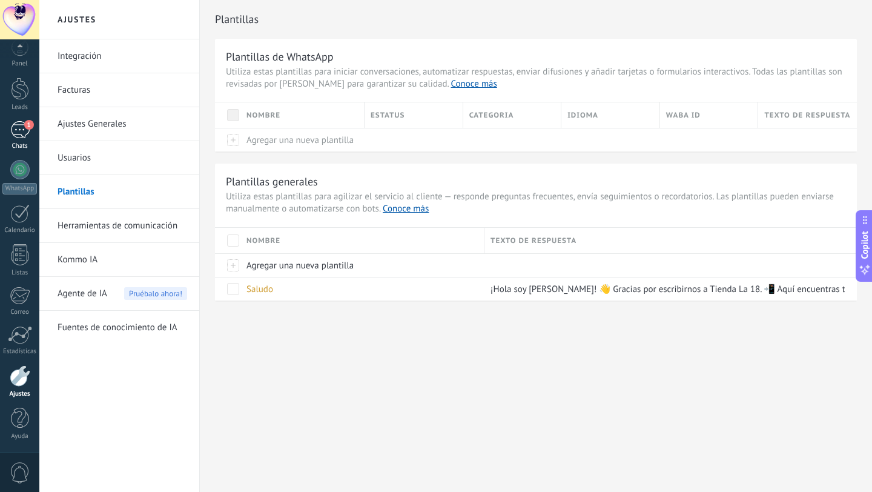
click at [23, 137] on div "1" at bounding box center [19, 130] width 19 height 18
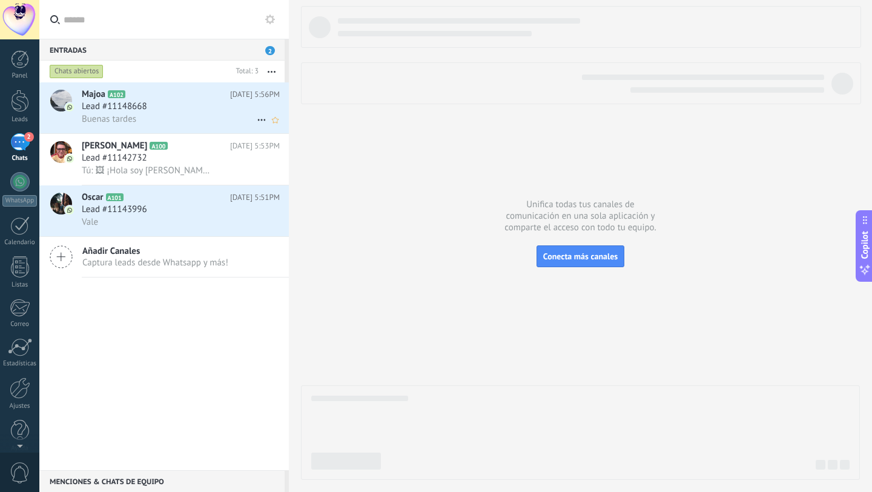
click at [160, 119] on div "Buenas tardes" at bounding box center [181, 119] width 198 height 13
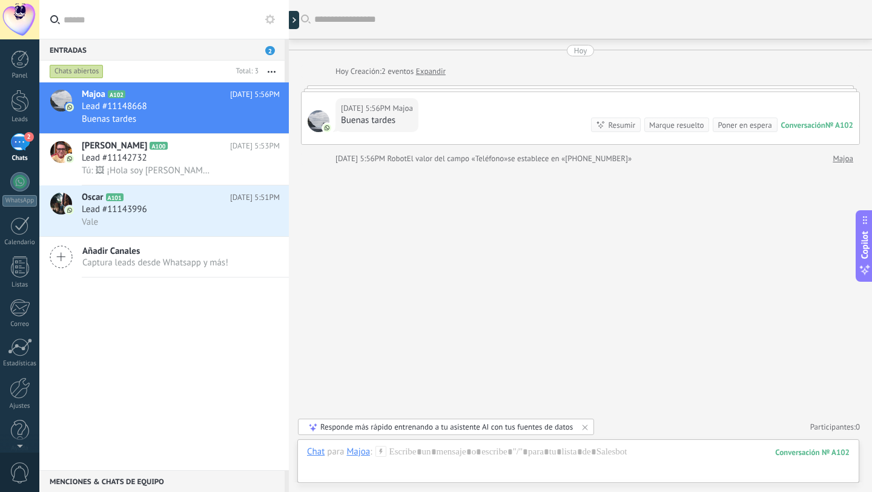
click at [384, 450] on icon at bounding box center [380, 451] width 11 height 11
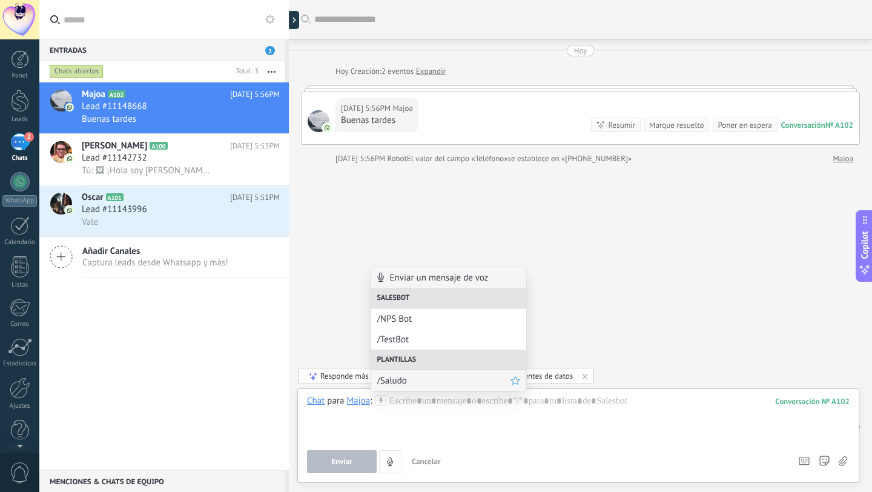
click at [401, 380] on span "/Saludo" at bounding box center [443, 381] width 133 height 12
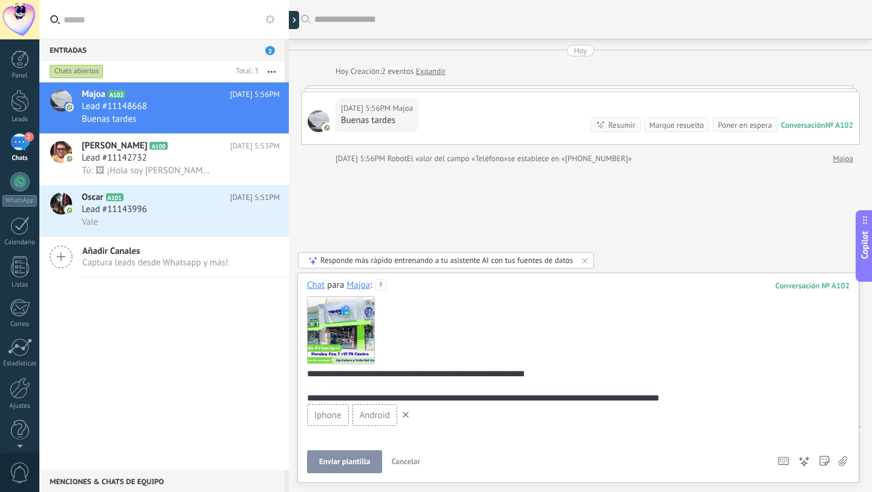
click at [351, 471] on button "Enviar plantilla" at bounding box center [344, 461] width 75 height 23
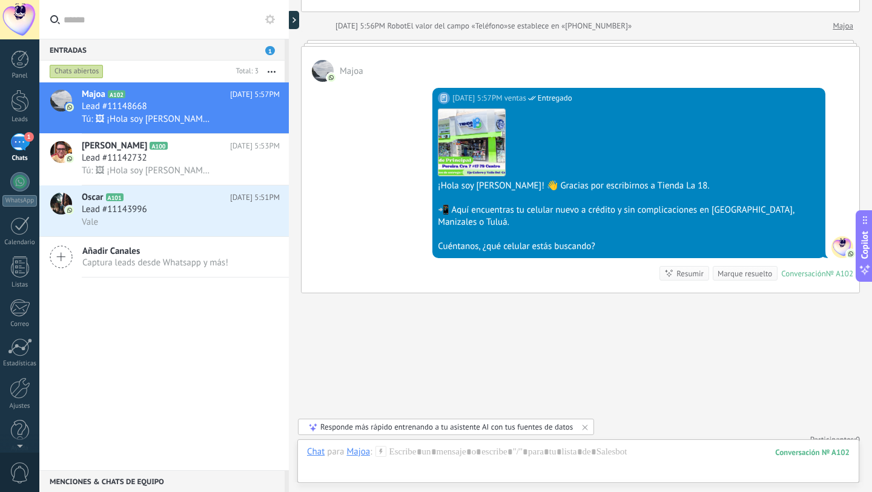
click at [381, 448] on use at bounding box center [380, 451] width 10 height 10
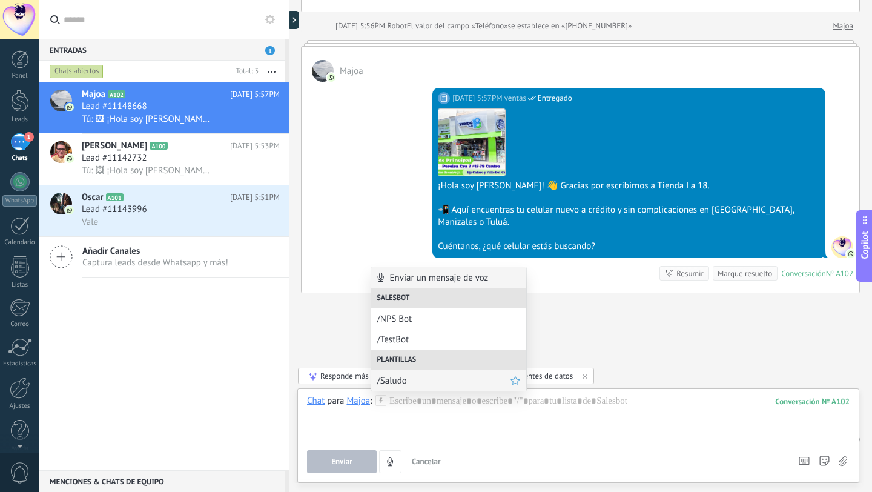
click at [417, 377] on span "/Saludo" at bounding box center [443, 381] width 133 height 12
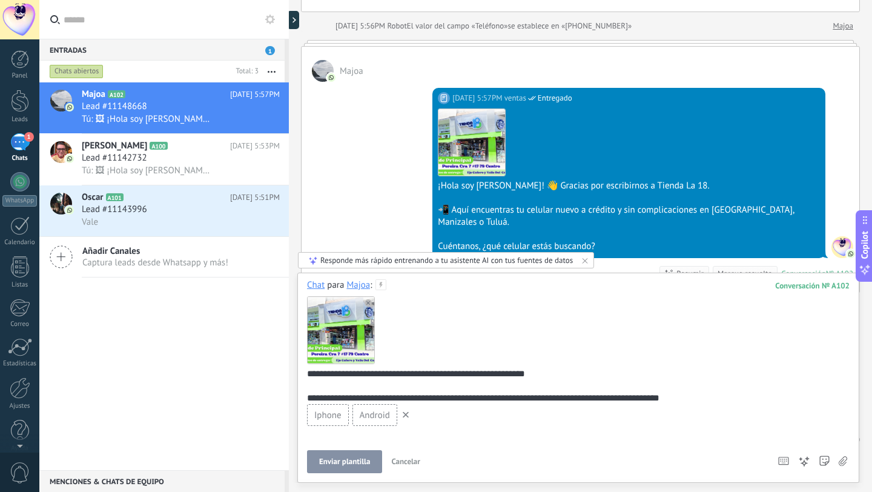
scroll to position [28, 0]
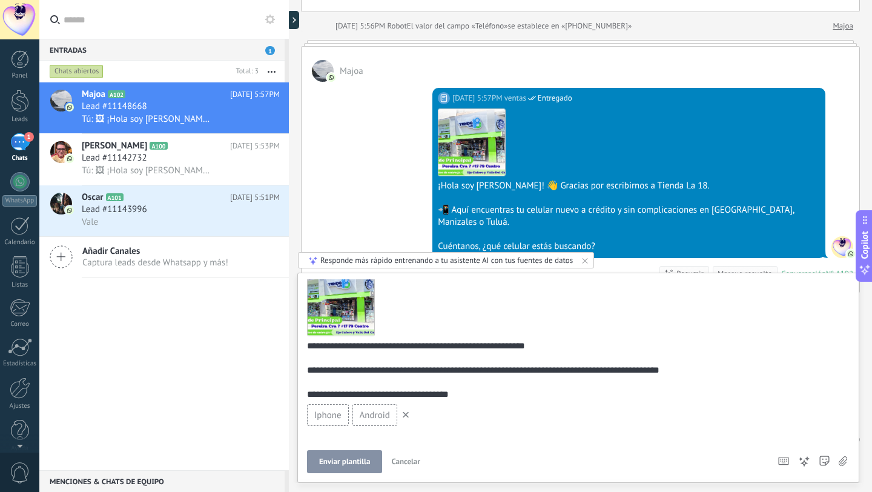
click at [384, 420] on span "Android" at bounding box center [375, 415] width 30 height 12
click at [341, 410] on span "Iphone" at bounding box center [327, 415] width 27 height 12
click at [358, 412] on div "Android" at bounding box center [374, 415] width 45 height 22
click at [418, 420] on div "Iphone Android" at bounding box center [578, 416] width 542 height 25
click at [366, 459] on span "Enviar plantilla" at bounding box center [344, 461] width 51 height 8
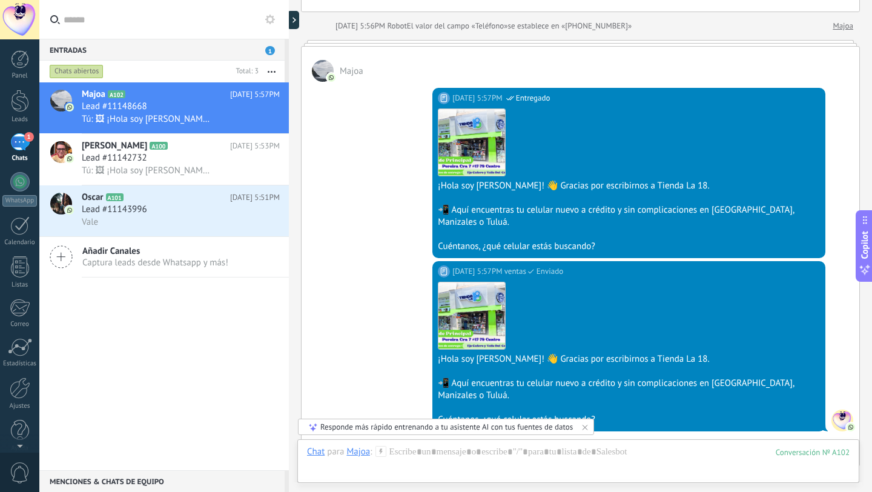
scroll to position [294, 0]
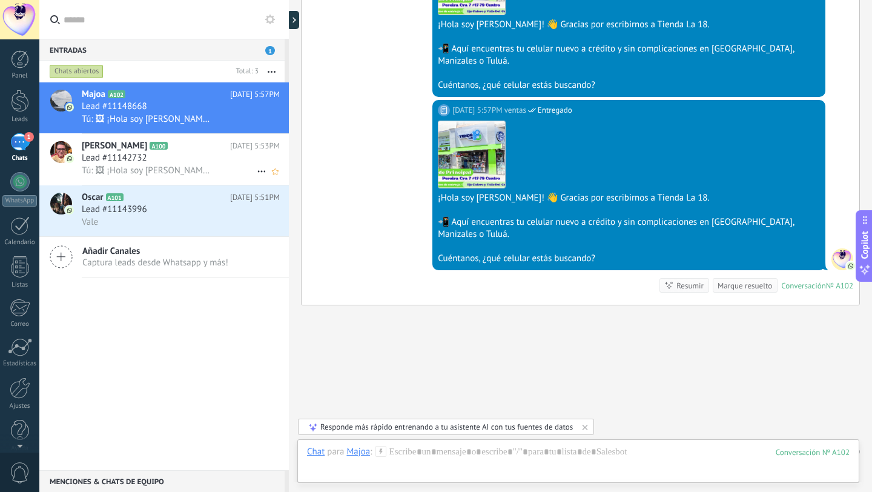
click at [162, 165] on div "Tú: 🖼 ¡Hola soy [PERSON_NAME]! 👋 Gracias por escribirnos a Tienda La 18. 📲 Aquí…" at bounding box center [181, 170] width 198 height 13
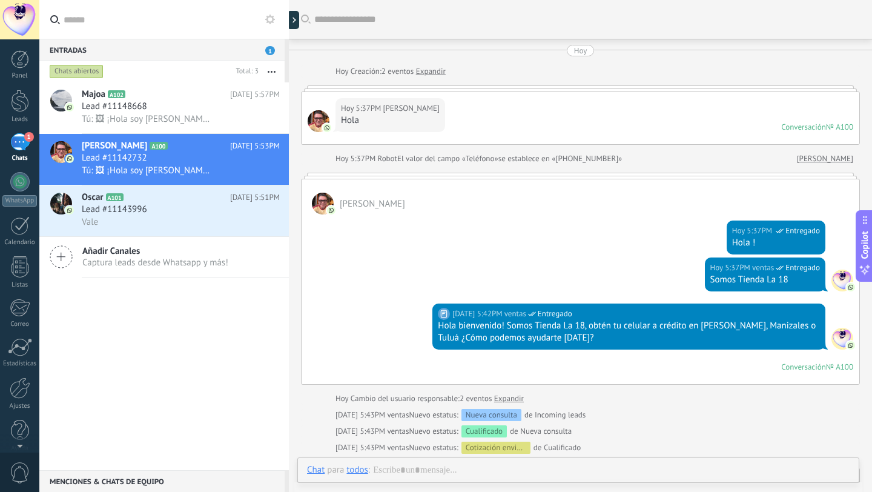
scroll to position [335, 0]
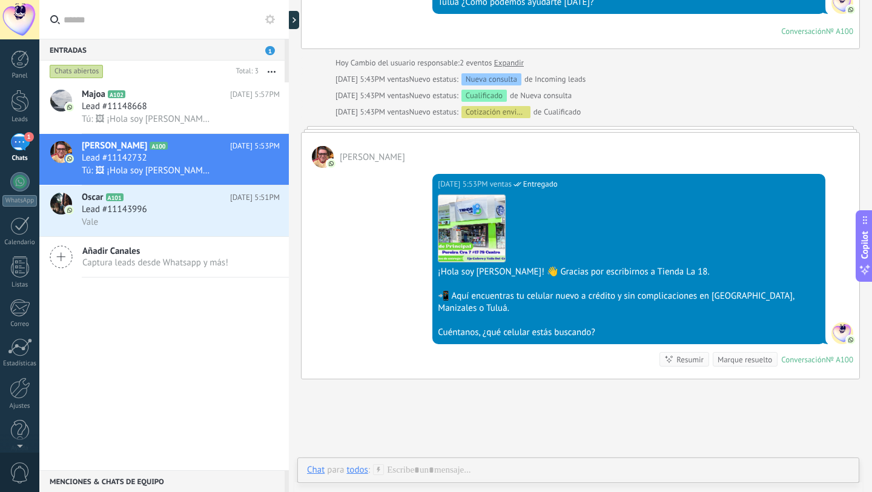
click at [380, 470] on icon at bounding box center [378, 469] width 11 height 11
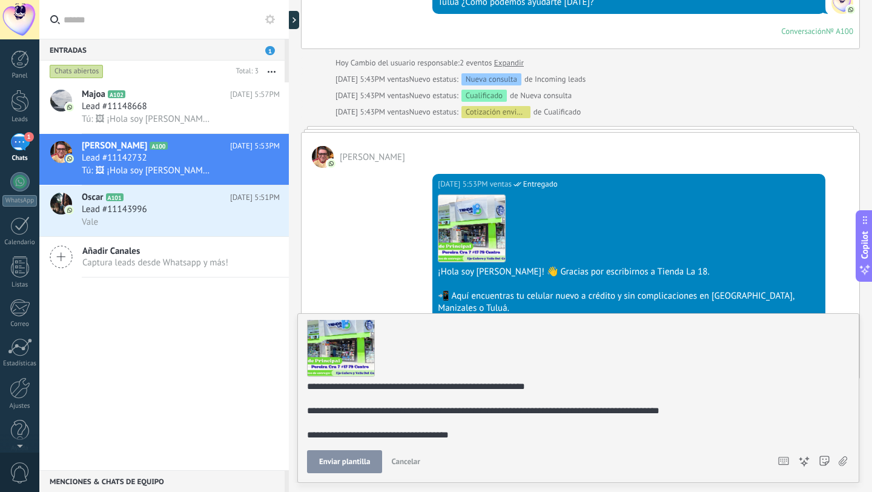
scroll to position [421, 0]
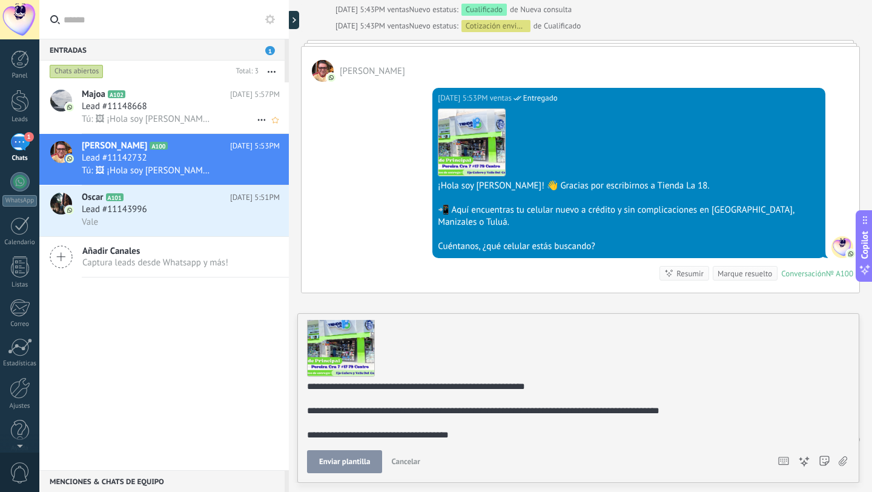
click at [143, 113] on span "Tú: 🖼 ¡Hola soy [PERSON_NAME]! 👋 Gracias por escribirnos a Tienda La 18. 📲 Aquí…" at bounding box center [147, 119] width 131 height 12
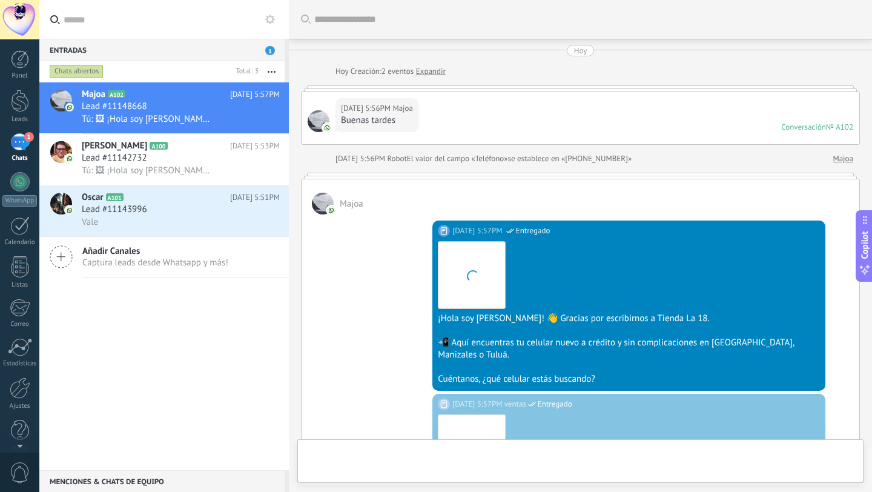
scroll to position [294, 0]
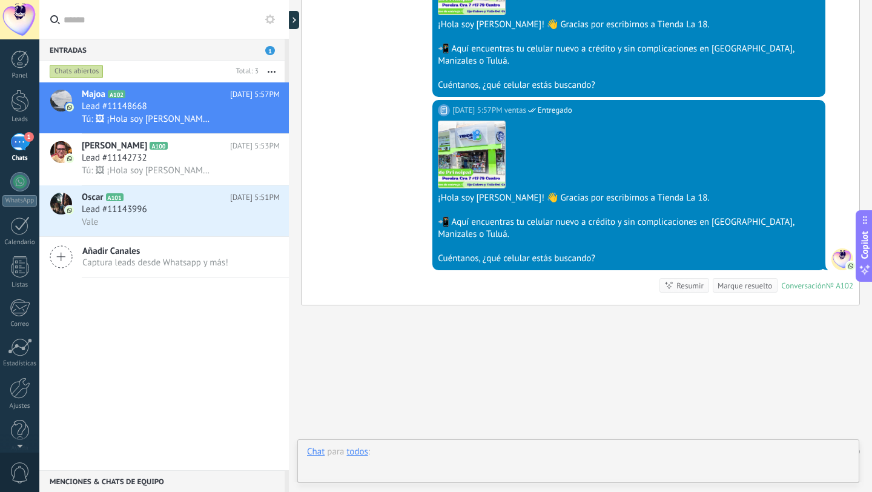
click at [399, 465] on div at bounding box center [578, 464] width 542 height 36
click at [389, 436] on div at bounding box center [578, 418] width 542 height 46
click at [402, 460] on span "Cancelar" at bounding box center [400, 461] width 29 height 10
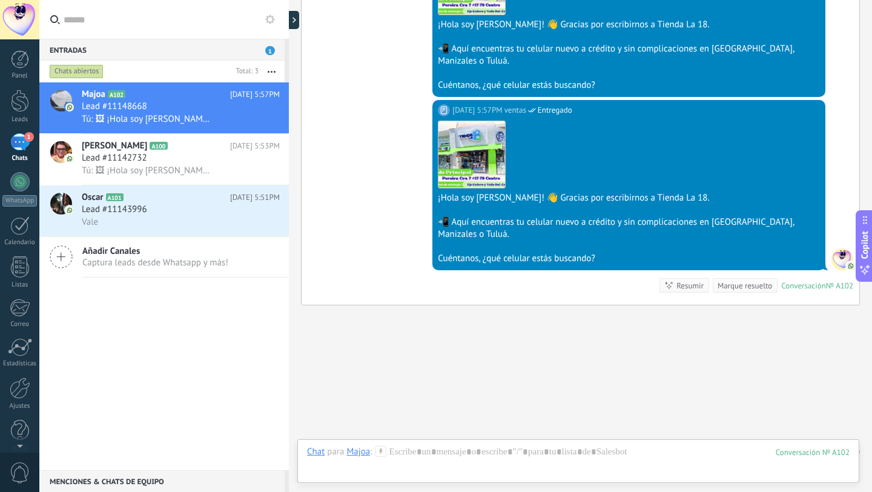
click at [380, 453] on use at bounding box center [380, 451] width 10 height 10
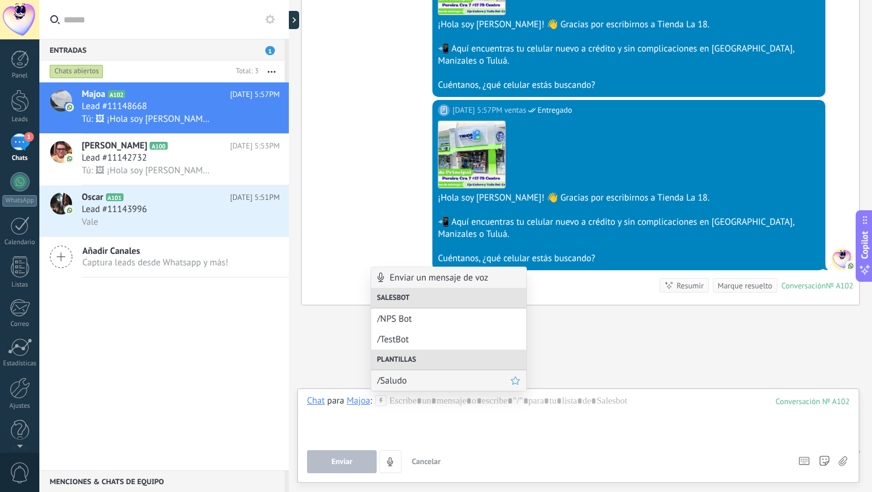
click at [402, 374] on div "/Saludo" at bounding box center [448, 380] width 155 height 21
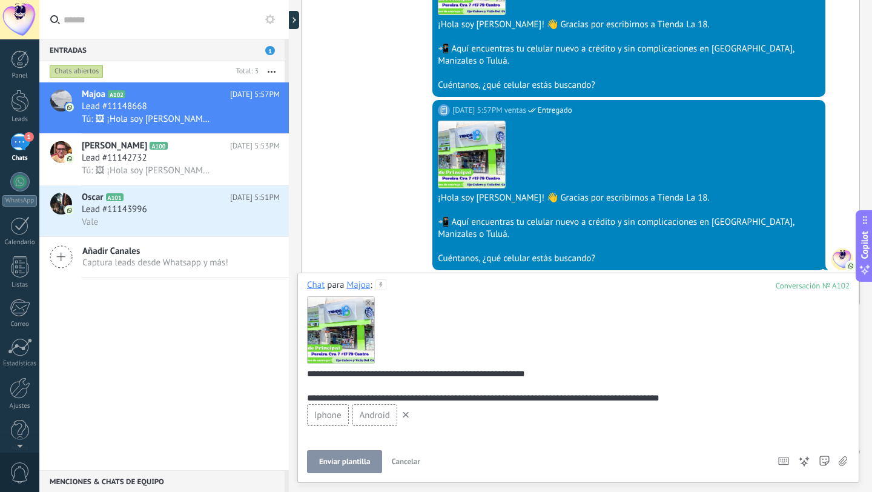
scroll to position [28, 0]
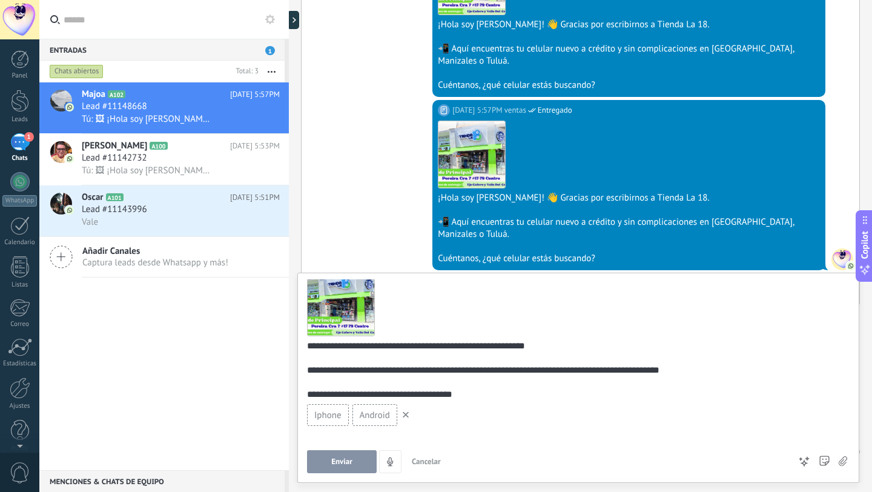
click at [450, 442] on div "**********" at bounding box center [578, 376] width 542 height 194
click at [370, 414] on span "Android" at bounding box center [375, 415] width 30 height 12
click at [320, 409] on span "Iphone" at bounding box center [327, 415] width 27 height 12
click at [343, 466] on span "Enviar" at bounding box center [341, 461] width 21 height 8
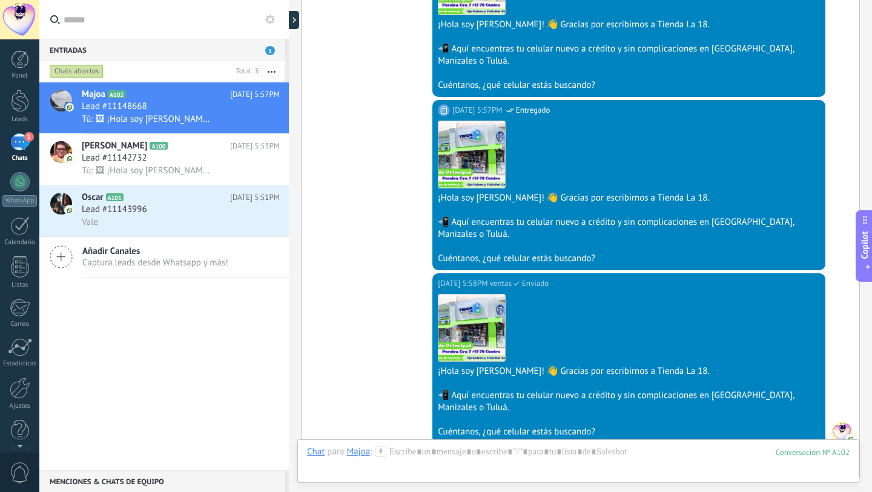
scroll to position [455, 0]
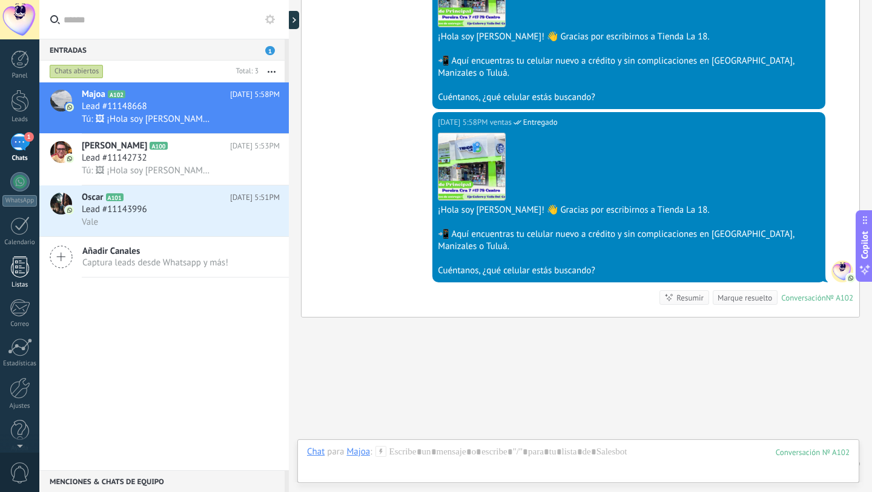
click at [21, 279] on link "Listas" at bounding box center [19, 272] width 39 height 33
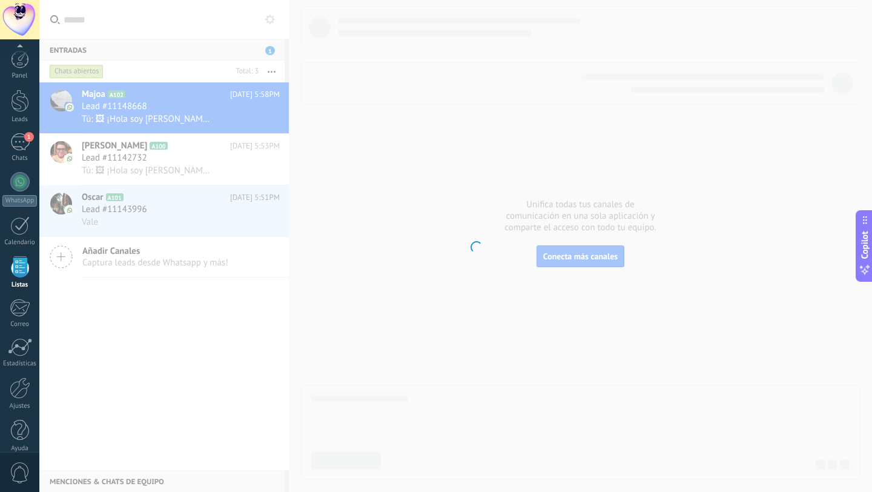
scroll to position [12, 0]
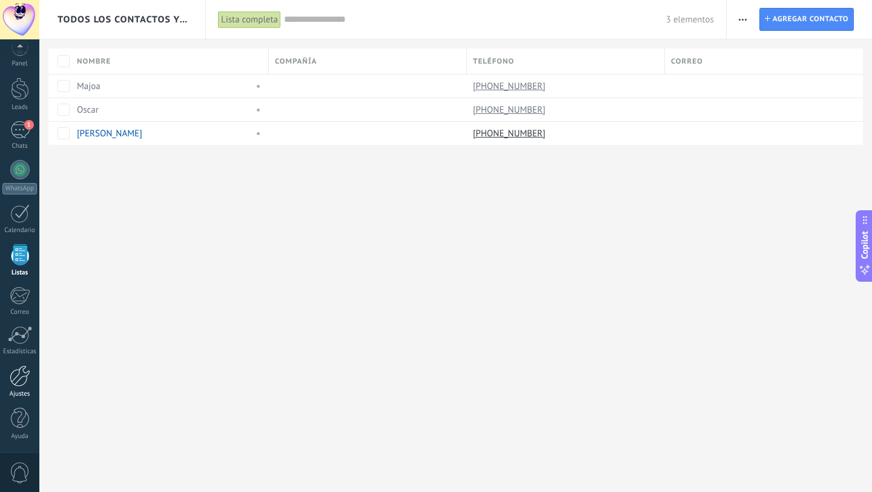
click at [19, 375] on div at bounding box center [20, 375] width 21 height 21
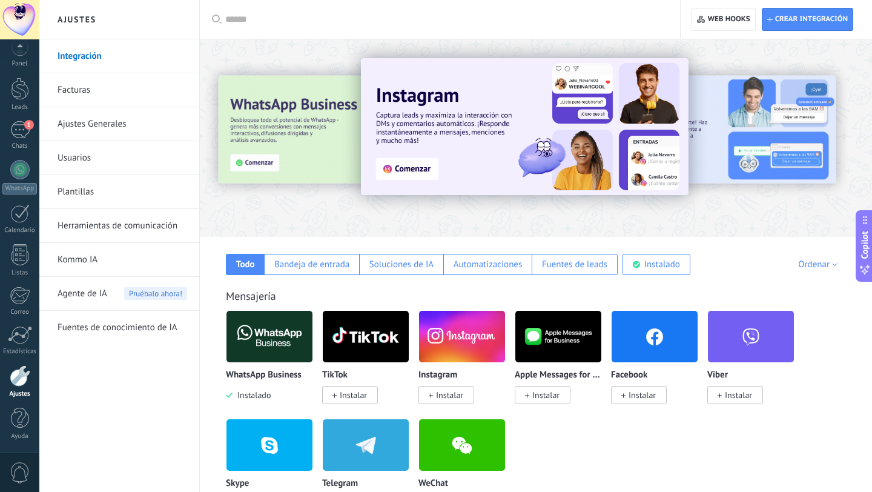
click at [110, 186] on link "Plantillas" at bounding box center [123, 192] width 130 height 34
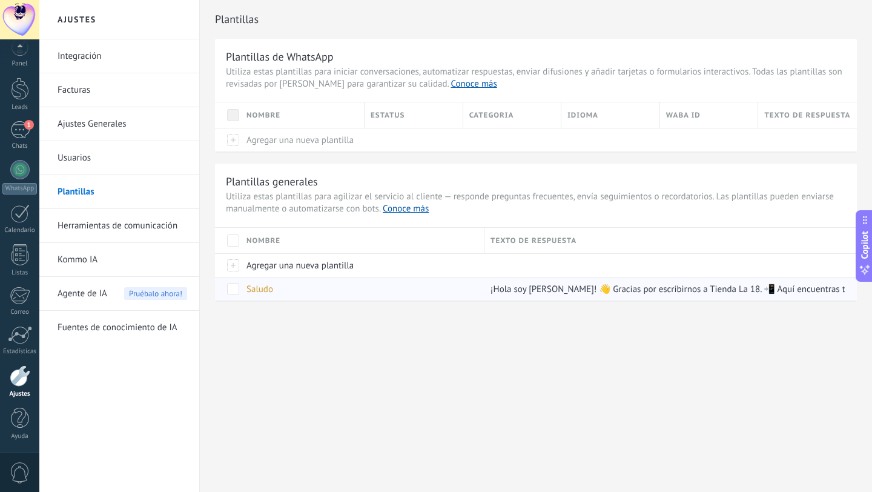
click at [258, 289] on span "Saludo" at bounding box center [259, 289] width 27 height 12
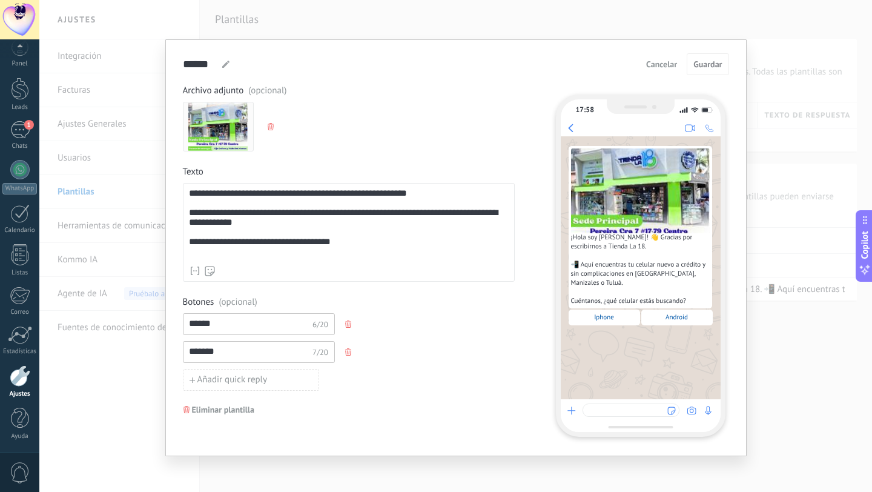
click at [285, 332] on input "******" at bounding box center [247, 323] width 129 height 19
click at [266, 308] on div "Botones (opcional) ****** 6/20 ******* 7/20 Añadir quick reply" at bounding box center [349, 343] width 332 height 94
click at [237, 308] on div "Botones (opcional) ****** 6/20 ******* 7/20 Añadir quick reply" at bounding box center [349, 343] width 332 height 94
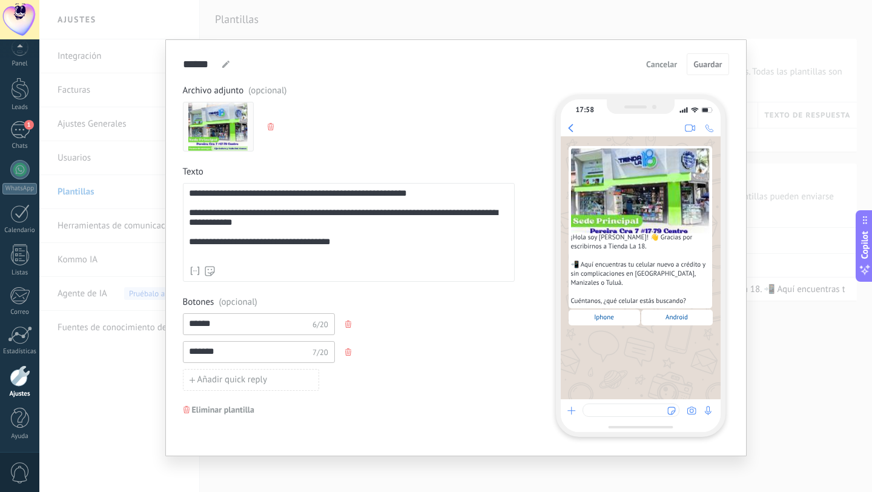
click at [610, 314] on span "Iphone" at bounding box center [604, 317] width 20 height 8
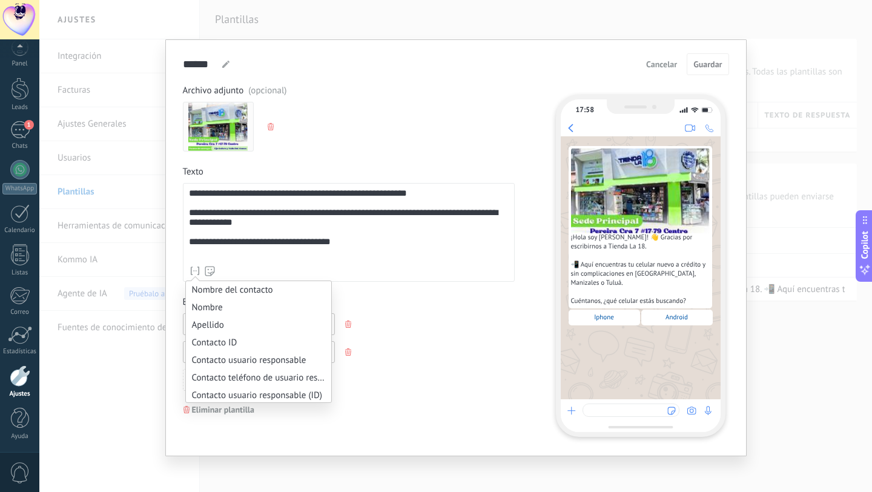
click at [192, 271] on icon at bounding box center [195, 271] width 12 height 12
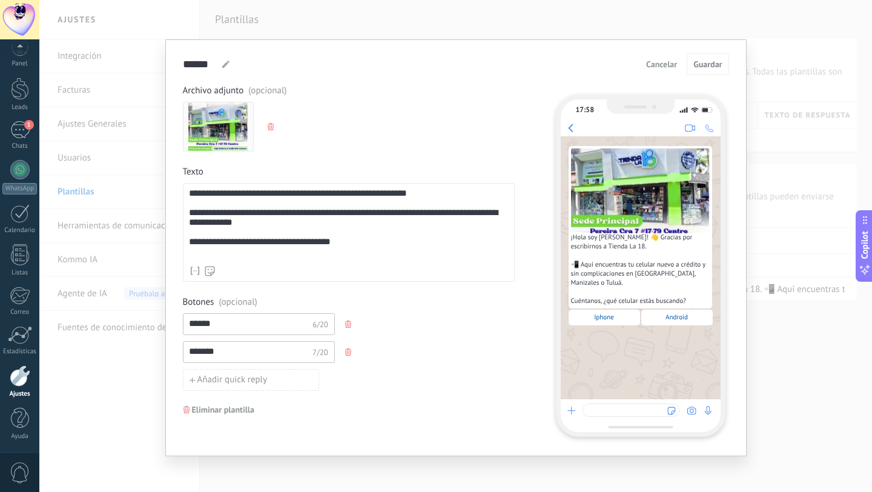
click at [208, 194] on div "**********" at bounding box center [349, 223] width 320 height 71
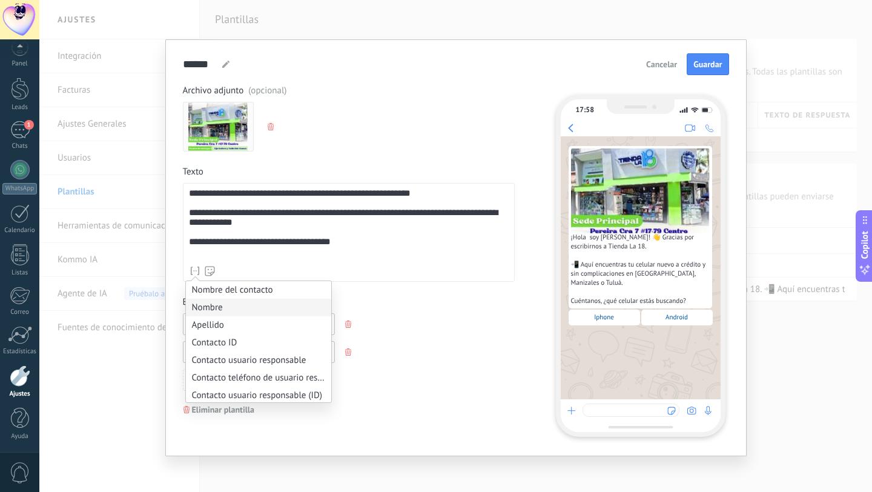
click at [202, 303] on li "Nombre" at bounding box center [258, 307] width 145 height 18
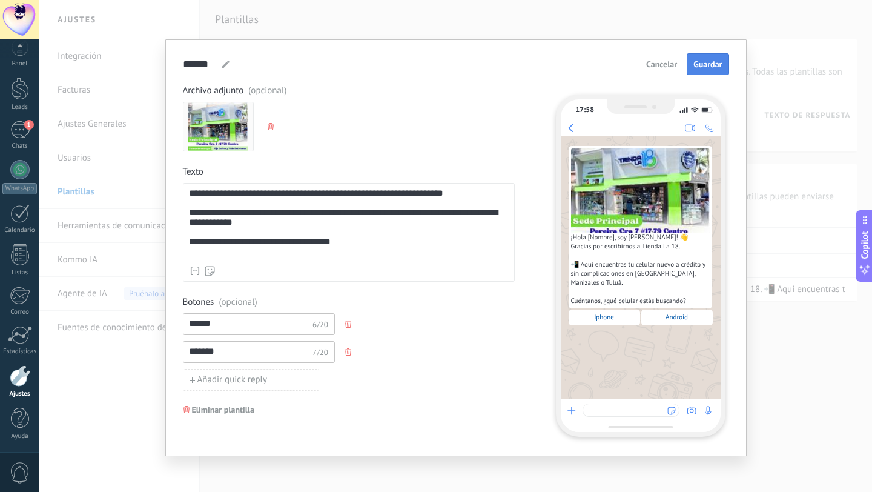
click at [712, 65] on span "Guardar" at bounding box center [707, 64] width 28 height 8
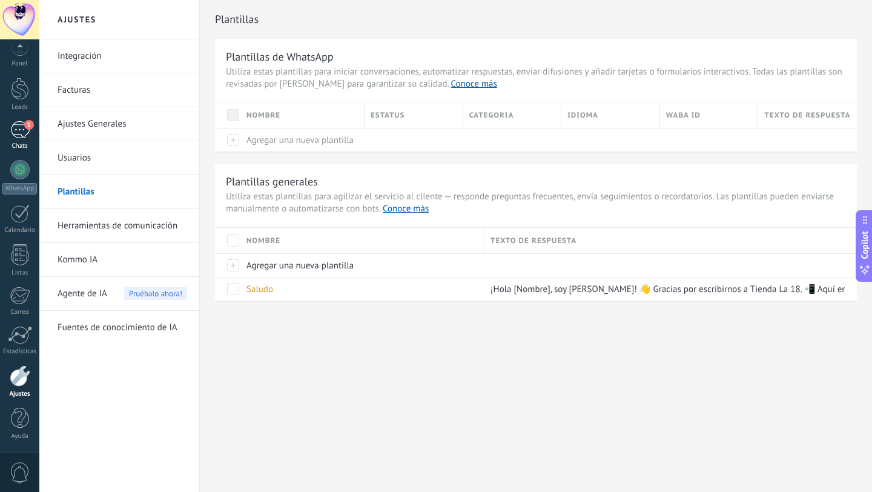
click at [24, 141] on link "1 Chats" at bounding box center [19, 135] width 39 height 29
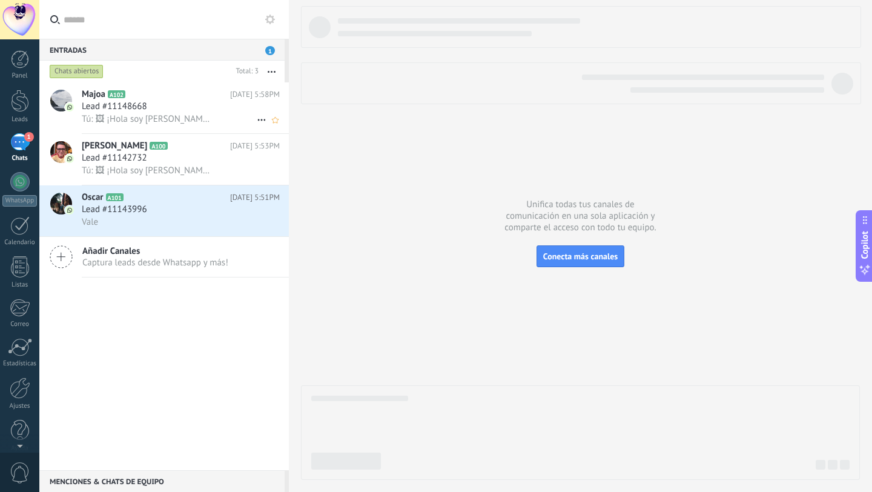
click at [177, 120] on span "Tú: 🖼 ¡Hola soy [PERSON_NAME]! 👋 Gracias por escribirnos a Tienda La 18. 📲 Aquí…" at bounding box center [147, 119] width 131 height 12
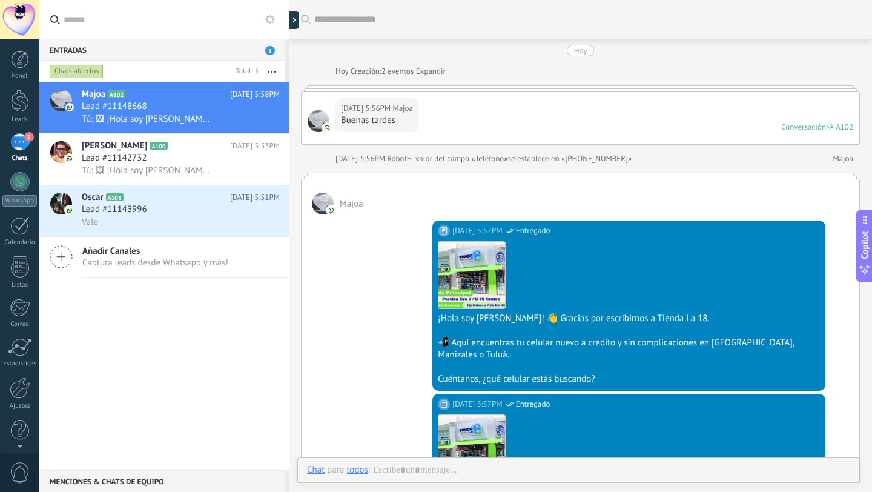
scroll to position [392, 0]
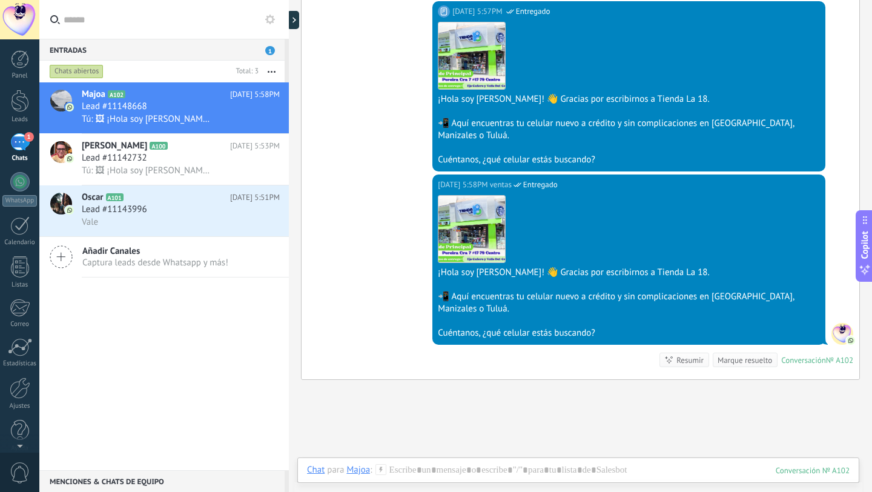
click at [380, 471] on icon at bounding box center [380, 469] width 11 height 11
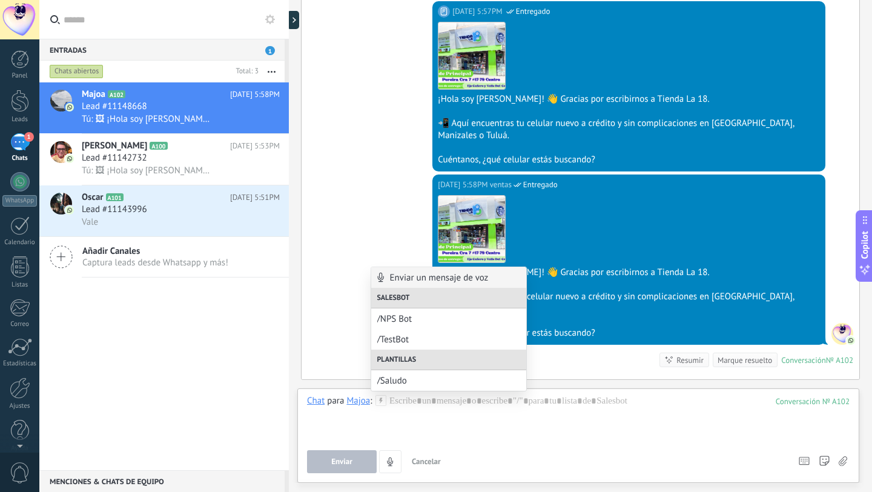
click at [418, 392] on div "Chat Correo Nota Tarea Chat para Majoa : 102 Enviar Cancelar Rastrear clics en …" at bounding box center [578, 435] width 562 height 94
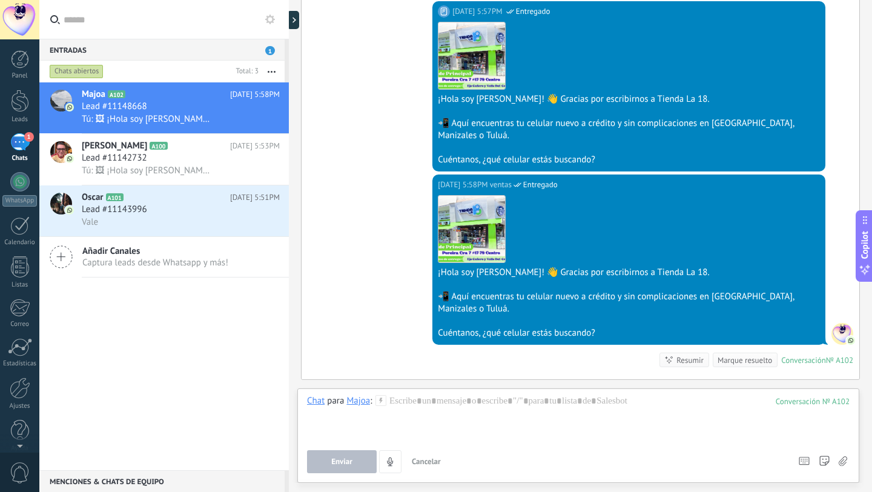
click at [380, 397] on use at bounding box center [380, 400] width 10 height 10
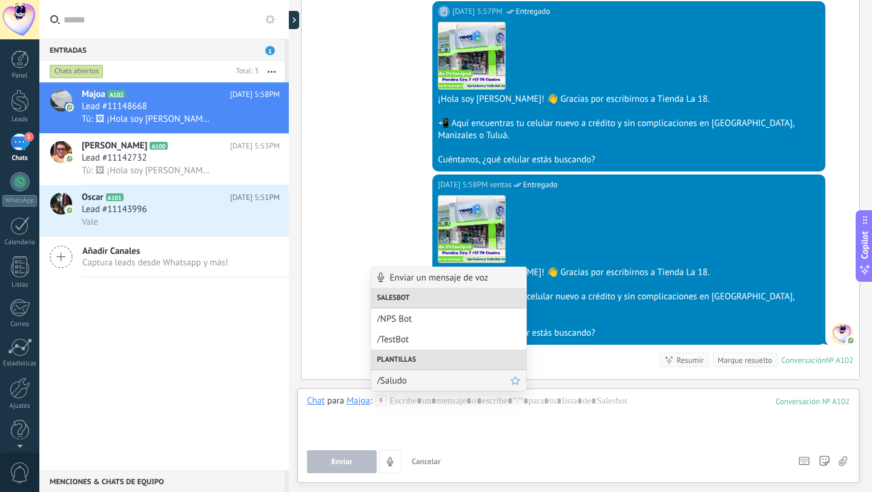
click at [391, 375] on span "/Saludo" at bounding box center [443, 381] width 133 height 12
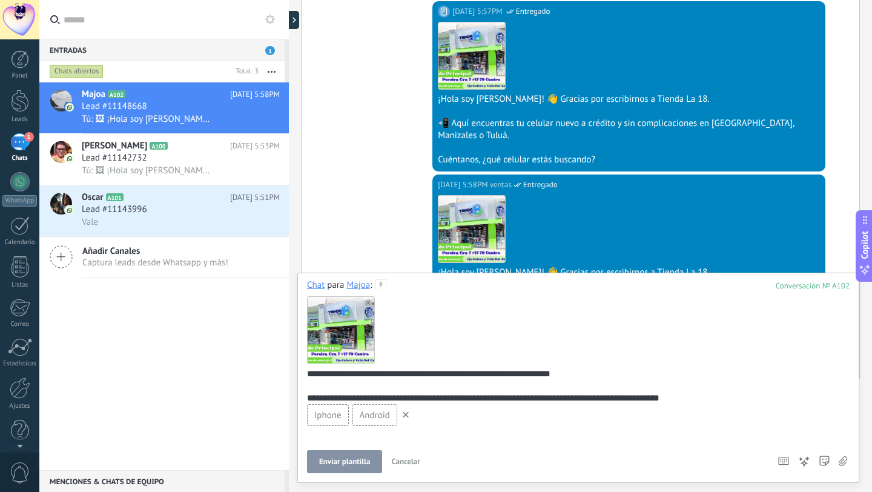
click at [353, 457] on span "Enviar plantilla" at bounding box center [344, 461] width 51 height 8
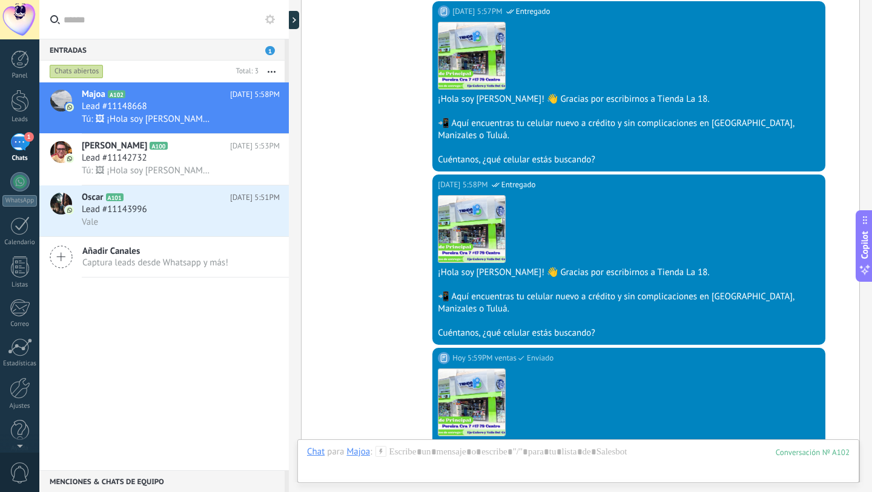
scroll to position [616, 0]
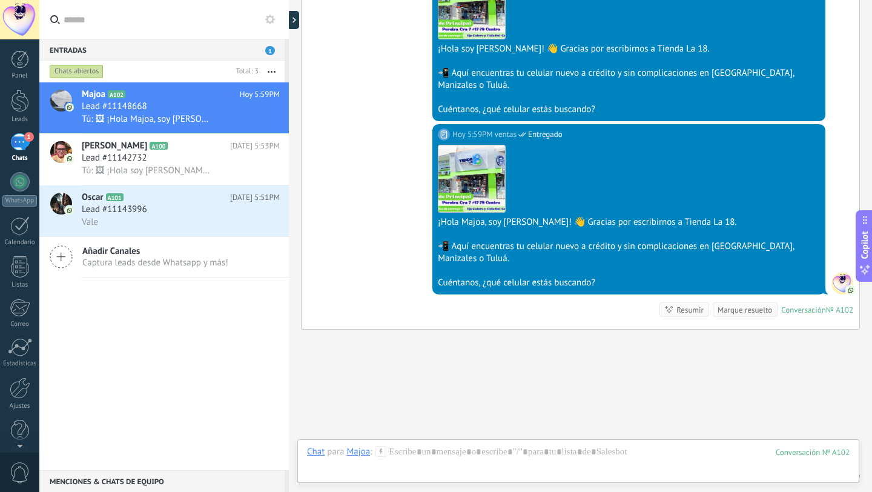
click at [383, 451] on icon at bounding box center [380, 451] width 11 height 11
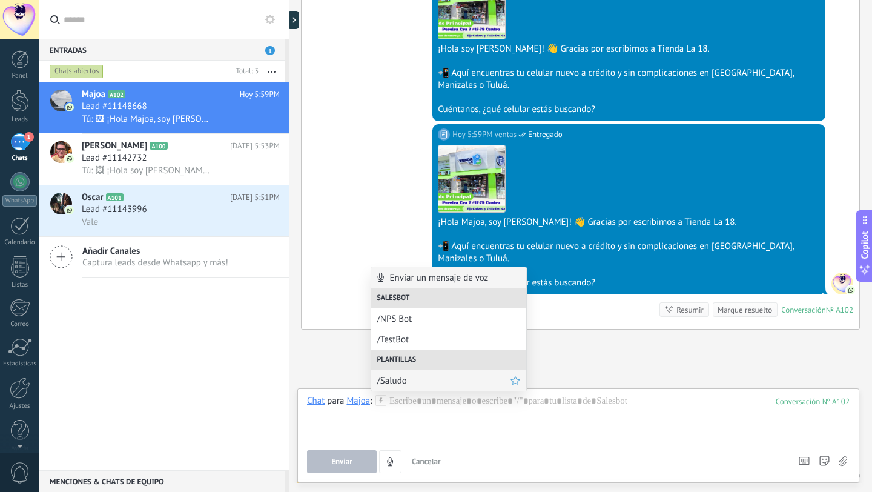
click at [407, 382] on span "/Saludo" at bounding box center [443, 381] width 133 height 12
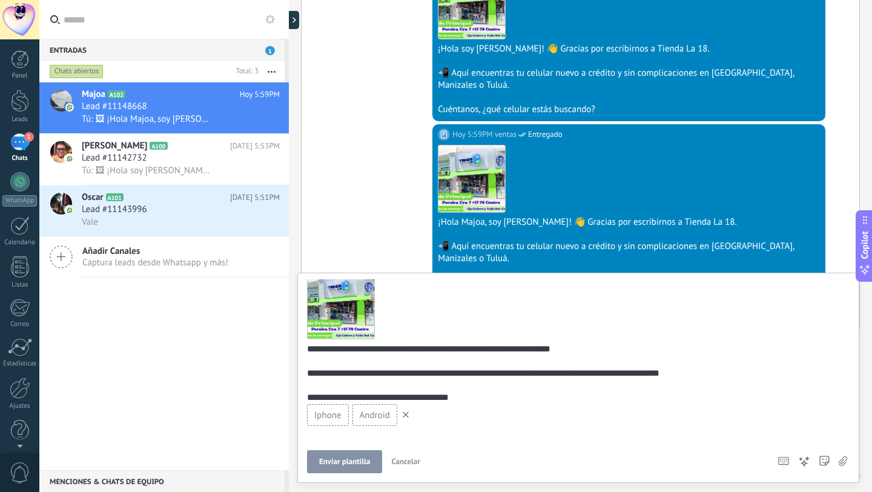
scroll to position [28, 0]
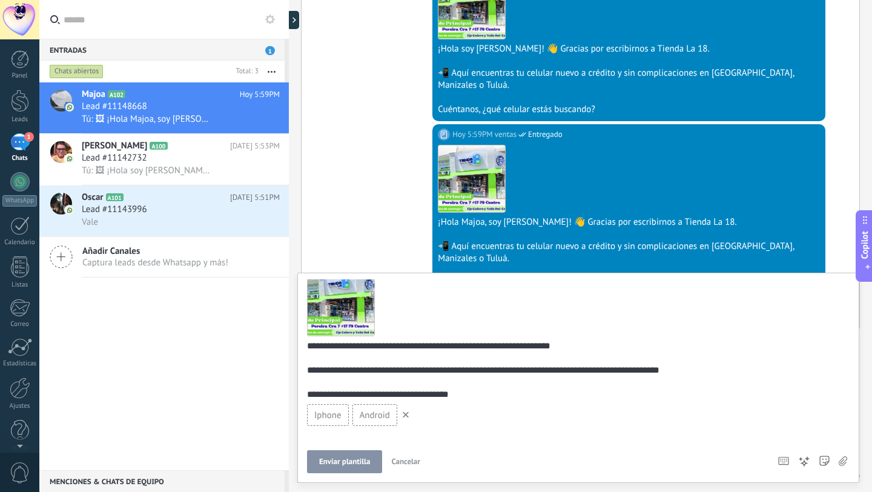
click at [405, 415] on use at bounding box center [406, 415] width 6 height 6
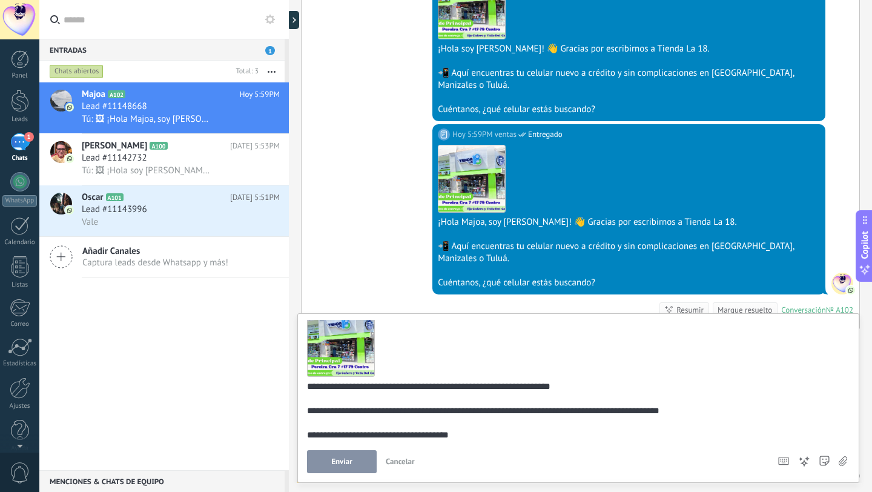
click at [404, 458] on span "Cancelar" at bounding box center [400, 461] width 29 height 10
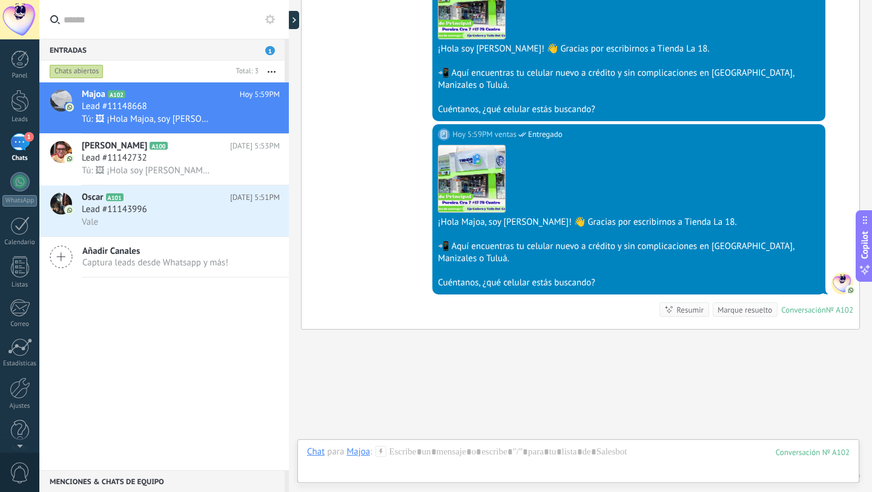
click at [379, 450] on use at bounding box center [380, 451] width 10 height 10
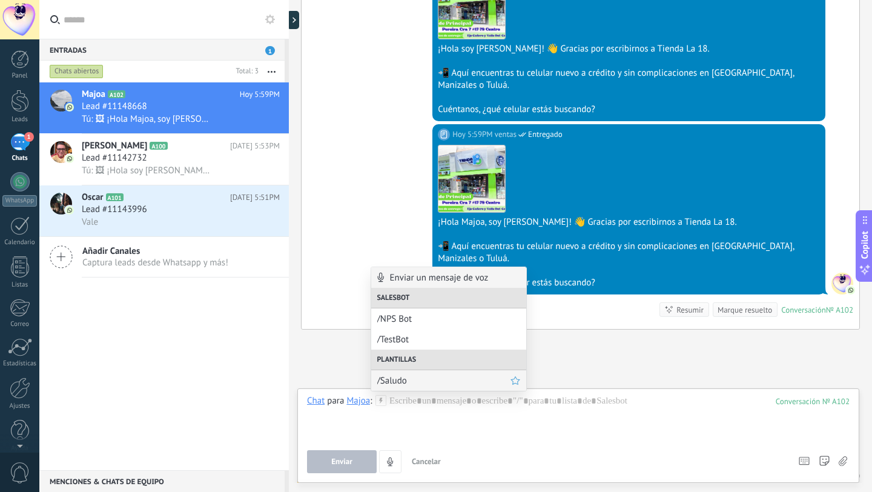
click at [389, 386] on span "/Saludo" at bounding box center [443, 381] width 133 height 12
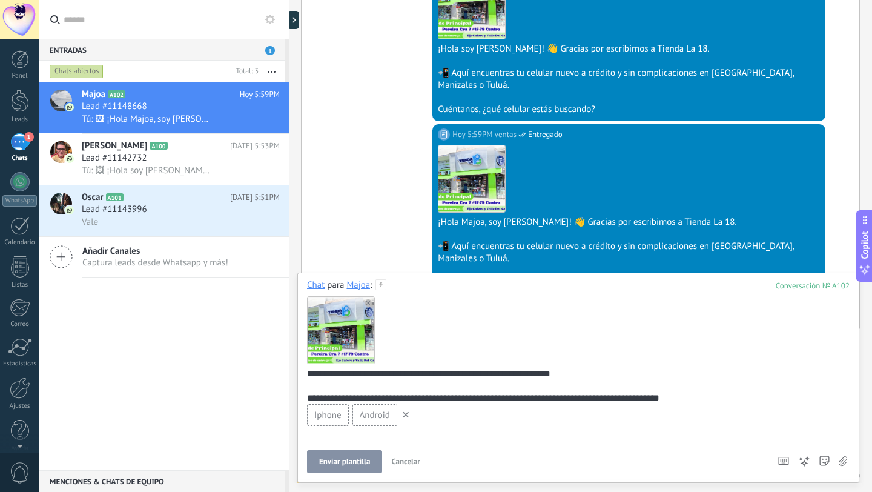
click at [332, 415] on span "Iphone" at bounding box center [327, 415] width 27 height 12
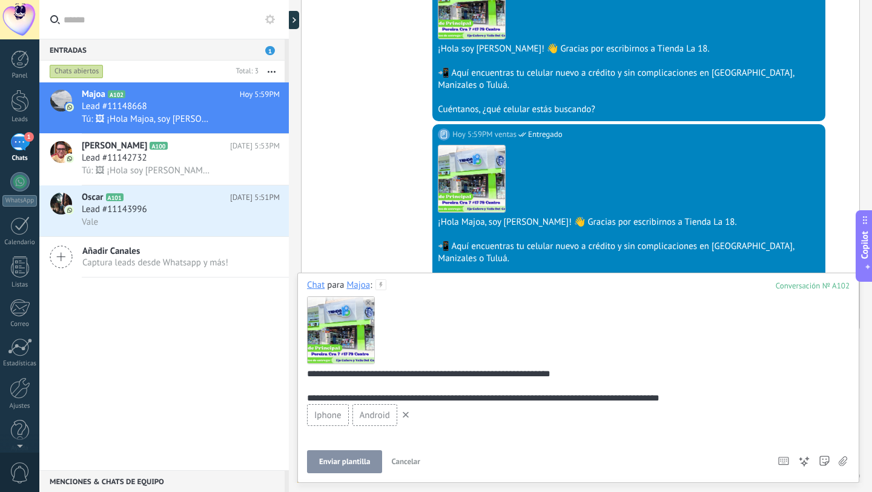
click at [332, 415] on span "Iphone" at bounding box center [327, 415] width 27 height 12
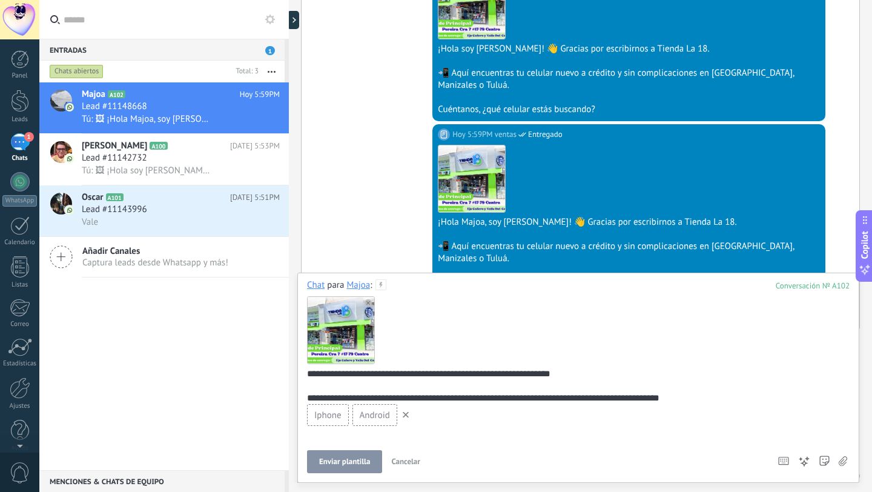
click at [332, 415] on span "Iphone" at bounding box center [327, 415] width 27 height 12
click at [360, 420] on span "Android" at bounding box center [375, 415] width 30 height 12
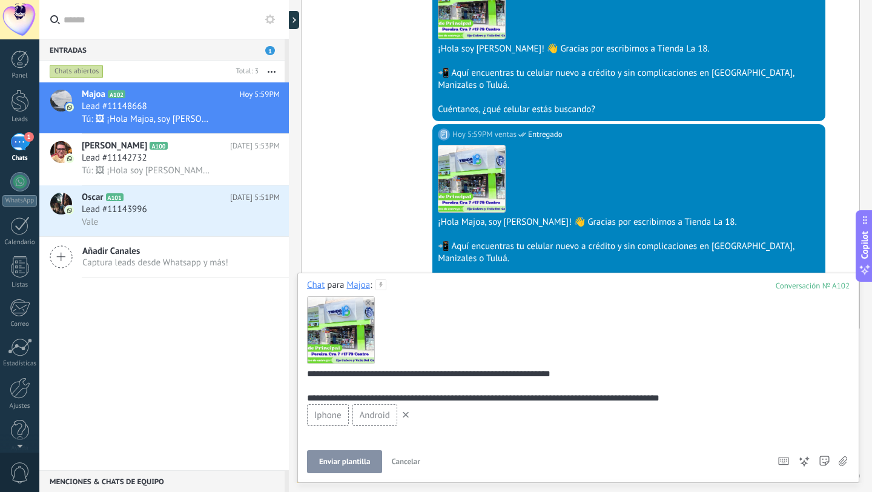
click at [324, 412] on span "Iphone" at bounding box center [327, 415] width 27 height 12
click at [352, 417] on div "Android" at bounding box center [374, 415] width 45 height 22
click at [327, 417] on span "Iphone" at bounding box center [327, 415] width 27 height 12
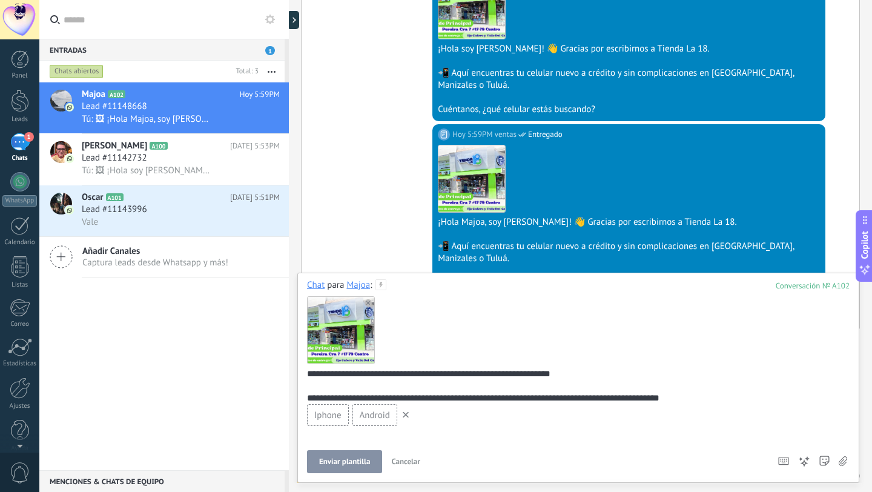
click at [364, 420] on div "Android" at bounding box center [374, 415] width 45 height 22
click at [339, 420] on div "Iphone" at bounding box center [328, 415] width 42 height 22
click at [5, 262] on link "Listas" at bounding box center [19, 272] width 39 height 33
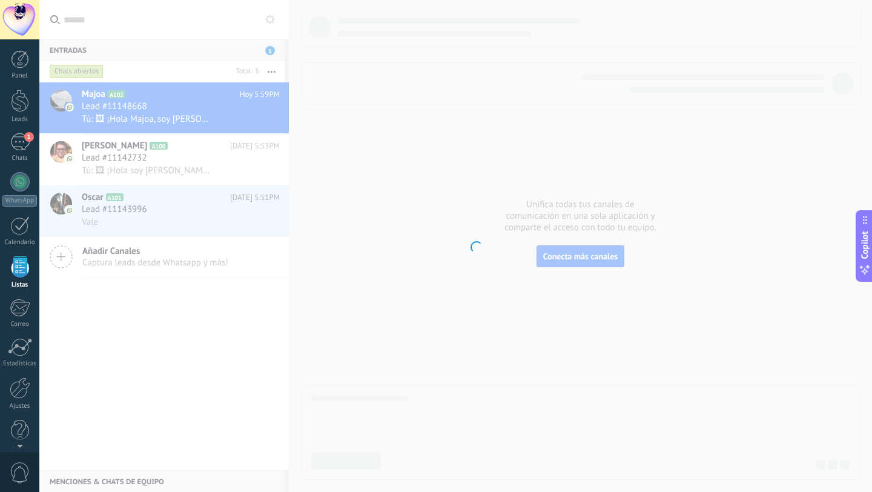
scroll to position [12, 0]
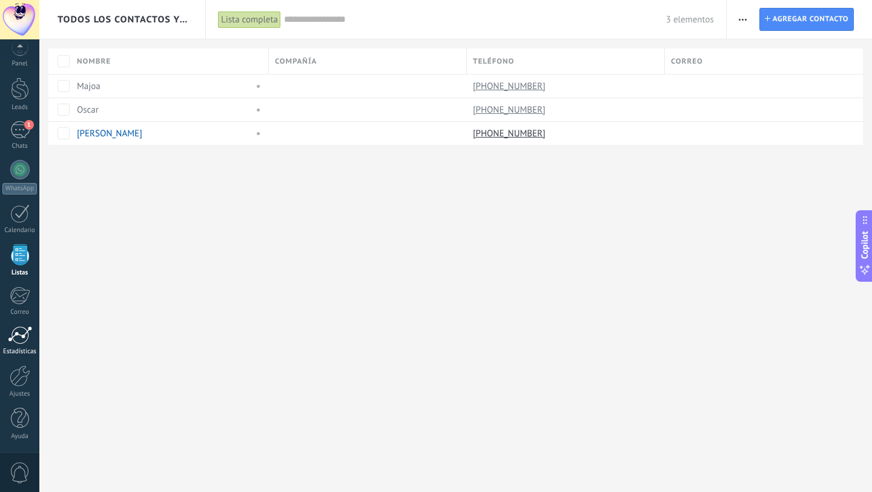
click at [15, 340] on div at bounding box center [20, 335] width 24 height 18
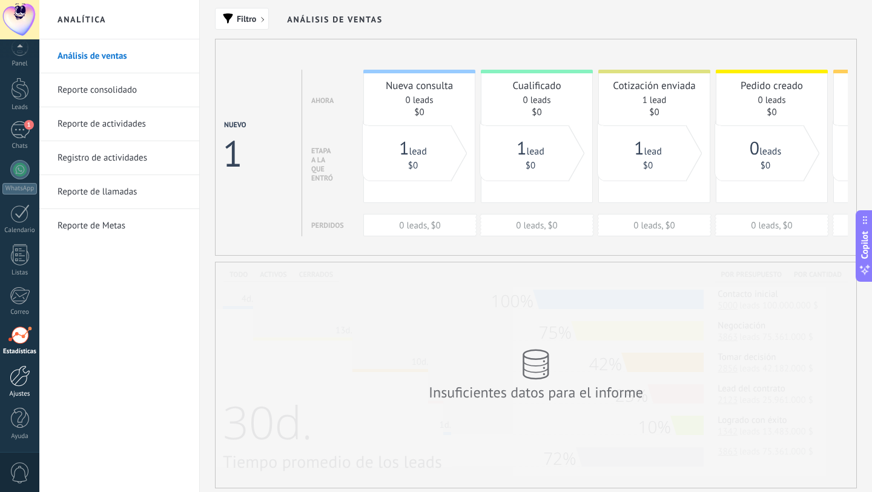
click at [15, 375] on div at bounding box center [20, 375] width 21 height 21
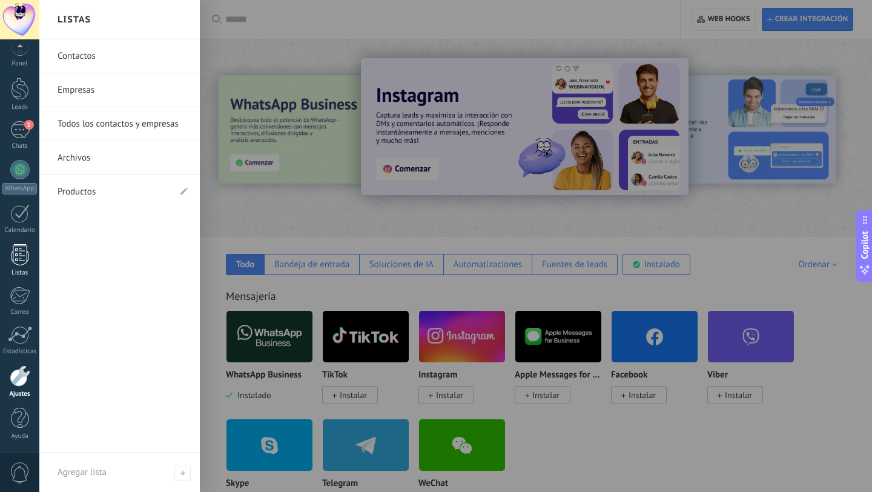
click at [11, 253] on div at bounding box center [20, 254] width 18 height 21
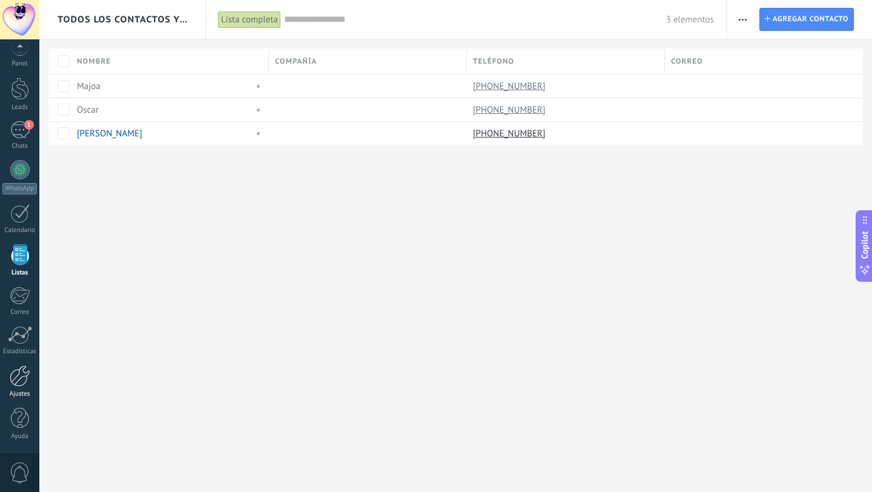
click at [19, 365] on div at bounding box center [20, 375] width 21 height 21
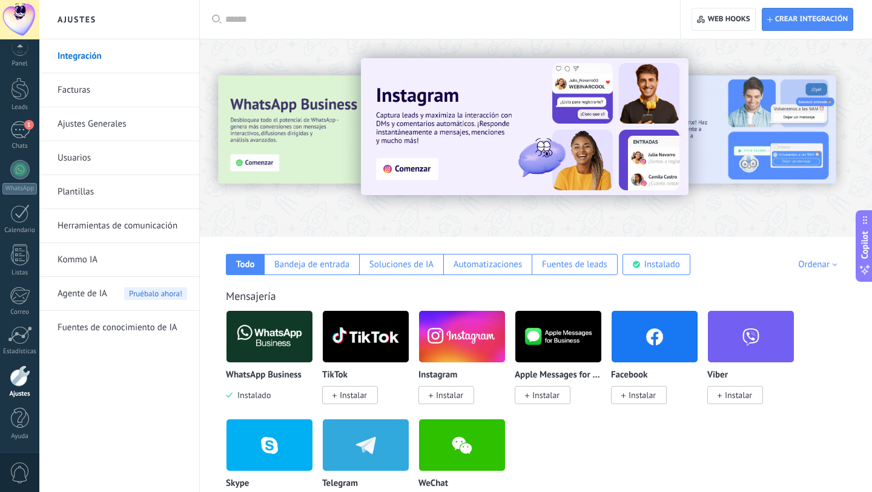
click at [79, 201] on link "Plantillas" at bounding box center [123, 192] width 130 height 34
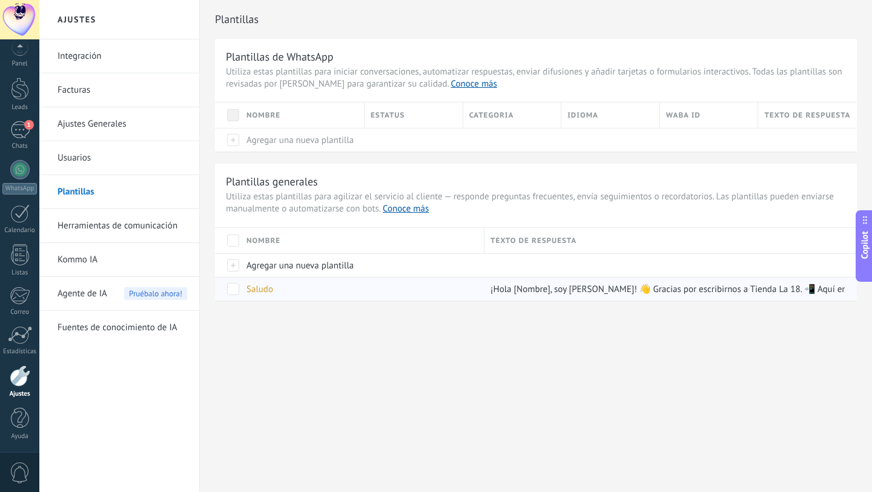
click at [258, 291] on span "Saludo" at bounding box center [259, 289] width 27 height 12
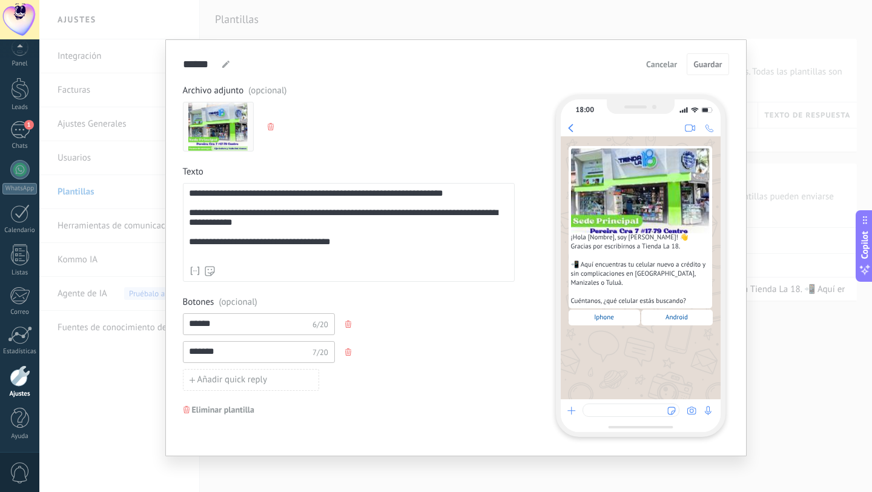
click at [345, 323] on icon "button" at bounding box center [348, 323] width 6 height 7
type input "*******"
click at [345, 323] on icon "button" at bounding box center [348, 323] width 6 height 7
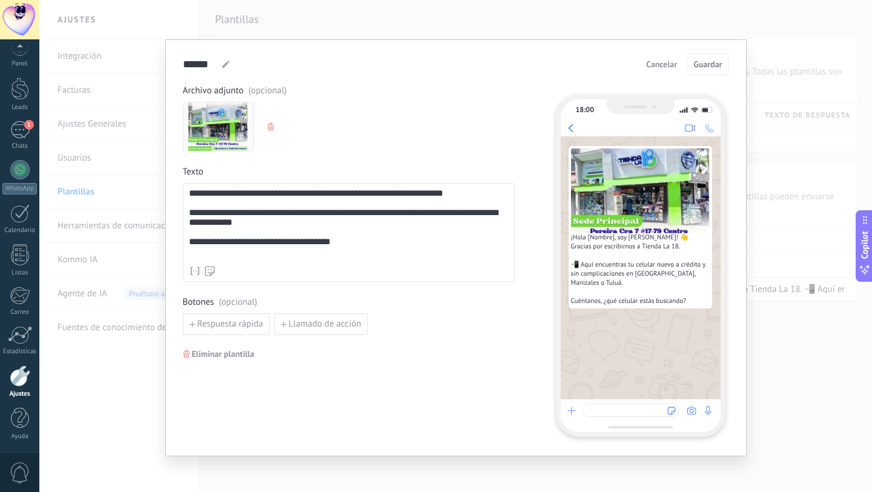
click at [238, 304] on span "(opcional)" at bounding box center [238, 302] width 38 height 12
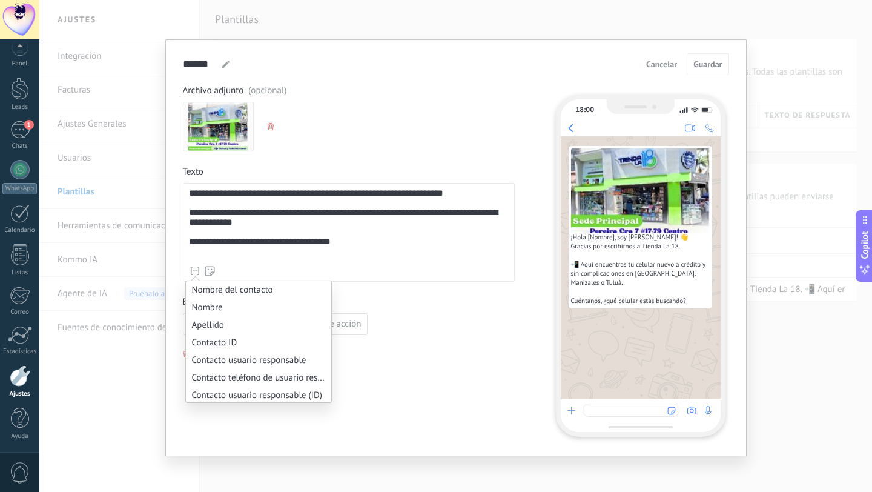
click at [194, 270] on use at bounding box center [195, 271] width 8 height 8
click at [457, 394] on div "**********" at bounding box center [349, 260] width 332 height 351
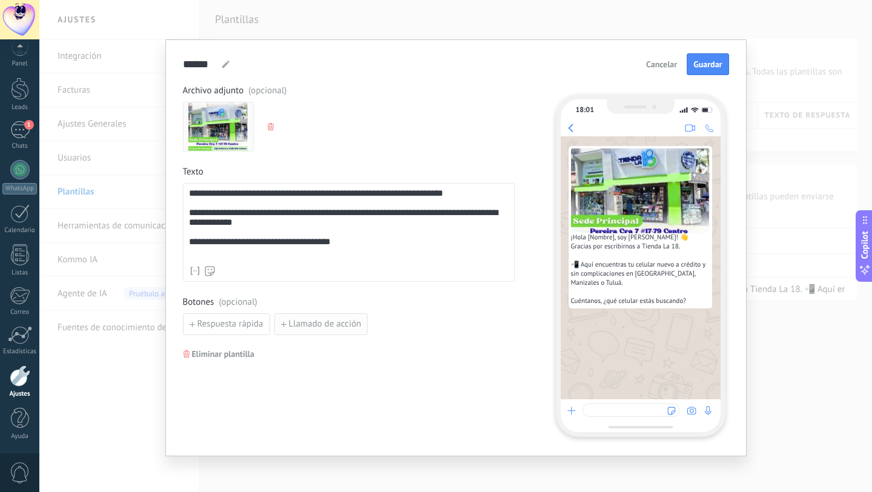
click at [338, 324] on span "Llamado de acción" at bounding box center [325, 324] width 73 height 8
click at [289, 325] on input at bounding box center [247, 323] width 129 height 19
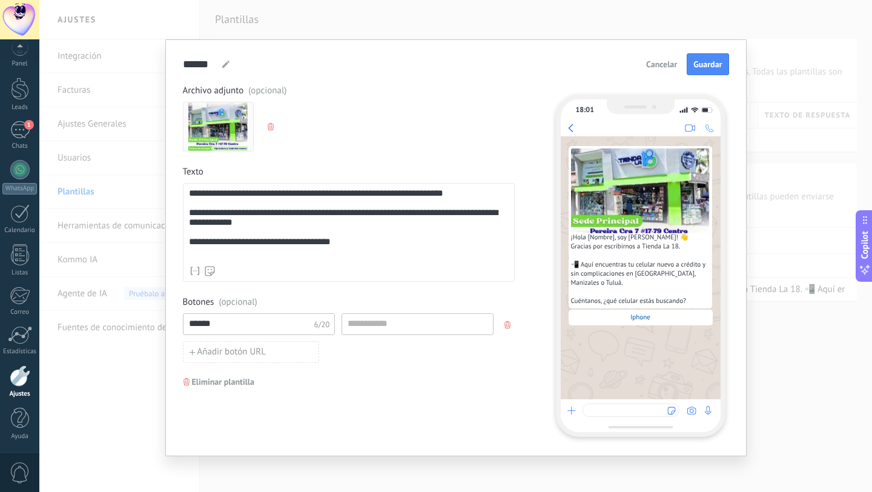
type input "******"
click at [405, 329] on input at bounding box center [417, 323] width 151 height 19
type input "*******"
click at [445, 379] on div "**********" at bounding box center [349, 260] width 332 height 351
click at [386, 263] on div "**********" at bounding box center [349, 232] width 332 height 99
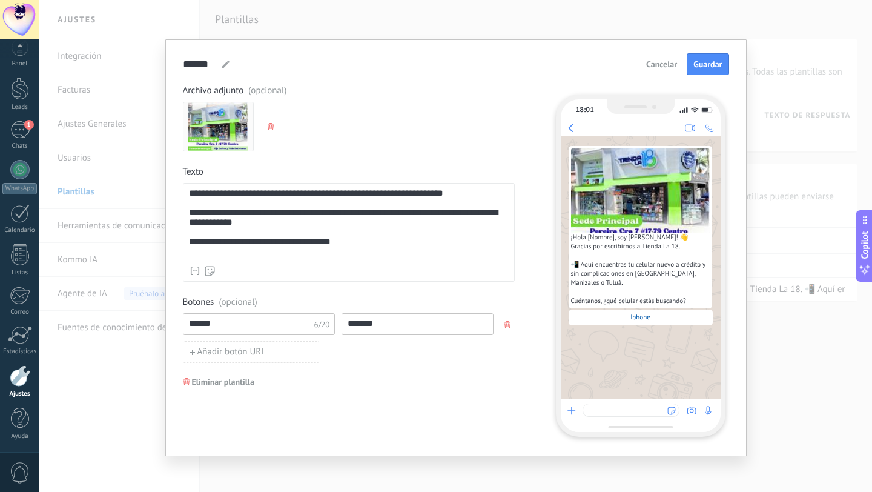
click at [393, 214] on div "**********" at bounding box center [349, 223] width 320 height 71
click at [369, 265] on div "Nombre del contacto Nombre Apellido Contacto ID Contacto usuario responsable Co…" at bounding box center [349, 271] width 320 height 12
click at [374, 323] on input "*******" at bounding box center [417, 323] width 151 height 19
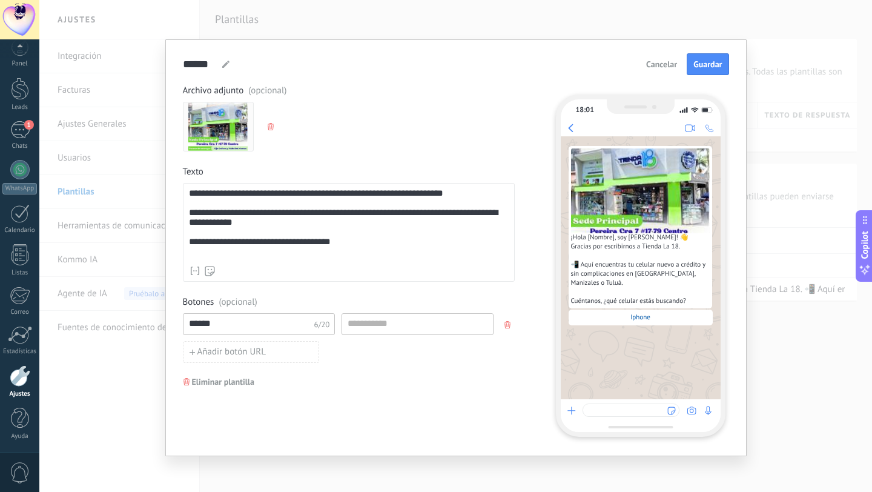
click at [290, 323] on input "******" at bounding box center [247, 323] width 129 height 19
type input "*"
click at [507, 326] on icon "button" at bounding box center [507, 324] width 6 height 7
click at [220, 325] on span "Respuesta rápida" at bounding box center [230, 324] width 66 height 8
click at [255, 327] on input at bounding box center [247, 323] width 129 height 19
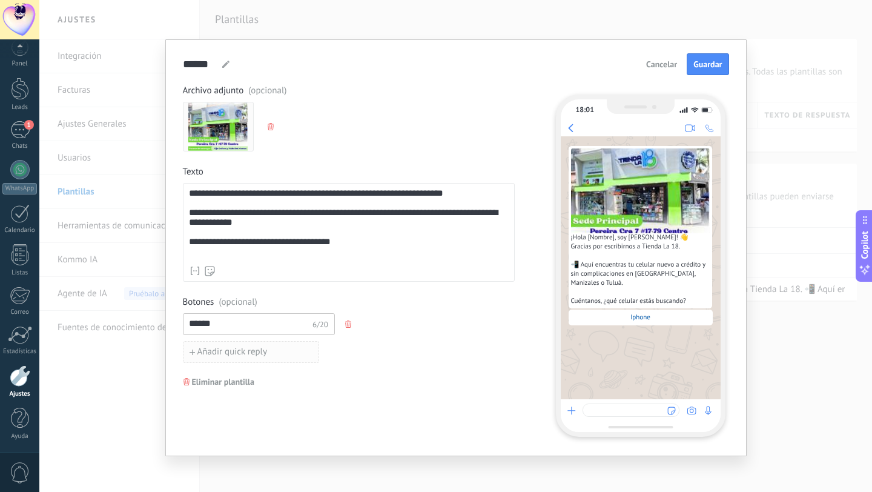
type input "******"
click at [246, 355] on span "Añadir quick reply" at bounding box center [232, 352] width 70 height 8
click at [246, 355] on input at bounding box center [247, 350] width 129 height 19
type input "*******"
click at [430, 360] on div "******* 7/20" at bounding box center [349, 352] width 332 height 22
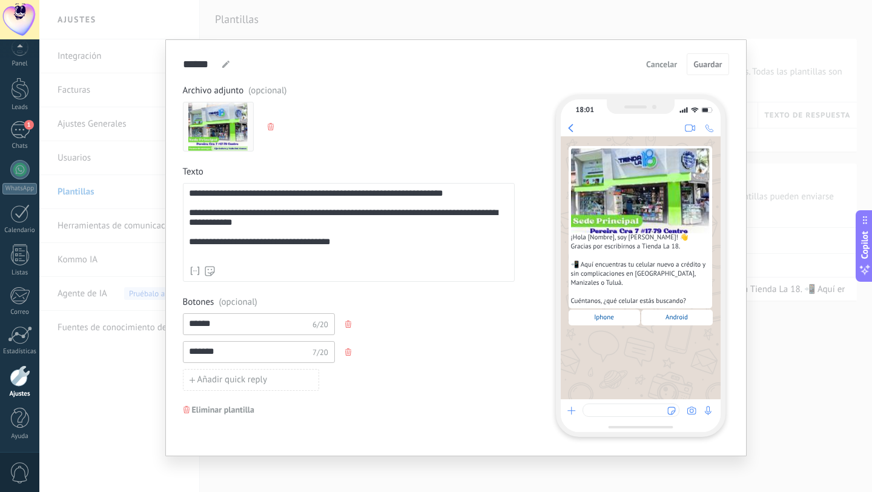
click at [402, 247] on div "**********" at bounding box center [349, 223] width 320 height 71
click at [565, 54] on div "****** Saludo Saludo Cancelar Guardar" at bounding box center [456, 64] width 546 height 22
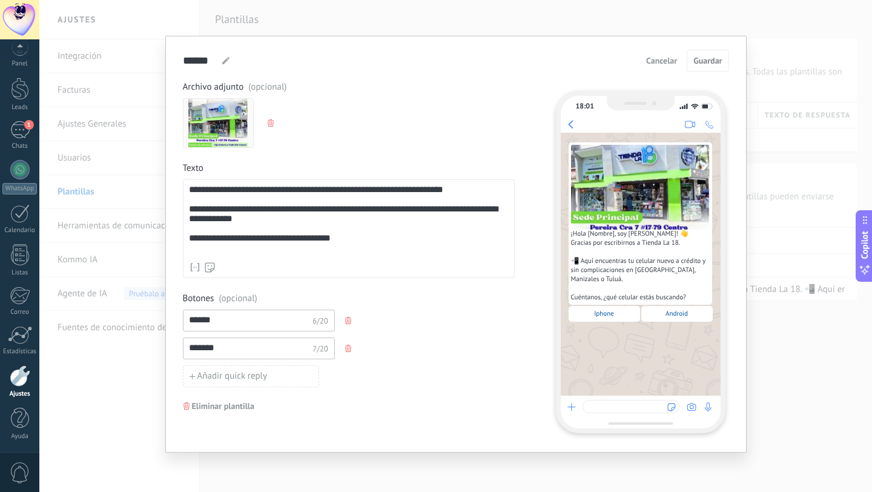
click at [278, 231] on div "**********" at bounding box center [349, 220] width 320 height 71
click at [226, 289] on div "**********" at bounding box center [349, 234] width 332 height 306
click at [370, 245] on div "**********" at bounding box center [349, 220] width 320 height 71
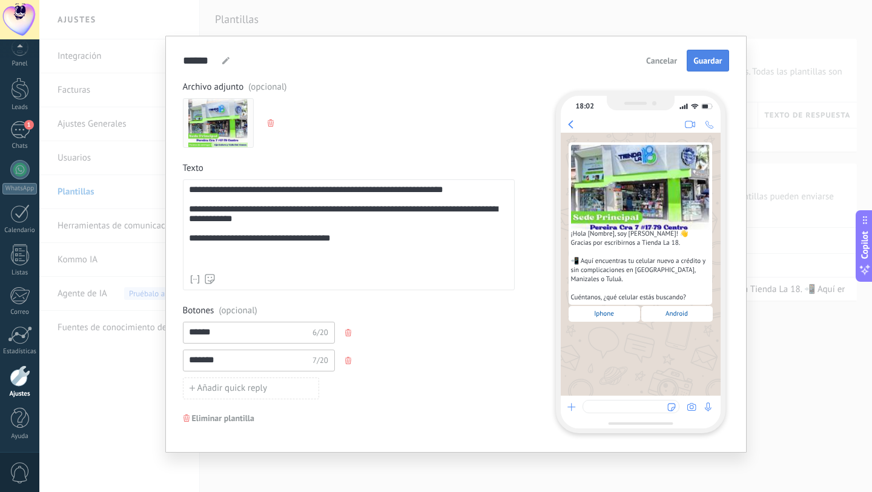
click at [697, 59] on span "Guardar" at bounding box center [707, 60] width 28 height 8
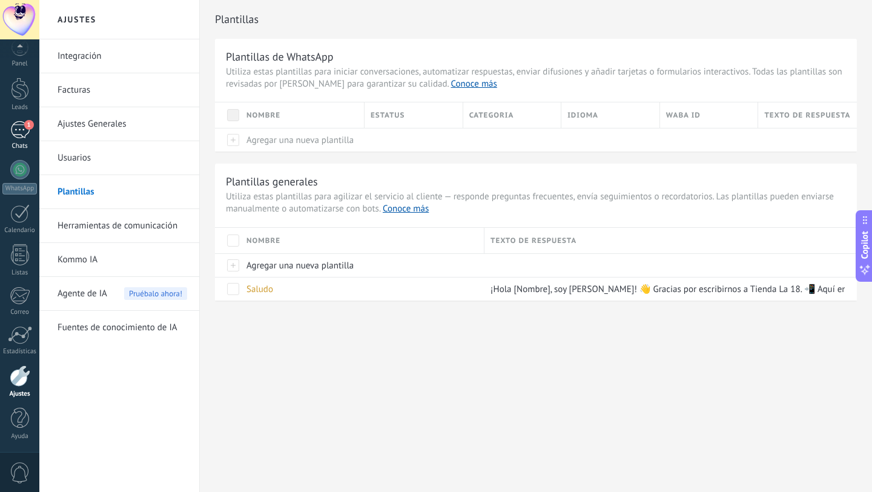
click at [19, 134] on div "1" at bounding box center [19, 130] width 19 height 18
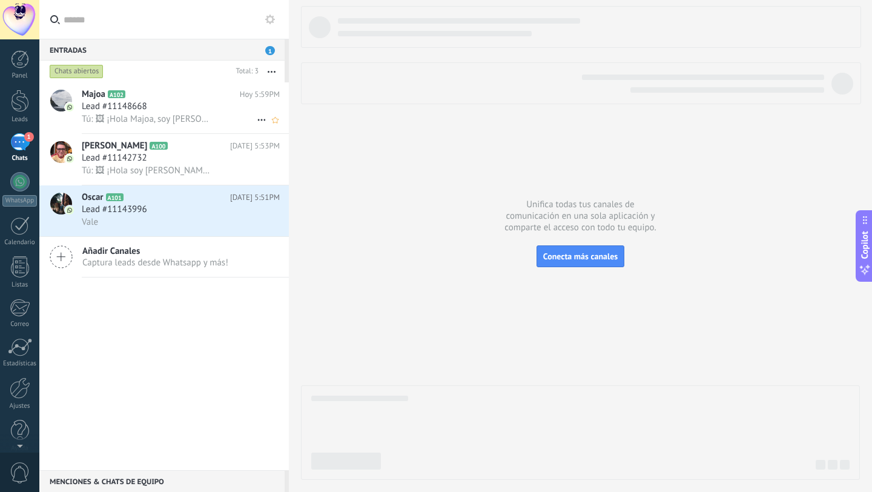
click at [212, 124] on h3 "Tú: 🖼 ¡Hola Majoa, soy [PERSON_NAME]! 👋 Gracias por escribirnos a Tienda La 18.…" at bounding box center [150, 119] width 137 height 12
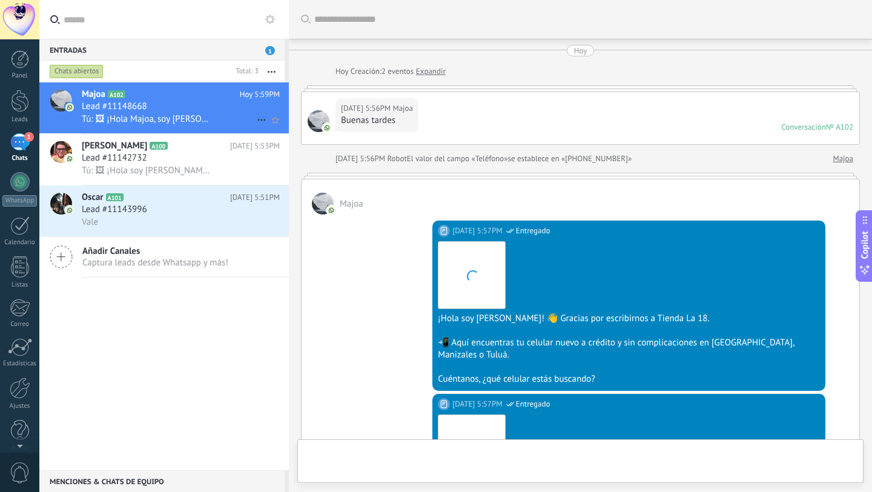
scroll to position [616, 0]
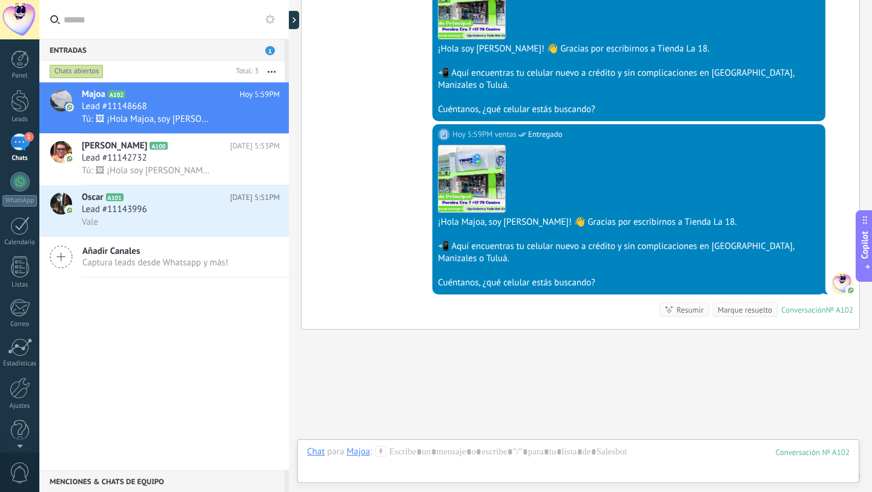
click at [381, 451] on use at bounding box center [380, 451] width 10 height 10
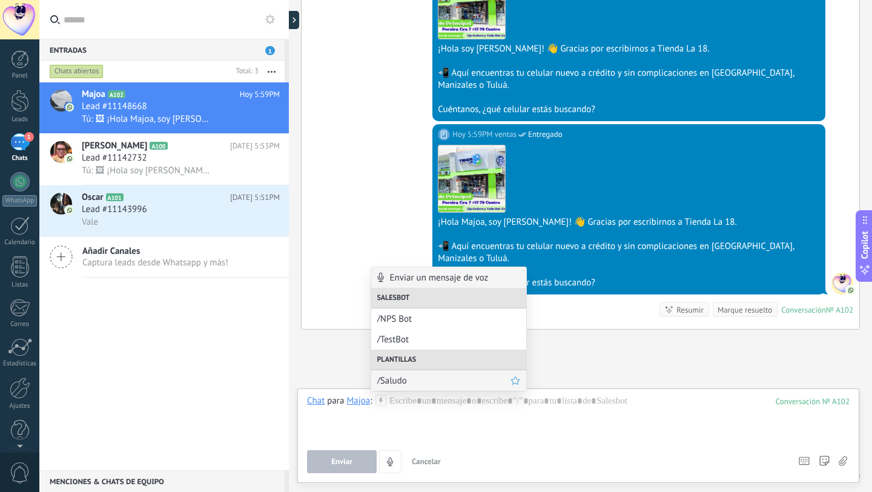
click at [409, 379] on span "/Saludo" at bounding box center [443, 381] width 133 height 12
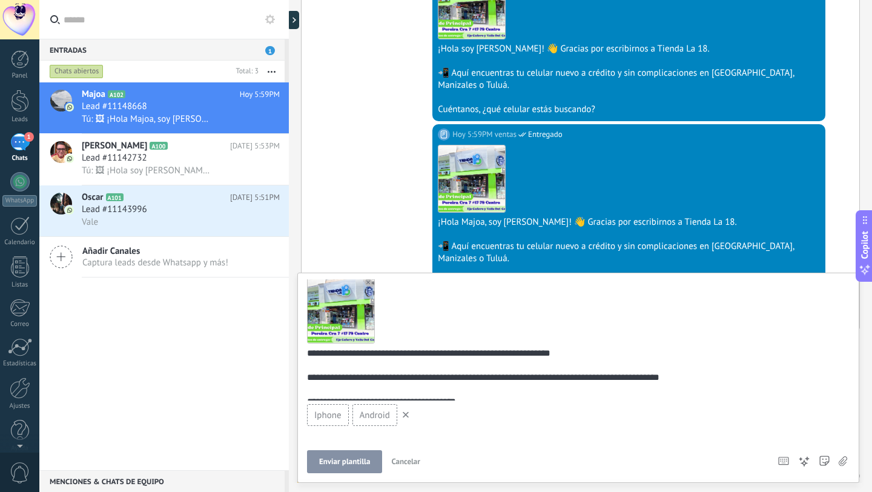
scroll to position [40, 0]
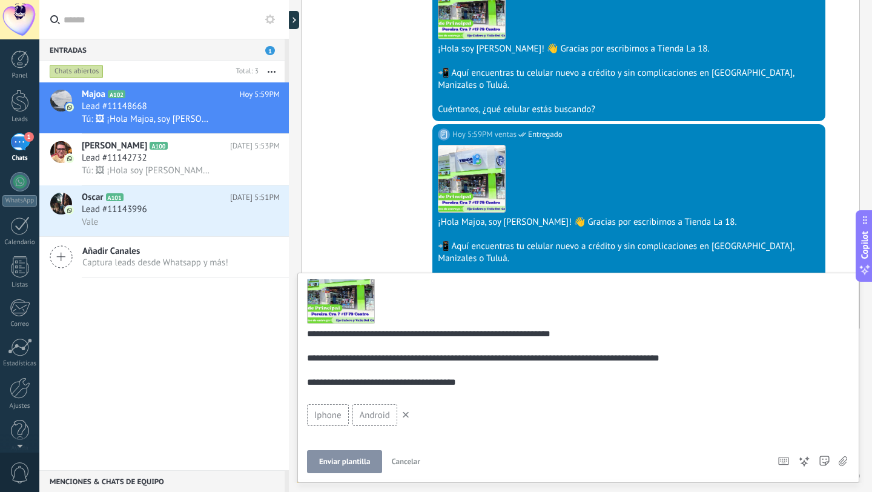
click at [338, 462] on span "Enviar plantilla" at bounding box center [344, 461] width 51 height 8
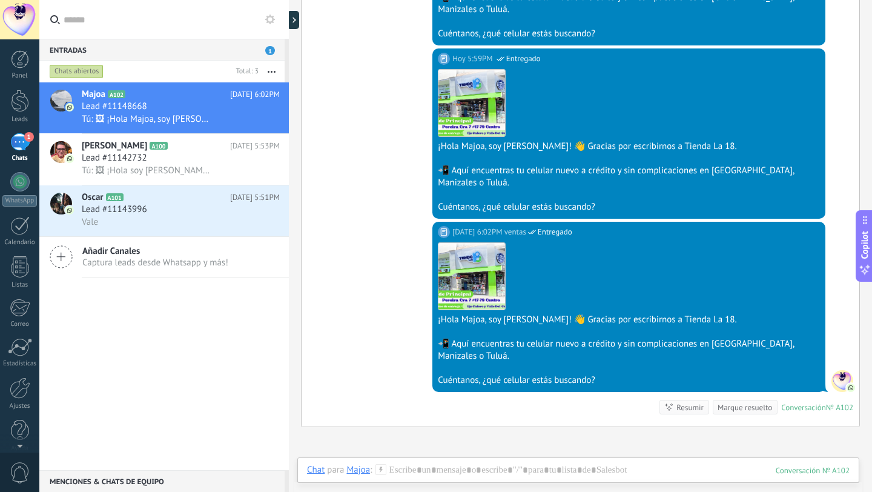
scroll to position [777, 0]
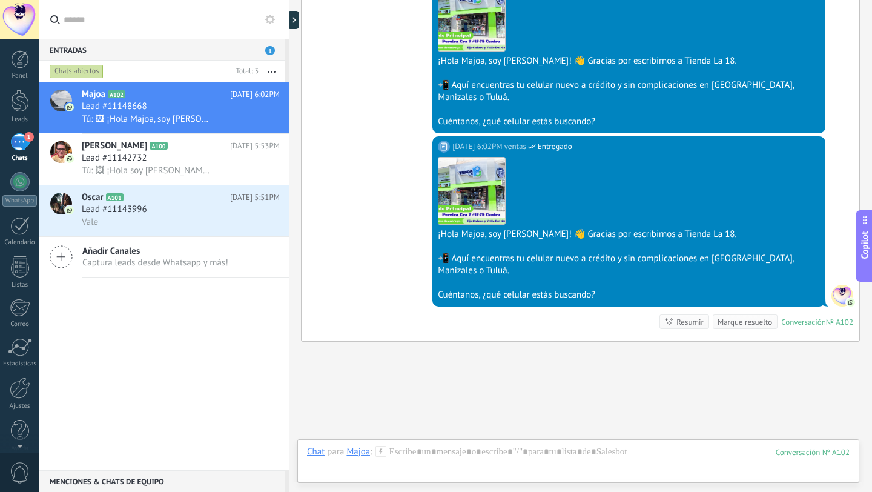
click at [254, 51] on div "Entradas 1" at bounding box center [161, 50] width 245 height 22
click at [22, 139] on div "1" at bounding box center [19, 142] width 19 height 18
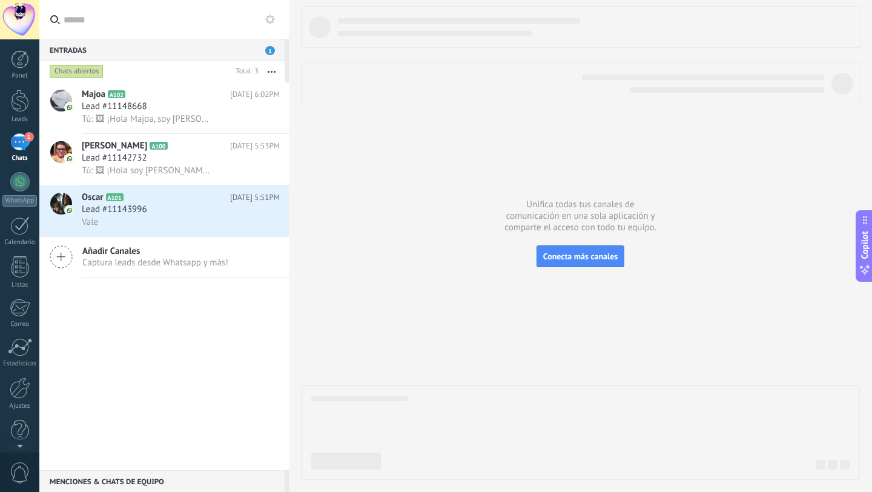
click at [22, 139] on div "1" at bounding box center [19, 142] width 19 height 18
click at [15, 27] on div at bounding box center [19, 19] width 39 height 39
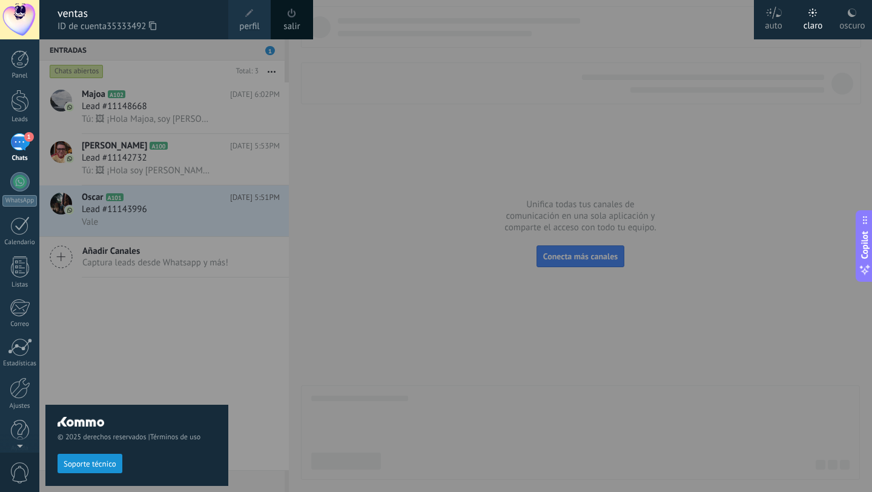
click at [250, 21] on span "perfil" at bounding box center [249, 26] width 20 height 13
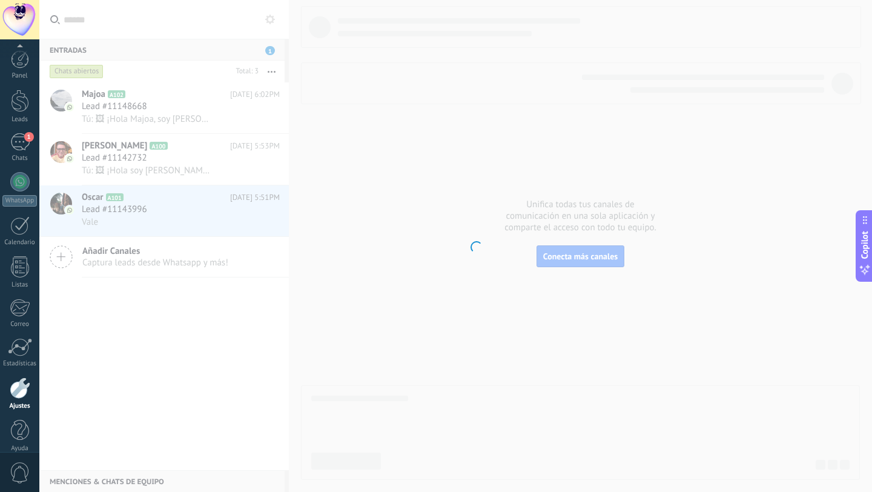
scroll to position [12, 0]
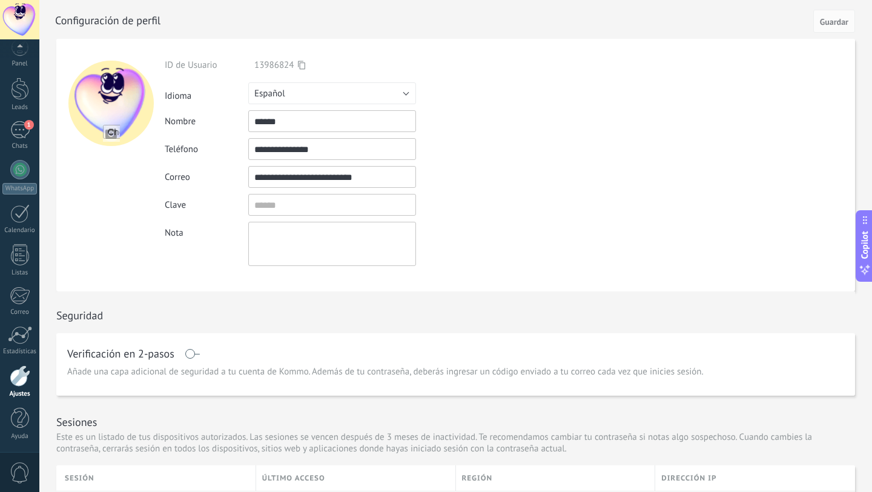
click at [334, 126] on input "******" at bounding box center [332, 121] width 168 height 22
type input "**********"
click at [110, 131] on input "file" at bounding box center [111, 133] width 17 height 17
type input "**********"
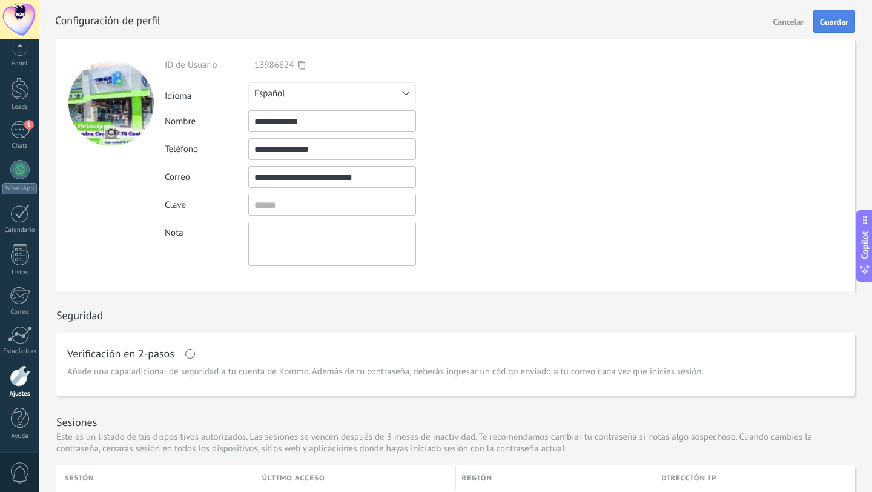
click at [836, 19] on span "Guardar" at bounding box center [834, 22] width 28 height 8
click at [822, 30] on button "Guardar" at bounding box center [834, 21] width 42 height 23
click at [21, 128] on div "1" at bounding box center [19, 130] width 19 height 18
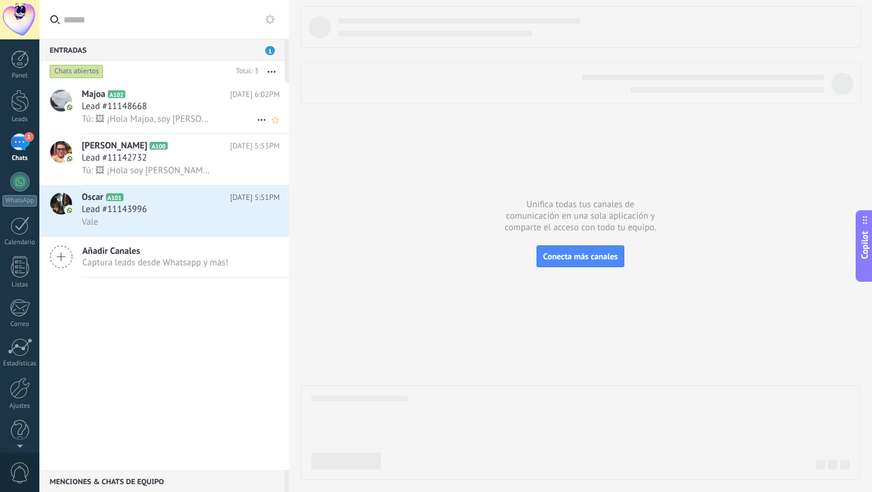
click at [153, 118] on span "Tú: 🖼 ¡Hola Majoa, soy [PERSON_NAME]! 👋 Gracias por escribirnos a Tienda La 18.…" at bounding box center [147, 119] width 131 height 12
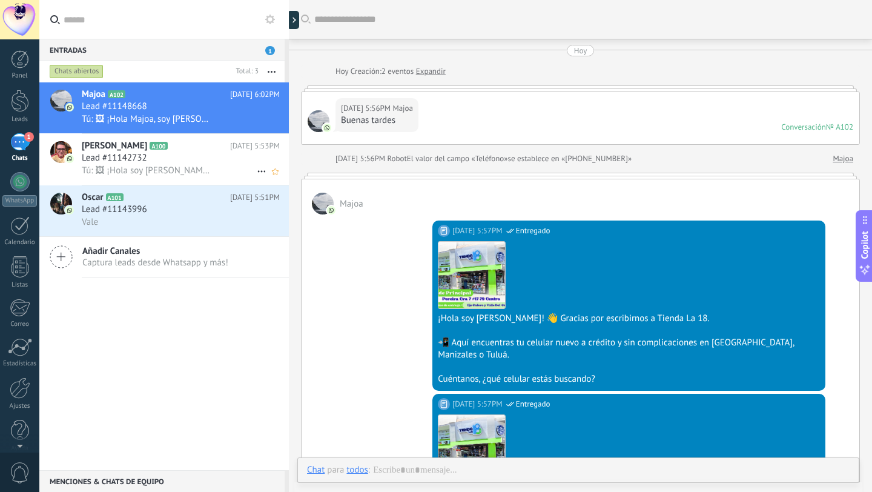
scroll to position [714, 0]
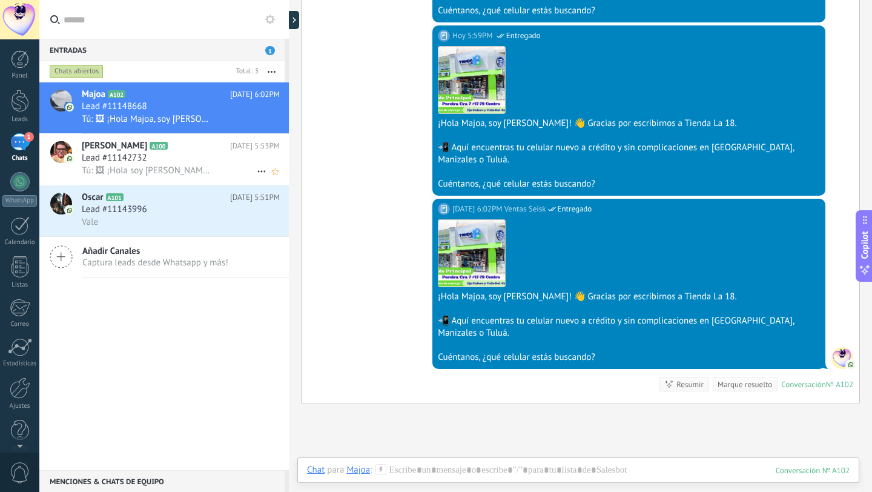
click at [157, 154] on div "Lead #11142732" at bounding box center [181, 158] width 198 height 12
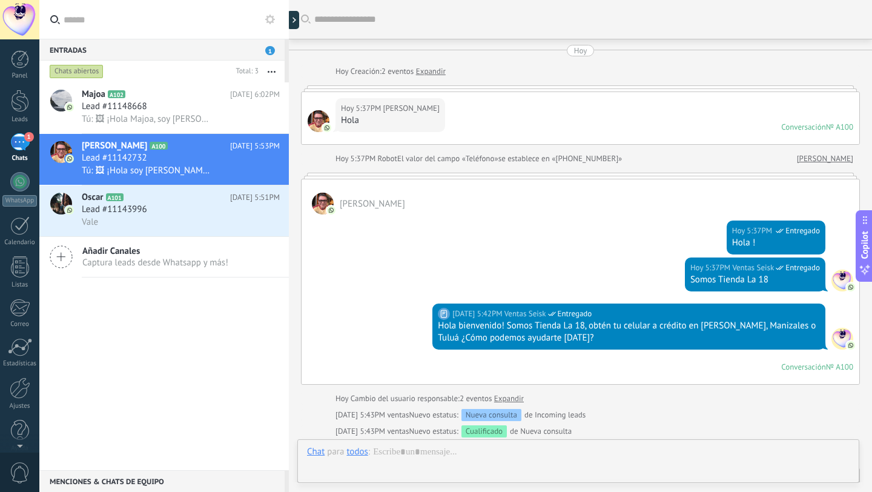
scroll to position [421, 0]
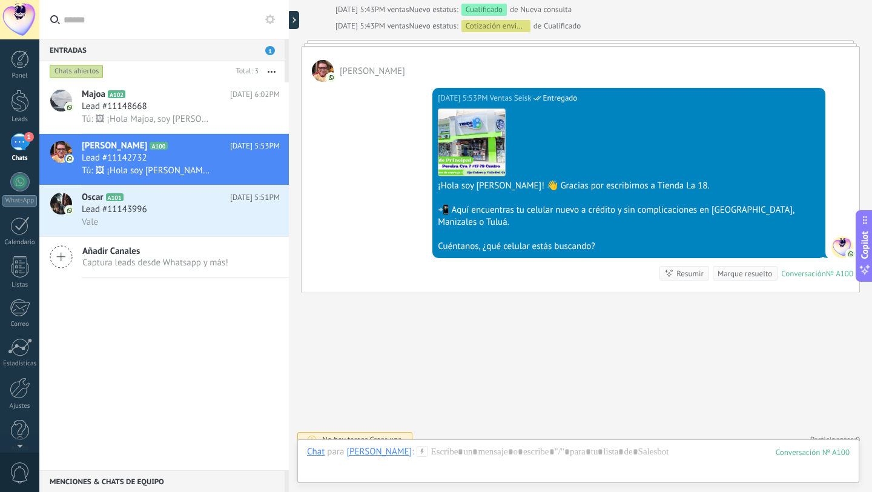
click at [426, 449] on icon at bounding box center [422, 451] width 11 height 11
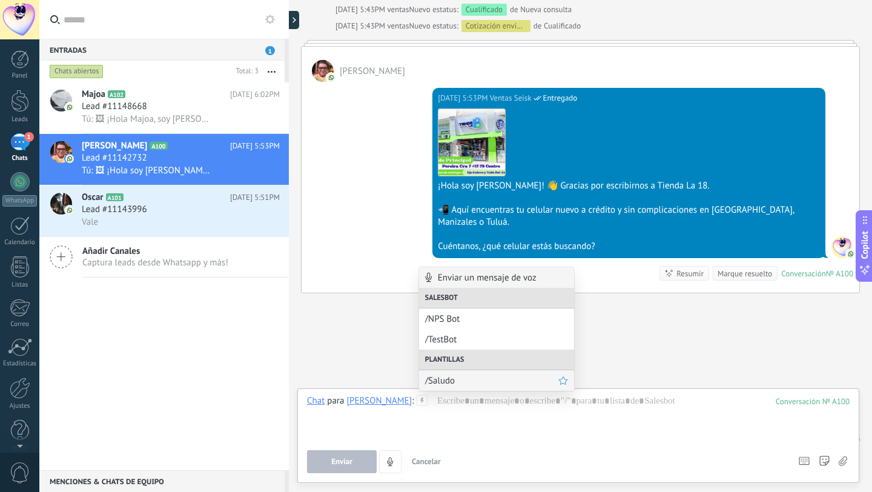
click at [437, 384] on span "/Saludo" at bounding box center [491, 381] width 133 height 12
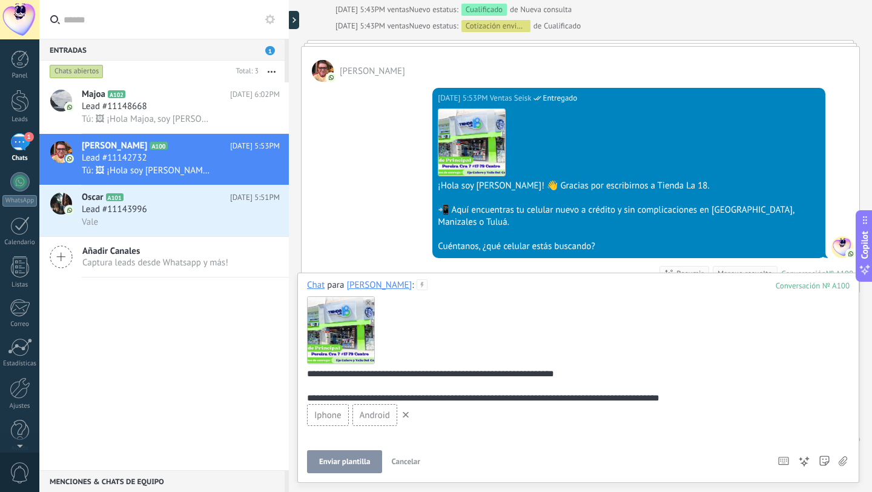
scroll to position [40, 0]
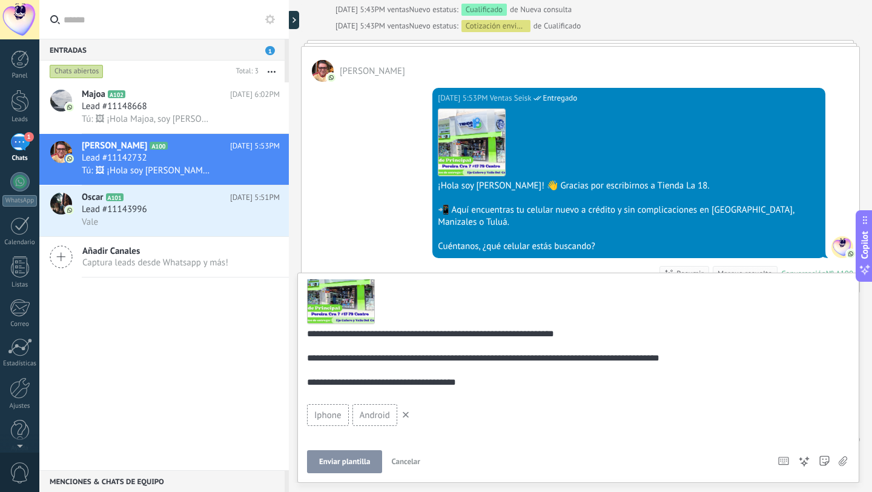
click at [354, 455] on button "Enviar plantilla" at bounding box center [344, 461] width 75 height 23
